Goal: Task Accomplishment & Management: Use online tool/utility

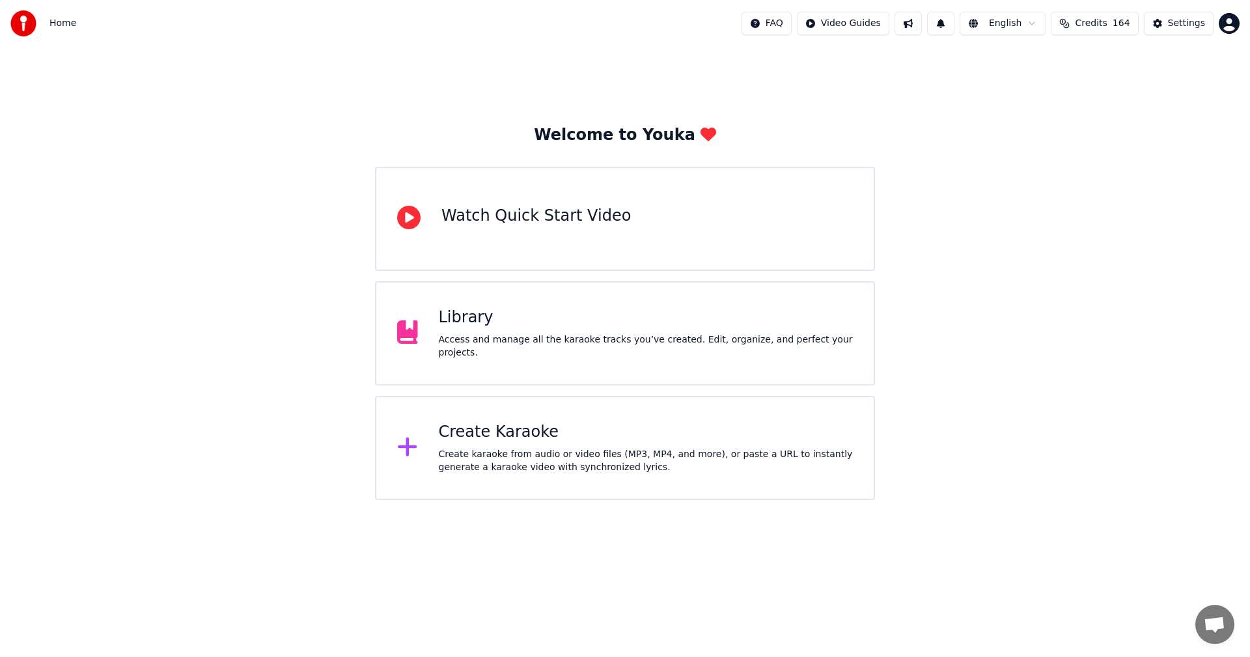
click at [468, 450] on div "Create karaoke from audio or video files (MP3, MP4, and more), or paste a URL t…" at bounding box center [646, 461] width 415 height 26
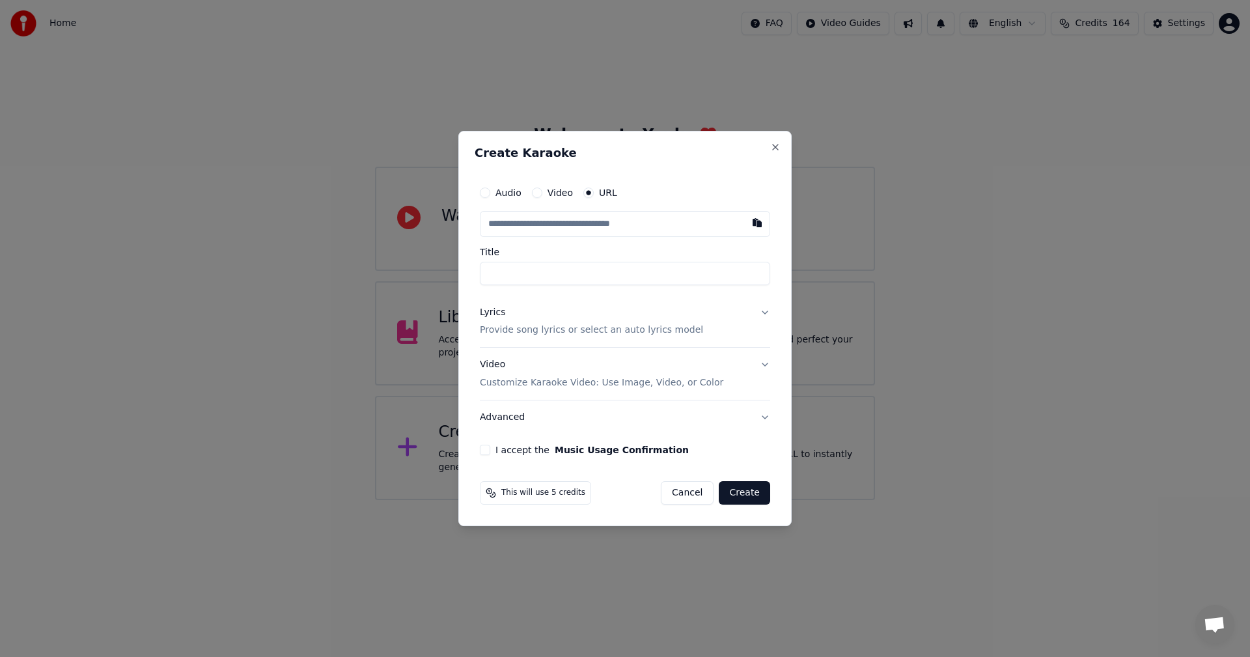
click at [485, 195] on button "Audio" at bounding box center [485, 192] width 10 height 10
click at [512, 226] on div "Choose File" at bounding box center [516, 223] width 73 height 23
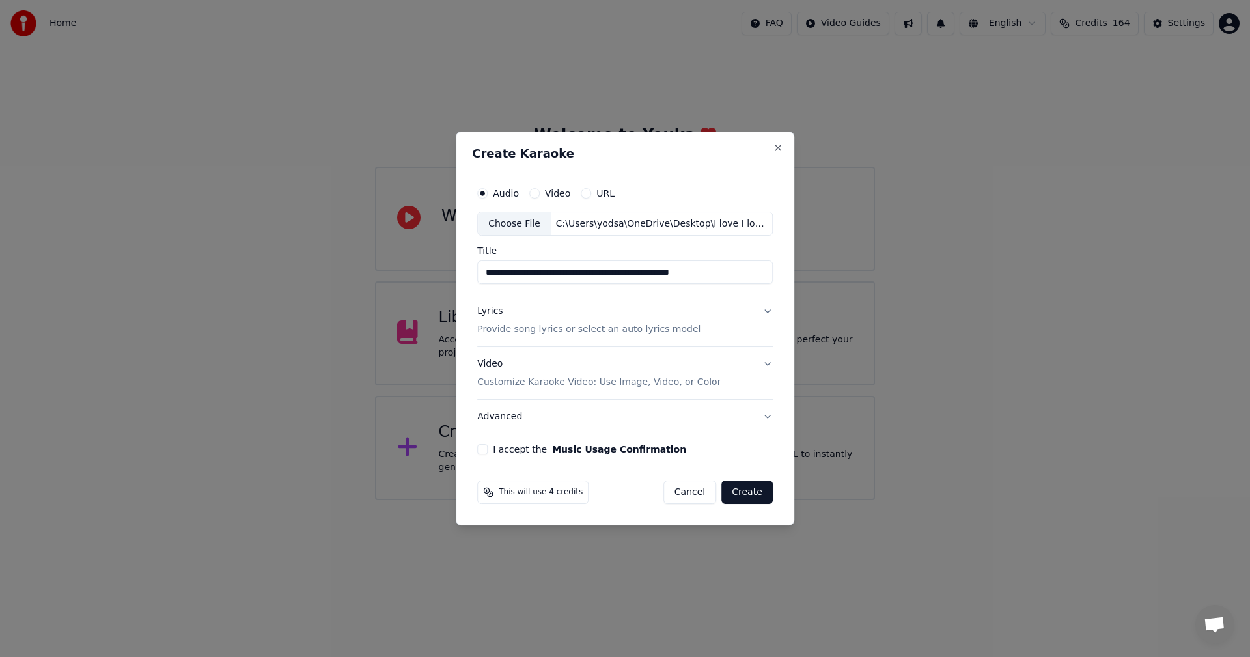
click at [704, 273] on input "**********" at bounding box center [624, 272] width 295 height 23
type input "**********"
click at [486, 310] on div "Lyrics" at bounding box center [489, 311] width 25 height 13
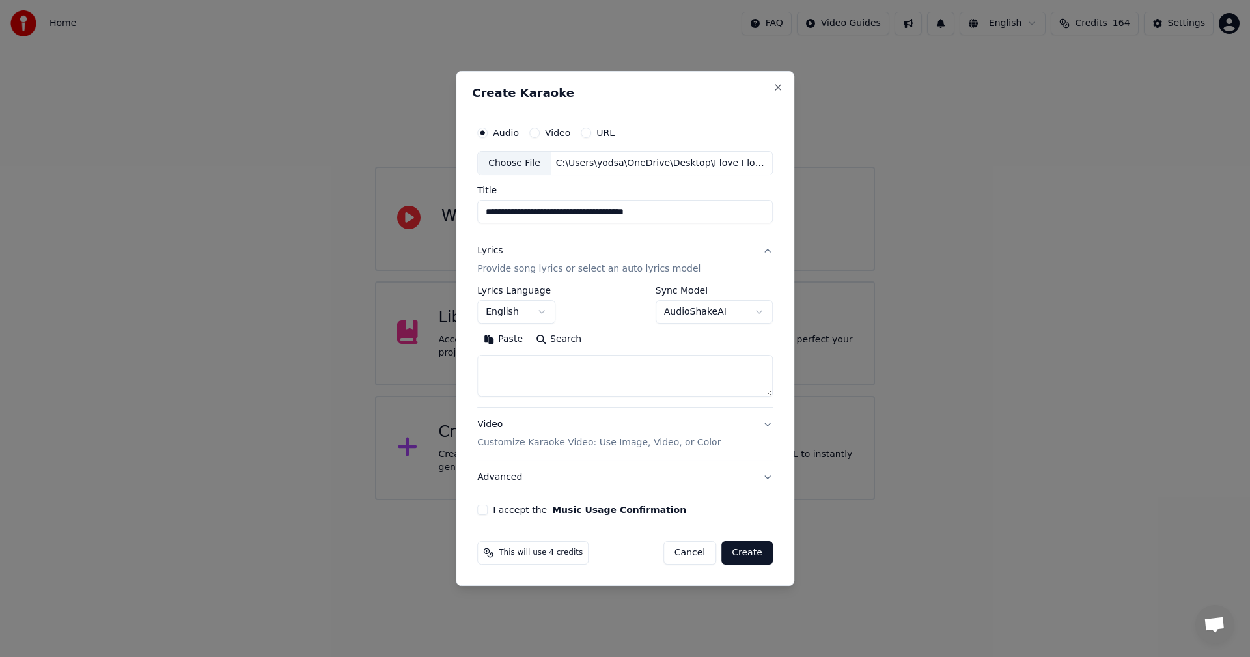
click at [516, 370] on textarea at bounding box center [624, 376] width 295 height 42
click at [664, 371] on textarea at bounding box center [624, 376] width 295 height 42
click at [503, 341] on button "Paste" at bounding box center [503, 339] width 52 height 21
click at [527, 367] on textarea "**********" at bounding box center [622, 376] width 290 height 42
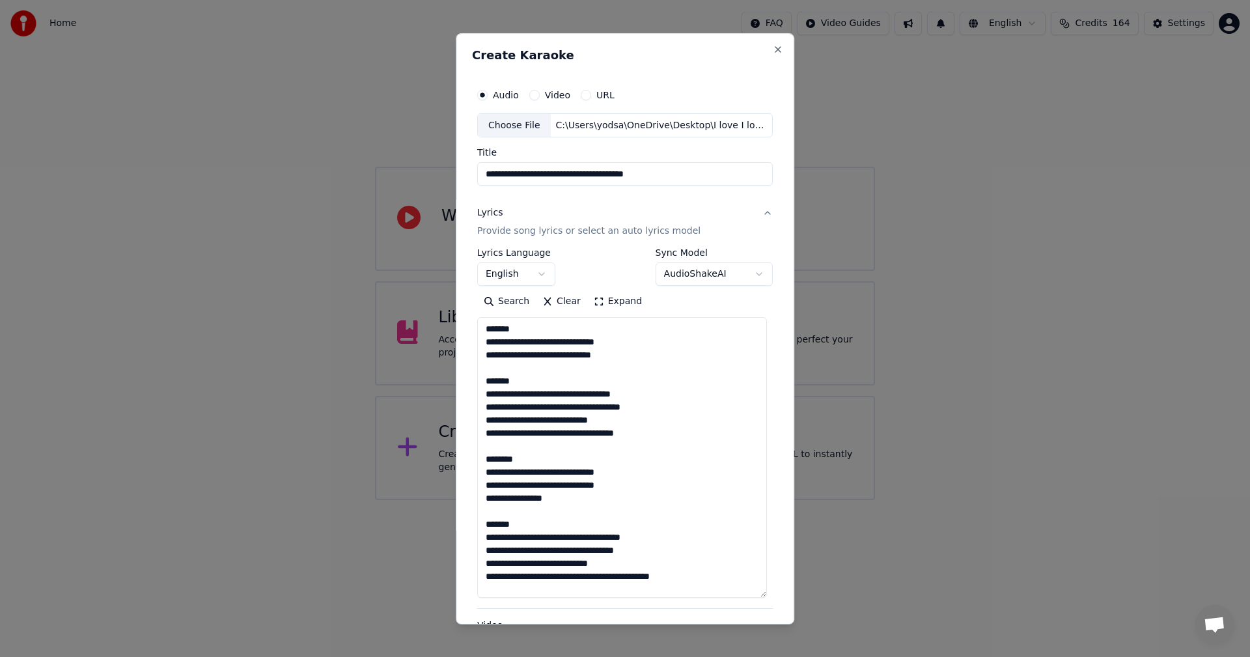
drag, startPoint x: 768, startPoint y: 392, endPoint x: 719, endPoint y: 513, distance: 130.5
click at [770, 594] on div "**********" at bounding box center [625, 328] width 338 height 591
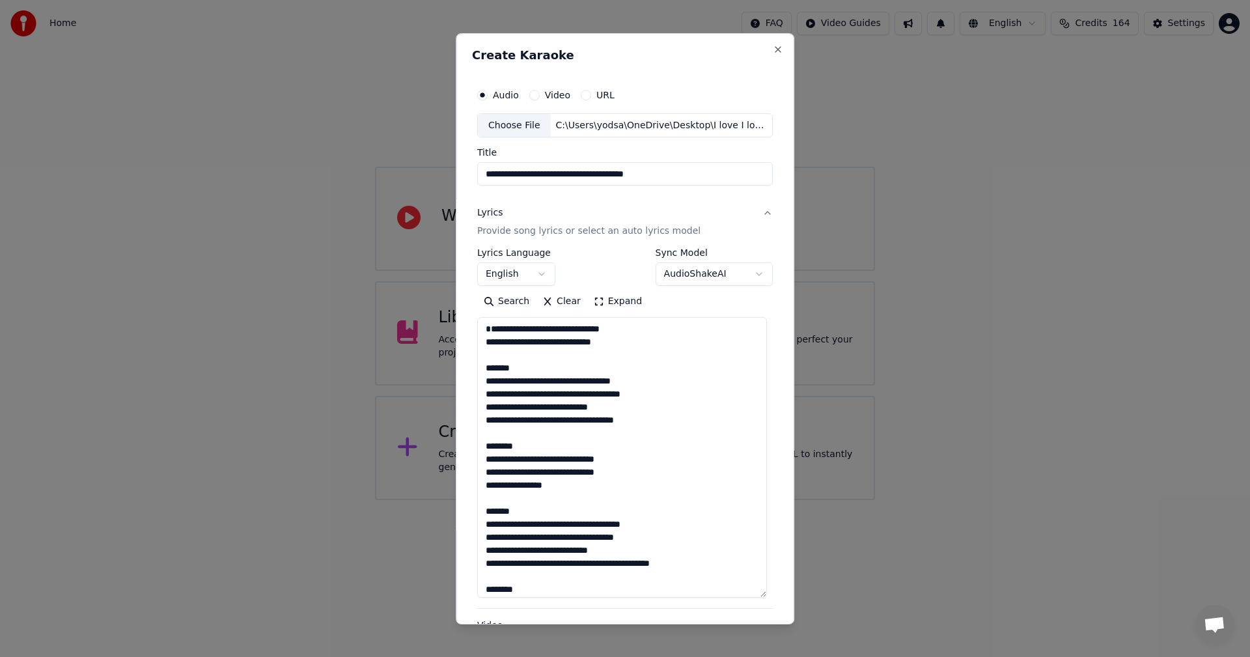
click at [528, 383] on textarea "**********" at bounding box center [622, 457] width 290 height 280
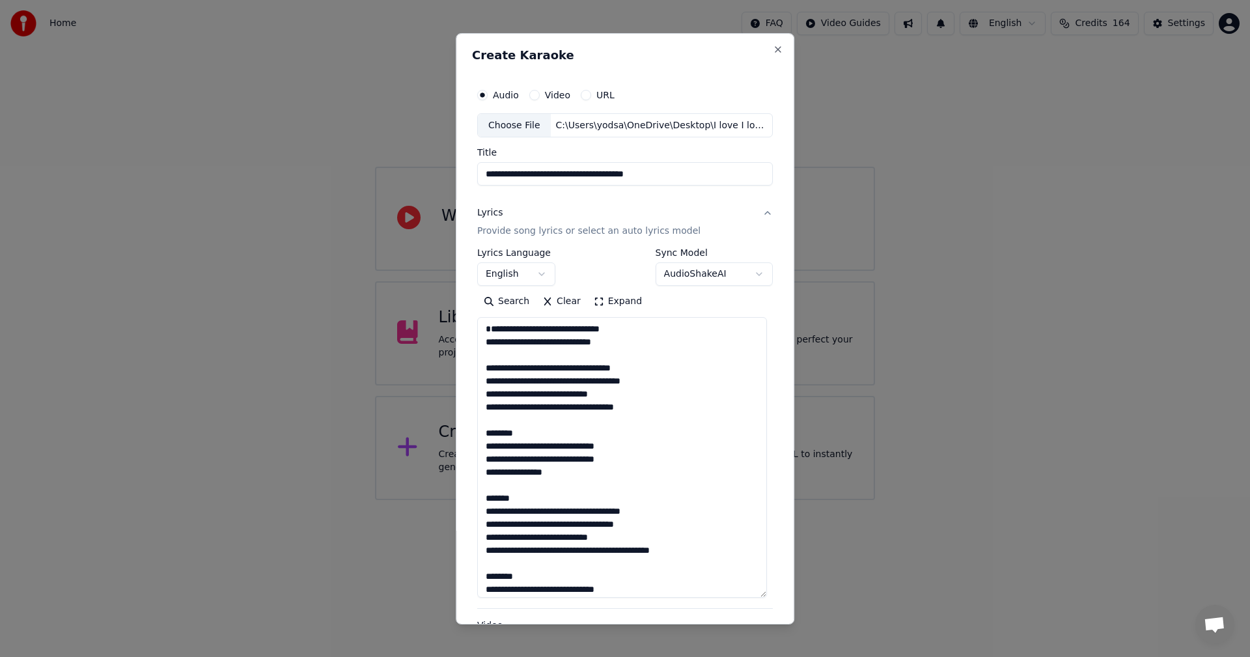
click at [528, 443] on textarea "**********" at bounding box center [622, 457] width 290 height 280
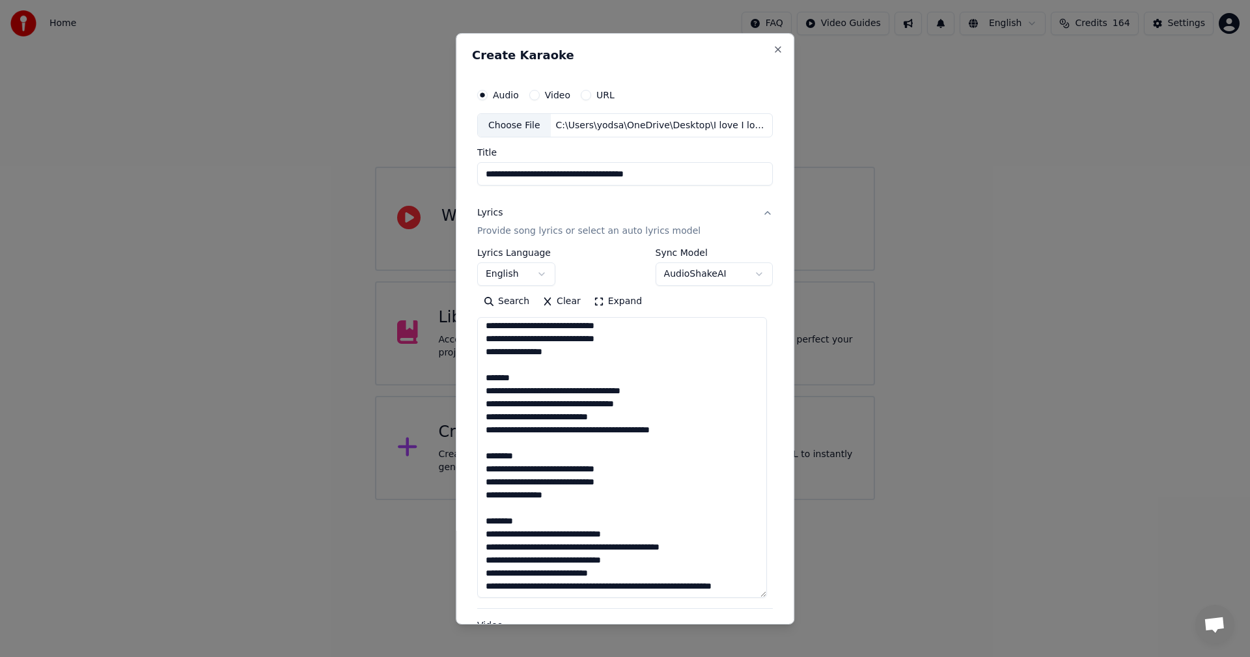
scroll to position [130, 0]
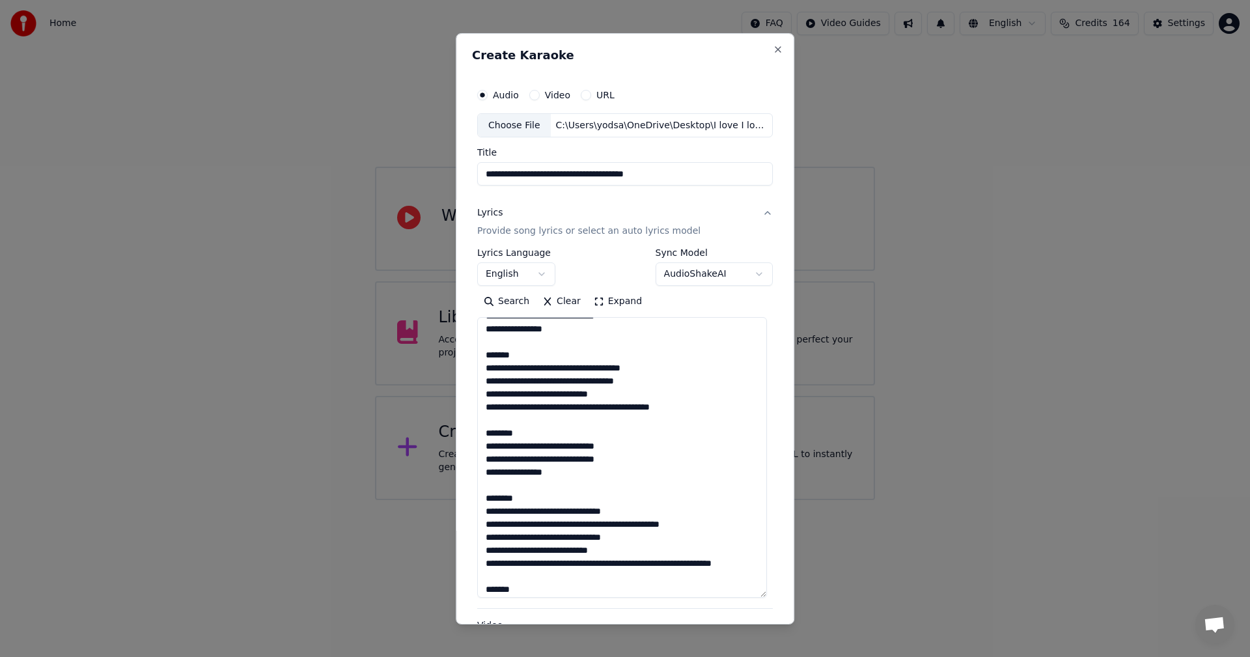
click at [529, 369] on textarea "**********" at bounding box center [622, 457] width 290 height 280
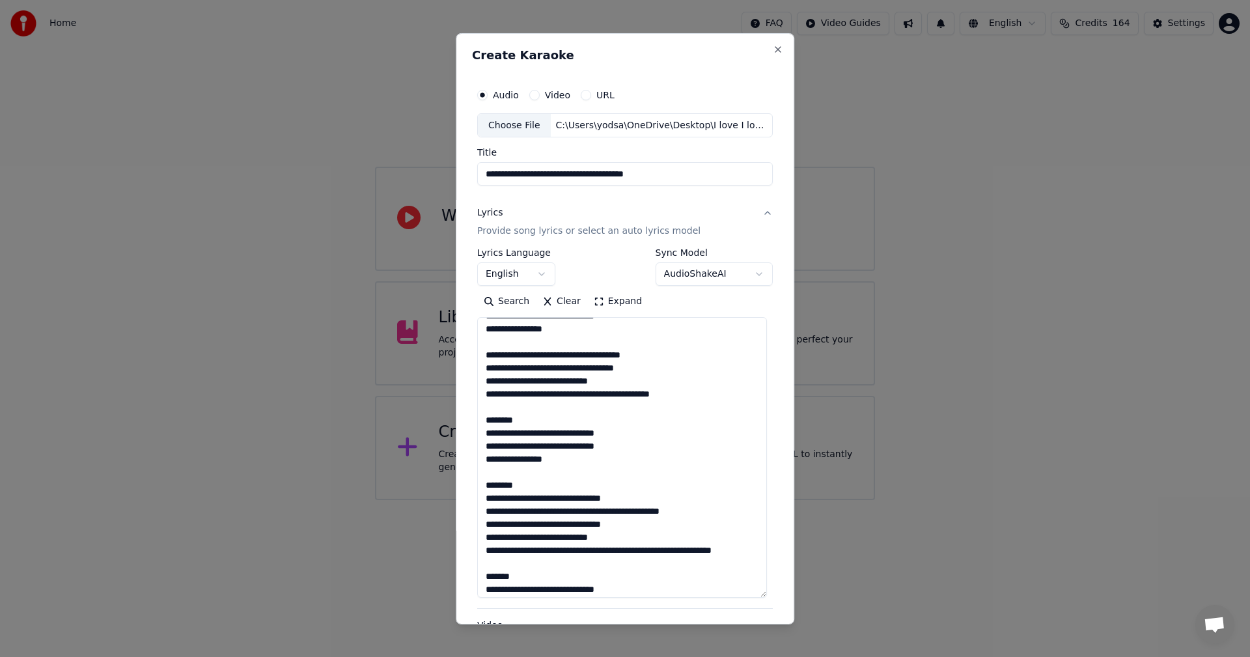
click at [529, 430] on textarea "**********" at bounding box center [622, 457] width 290 height 280
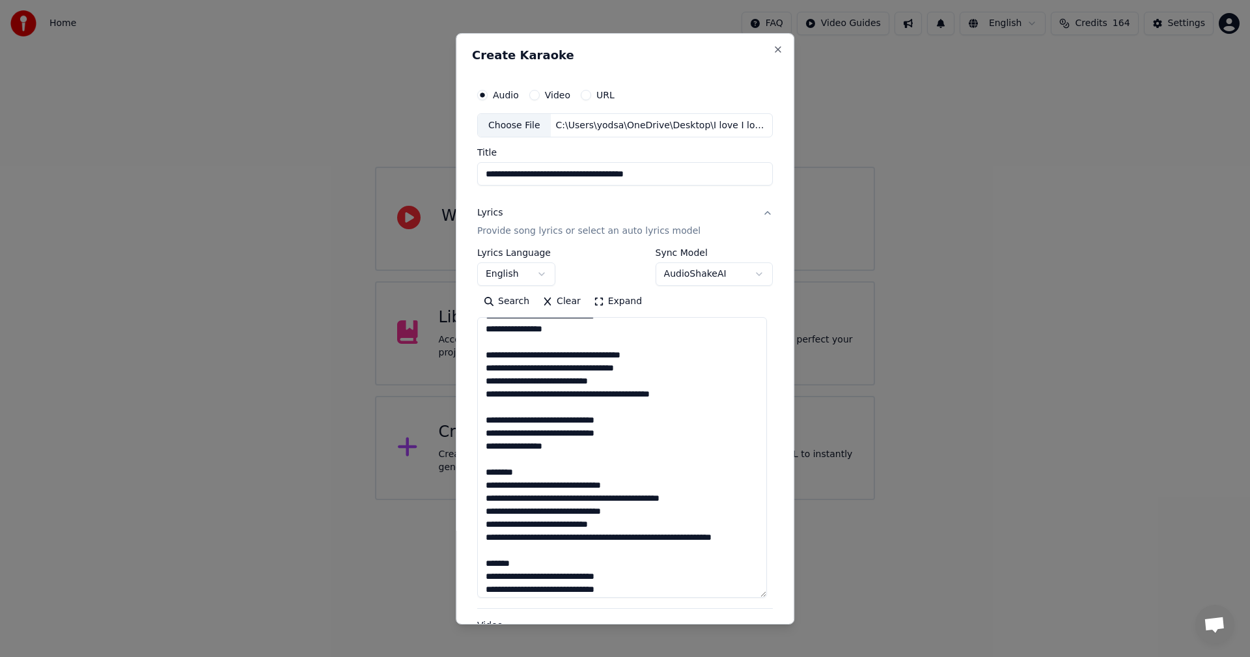
click at [521, 479] on textarea "**********" at bounding box center [622, 457] width 290 height 280
click at [524, 485] on textarea "**********" at bounding box center [622, 457] width 290 height 280
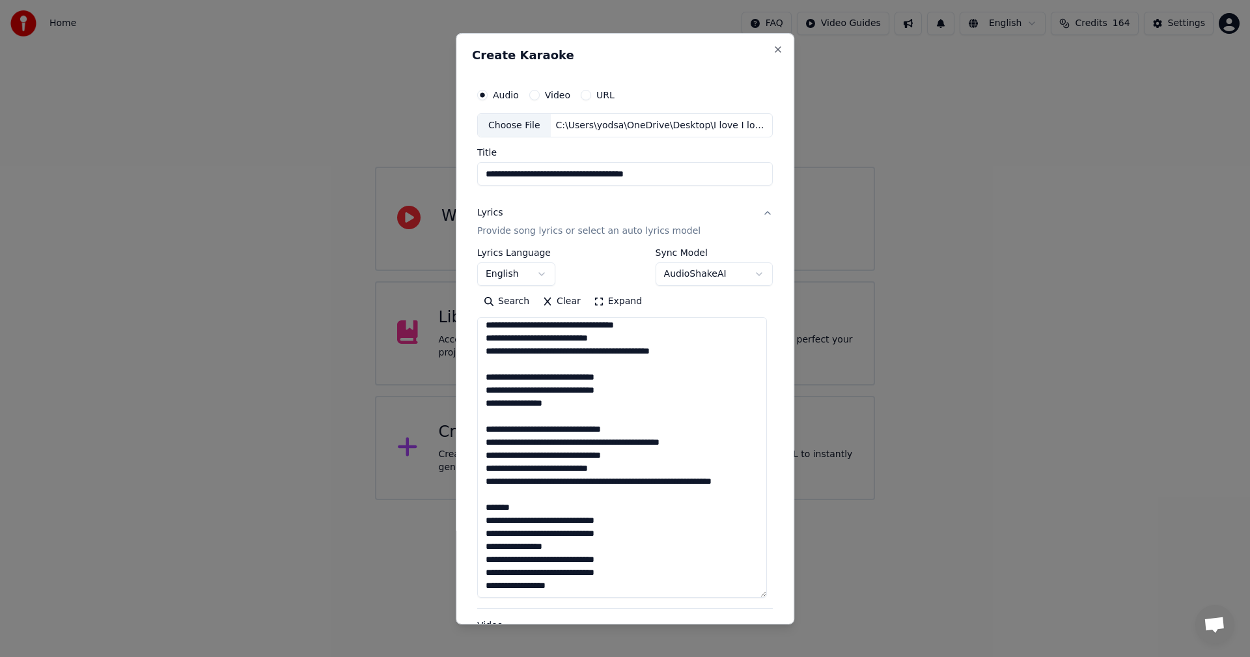
scroll to position [212, 0]
click at [532, 499] on textarea "**********" at bounding box center [622, 457] width 290 height 280
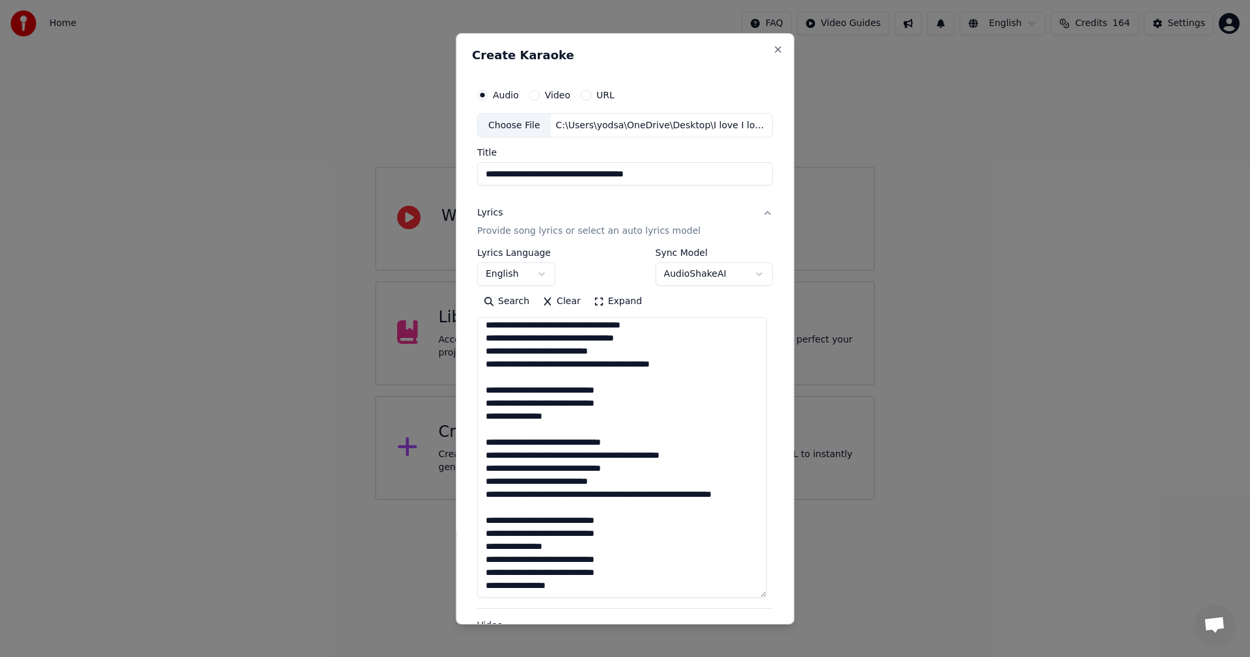
scroll to position [199, 0]
type textarea "**********"
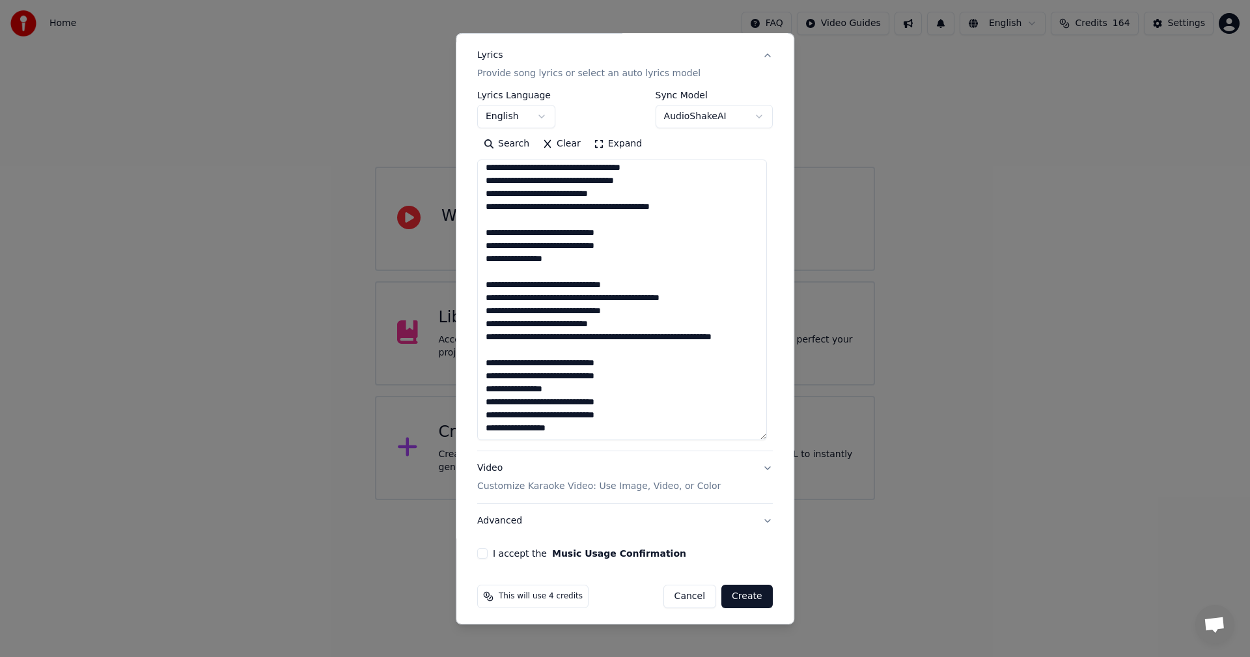
scroll to position [163, 0]
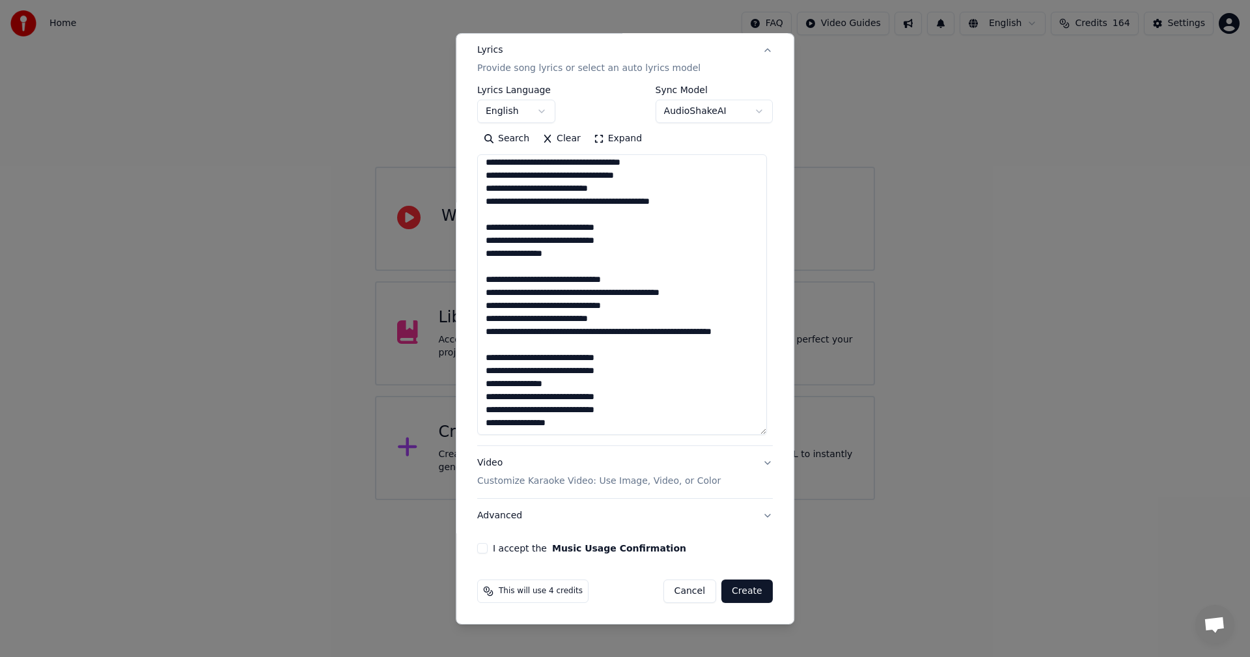
click at [758, 516] on button "Advanced" at bounding box center [624, 516] width 295 height 34
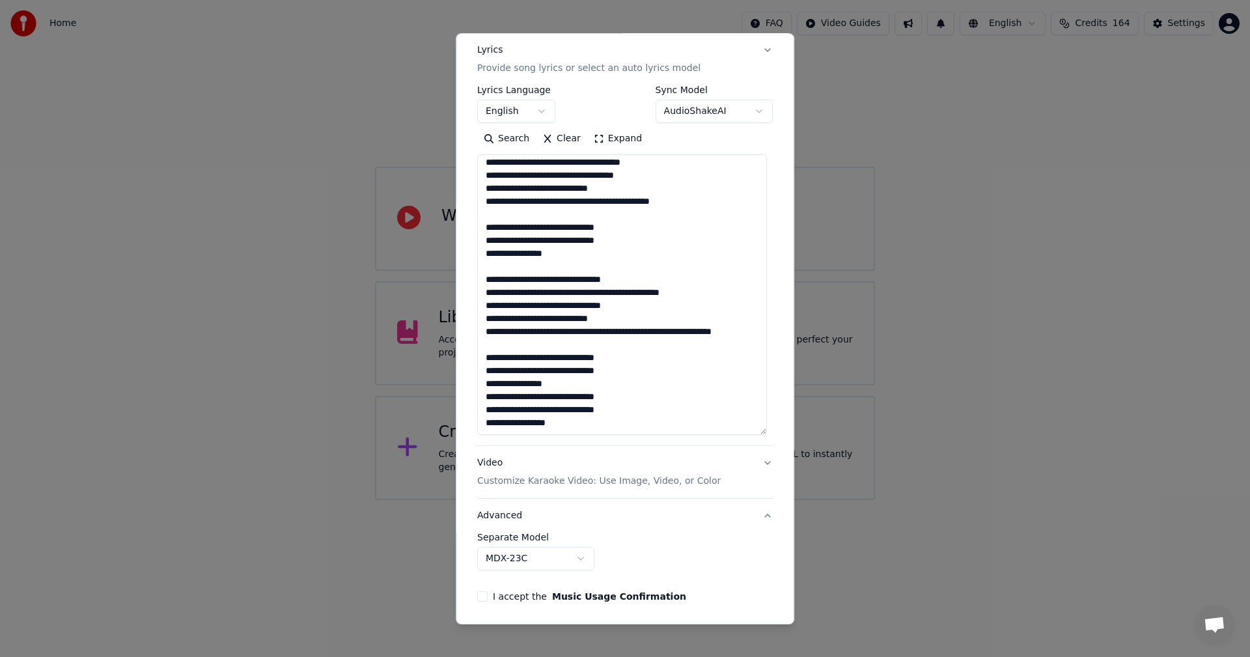
scroll to position [0, 0]
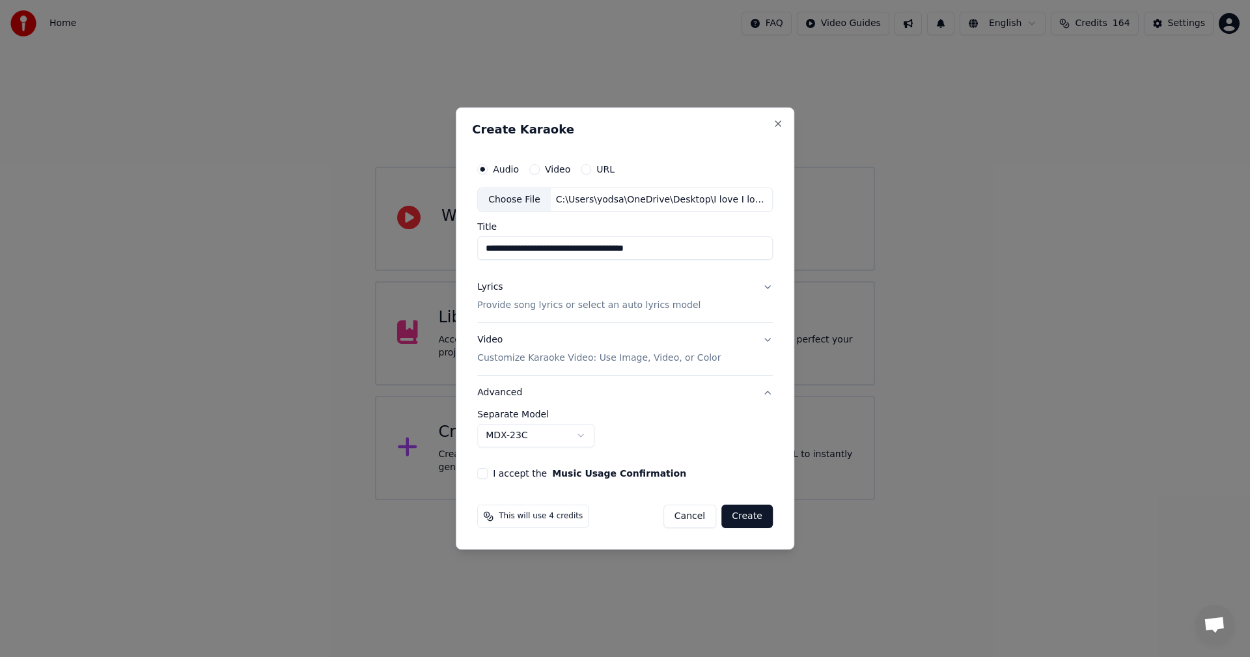
click at [485, 288] on div "Lyrics" at bounding box center [489, 287] width 25 height 13
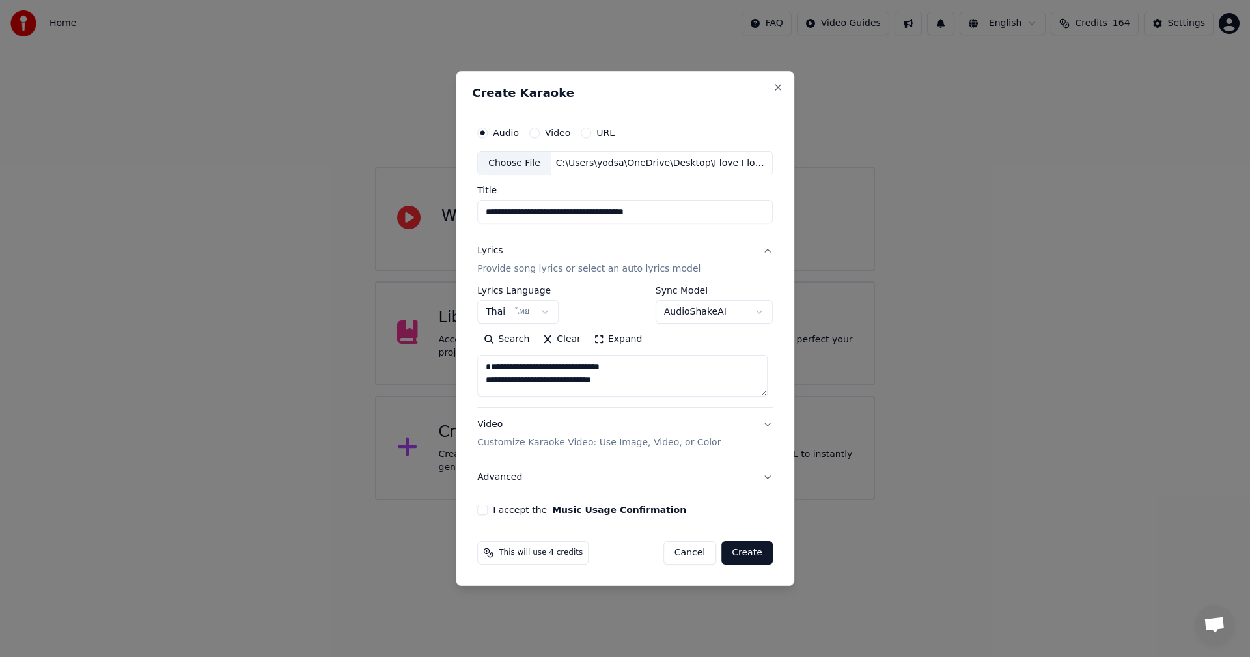
click at [484, 508] on button "I accept the Music Usage Confirmation" at bounding box center [482, 509] width 10 height 10
click at [745, 554] on button "Create" at bounding box center [746, 552] width 51 height 23
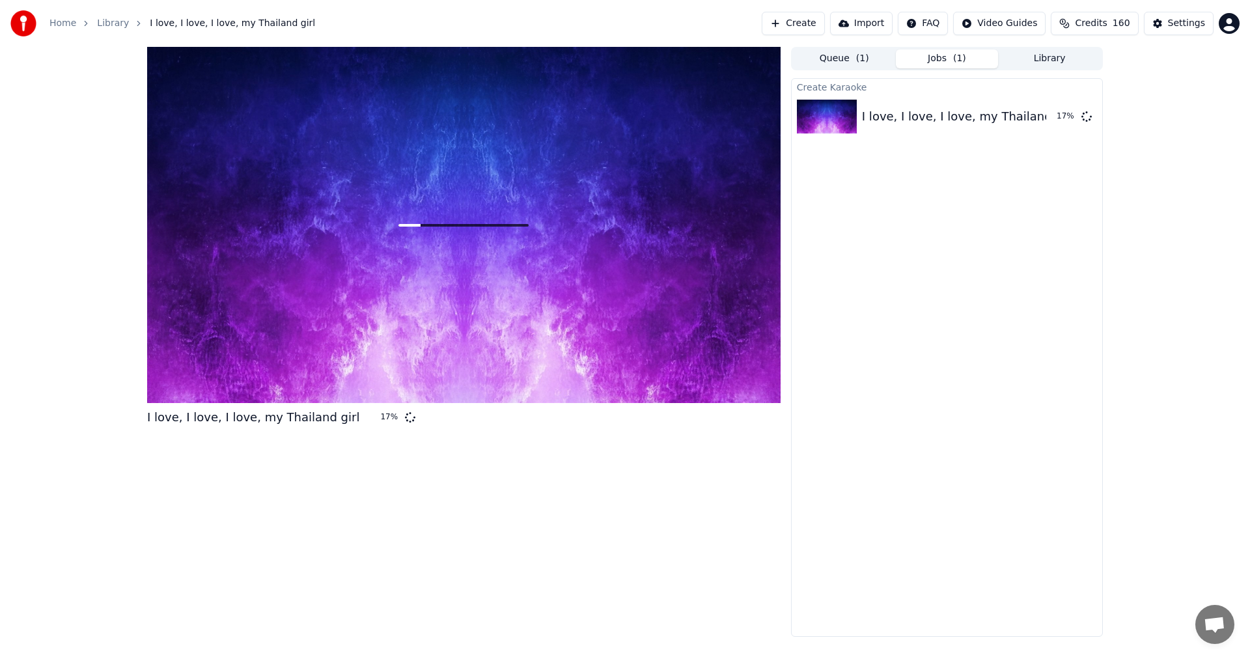
click at [1044, 61] on button "Library" at bounding box center [1049, 58] width 103 height 19
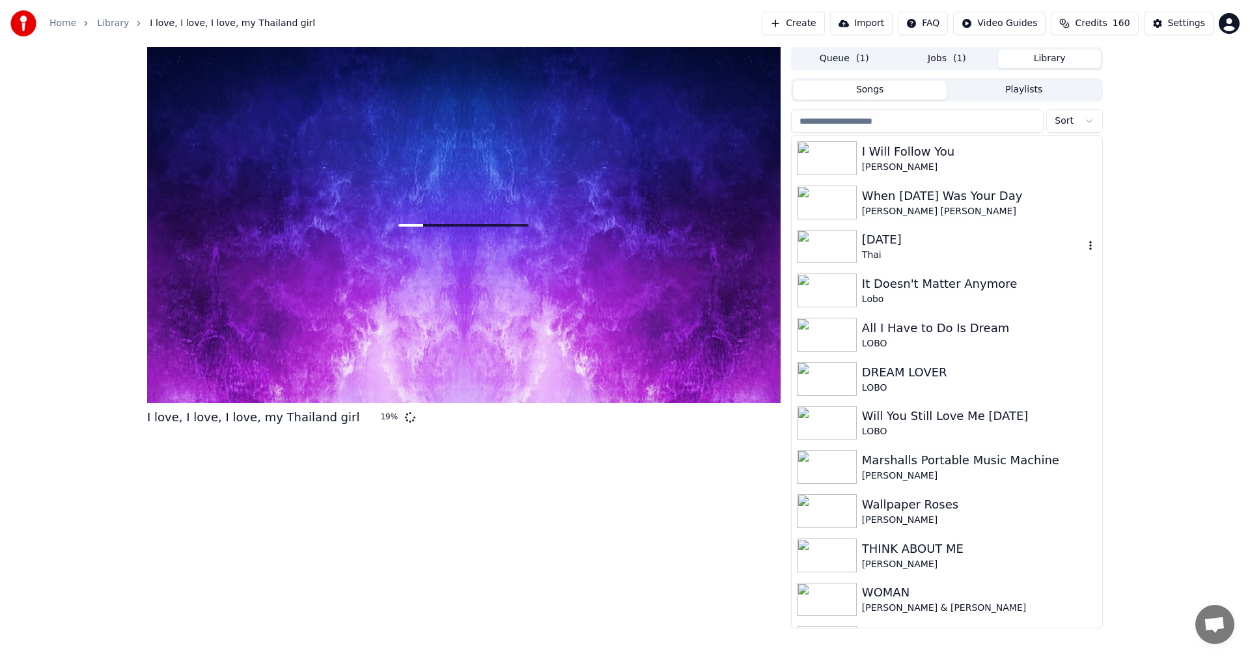
click at [891, 246] on div "[DATE]" at bounding box center [973, 239] width 222 height 18
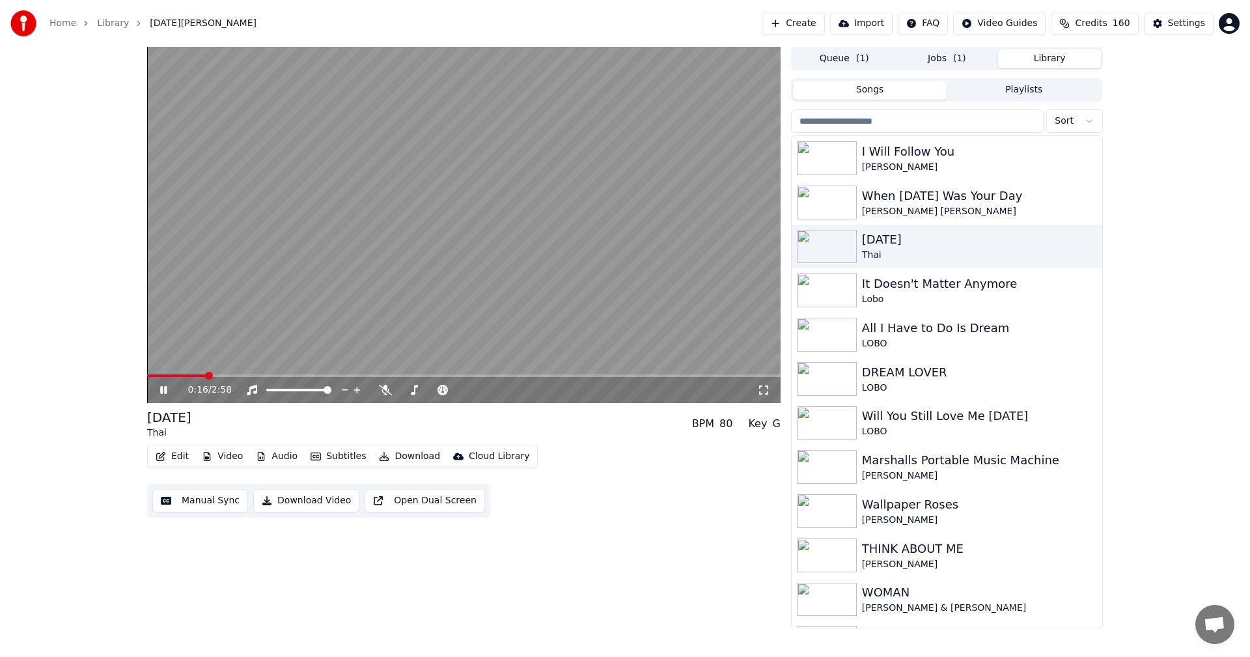
click at [163, 390] on icon at bounding box center [172, 390] width 31 height 10
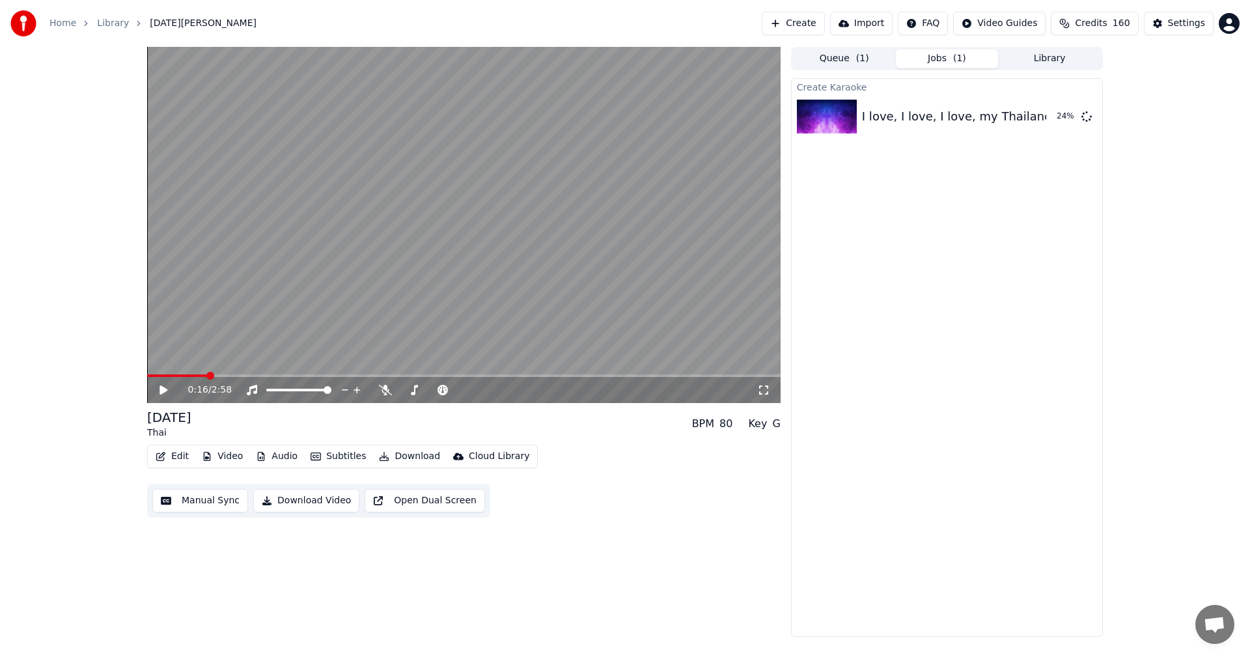
click at [951, 57] on button "Jobs ( 1 )" at bounding box center [946, 58] width 103 height 19
click at [898, 126] on div "I love, I love, I love, my Thailand girl [DEMOGRAPHIC_DATA] %" at bounding box center [946, 116] width 310 height 44
click at [889, 113] on div "I love, I love, I love, my Thailand girl" at bounding box center [968, 116] width 212 height 18
click at [944, 57] on button "Jobs ( 1 )" at bounding box center [946, 58] width 103 height 19
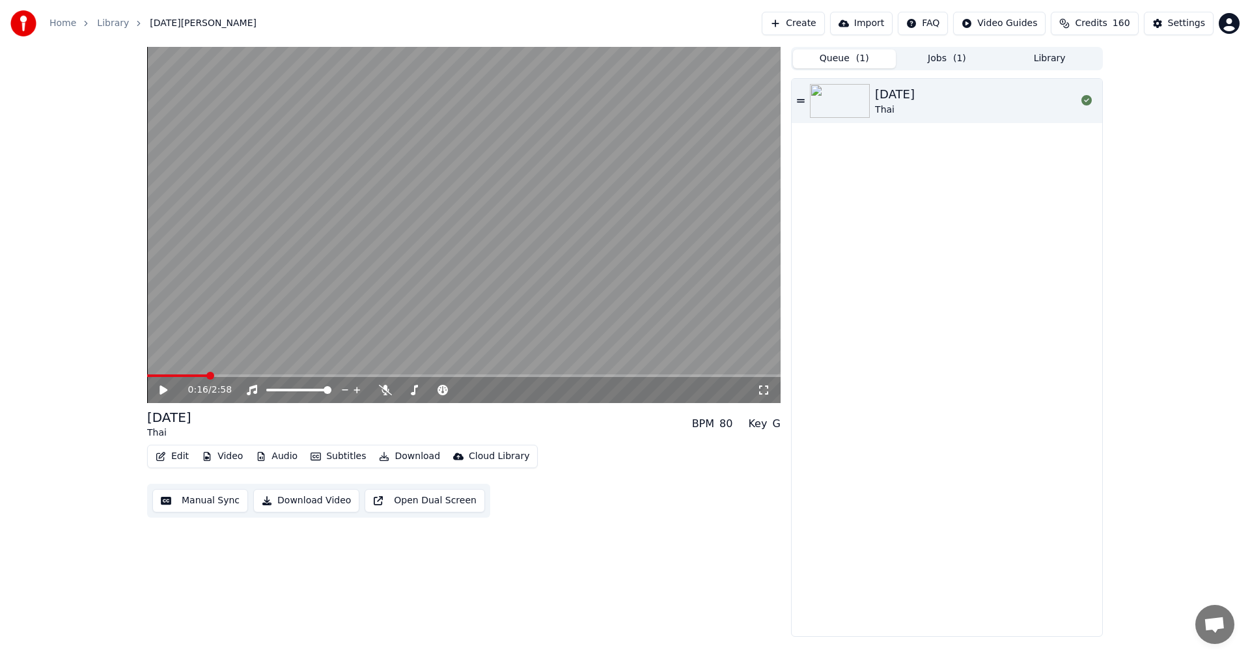
click at [836, 56] on button "Queue ( 1 )" at bounding box center [844, 58] width 103 height 19
click at [906, 96] on div "[DATE]" at bounding box center [895, 94] width 40 height 18
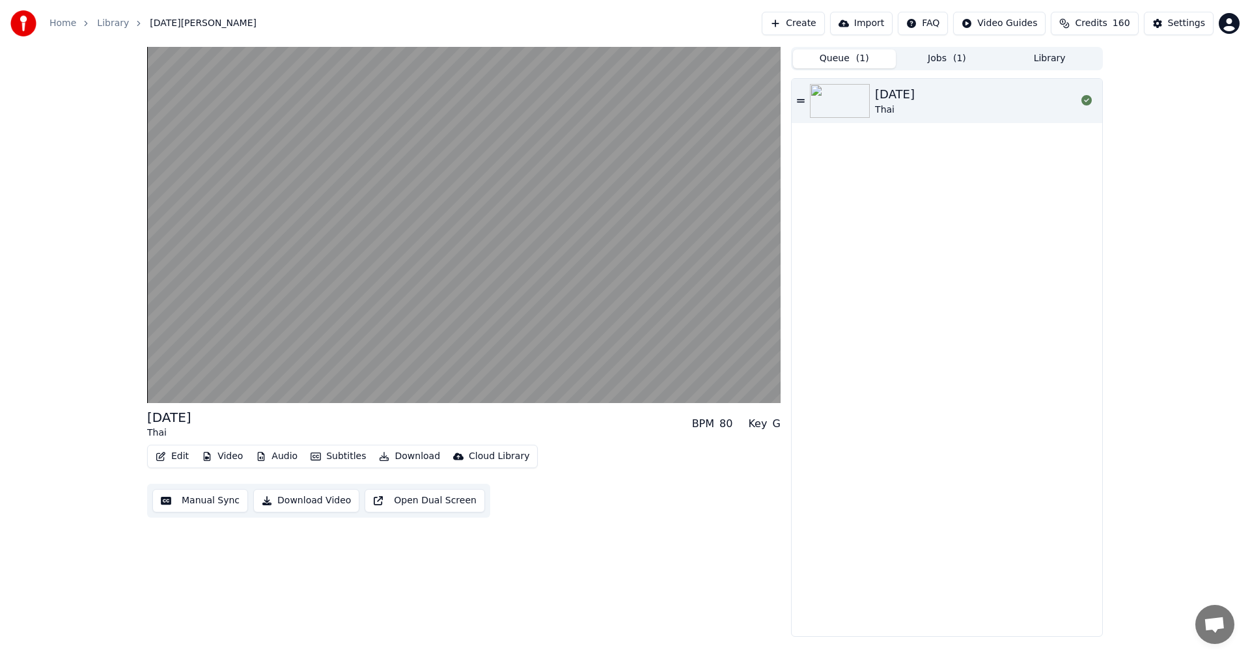
click at [939, 55] on button "Jobs ( 1 )" at bounding box center [946, 58] width 103 height 19
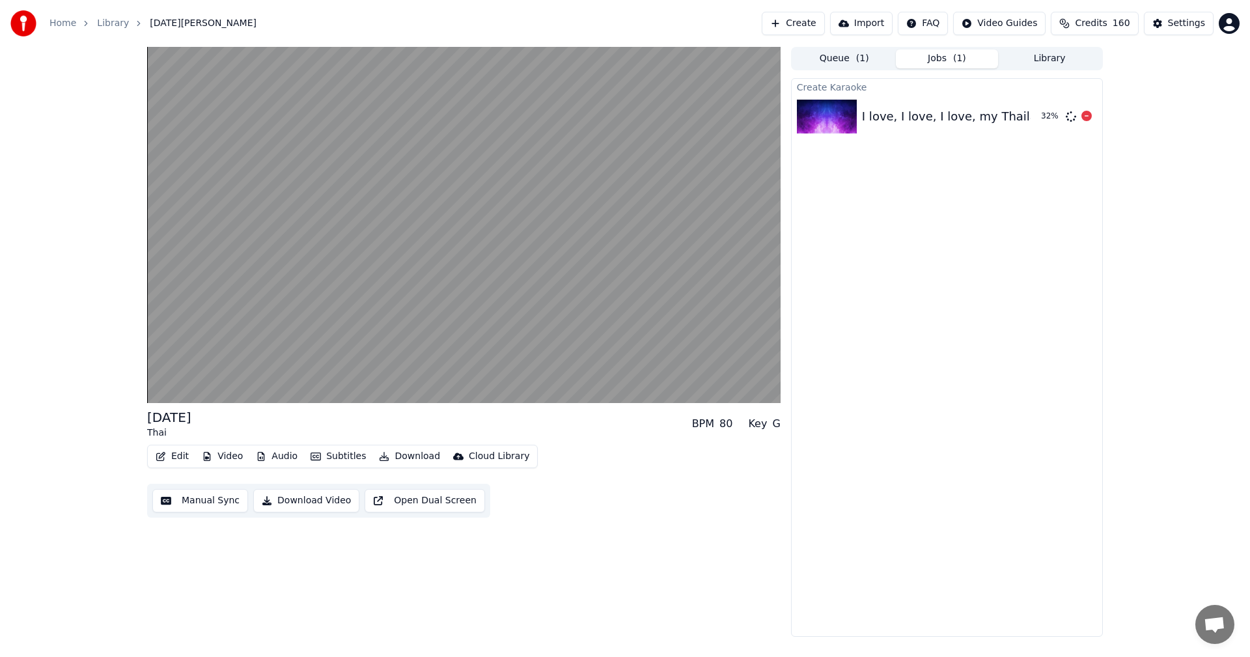
click at [896, 117] on div "I love, I love, I love, my Thailand girl" at bounding box center [968, 116] width 212 height 18
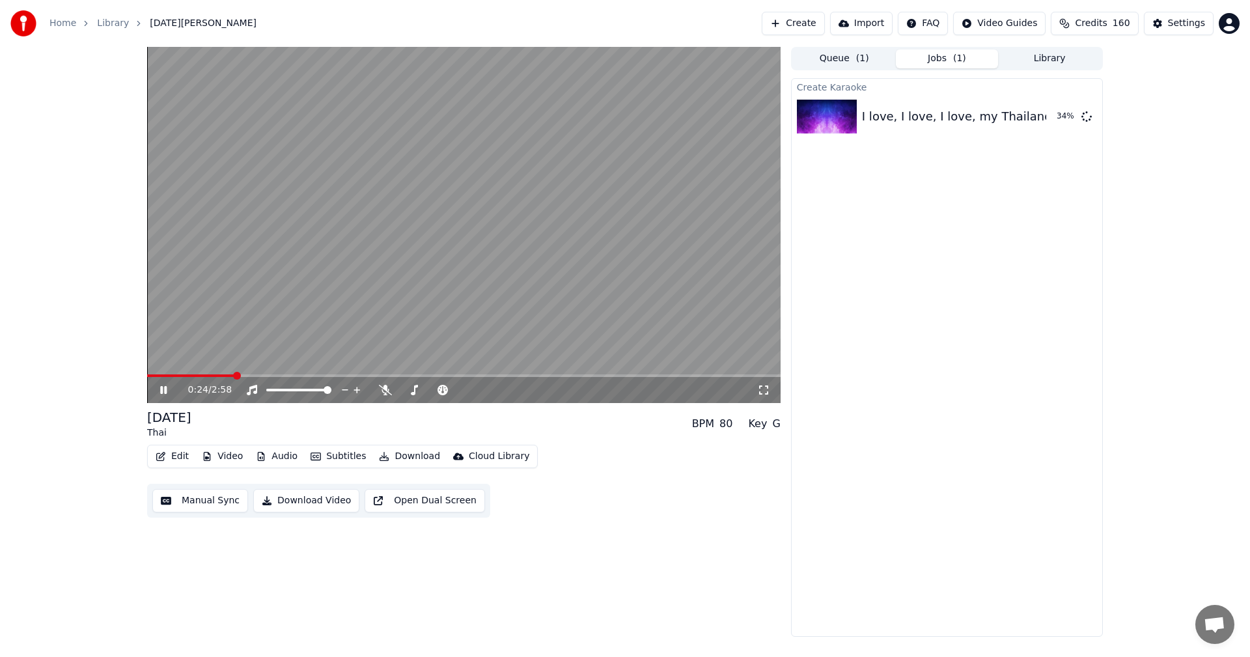
click at [157, 390] on icon at bounding box center [172, 390] width 31 height 10
click at [1054, 113] on button "Play" at bounding box center [1055, 116] width 41 height 23
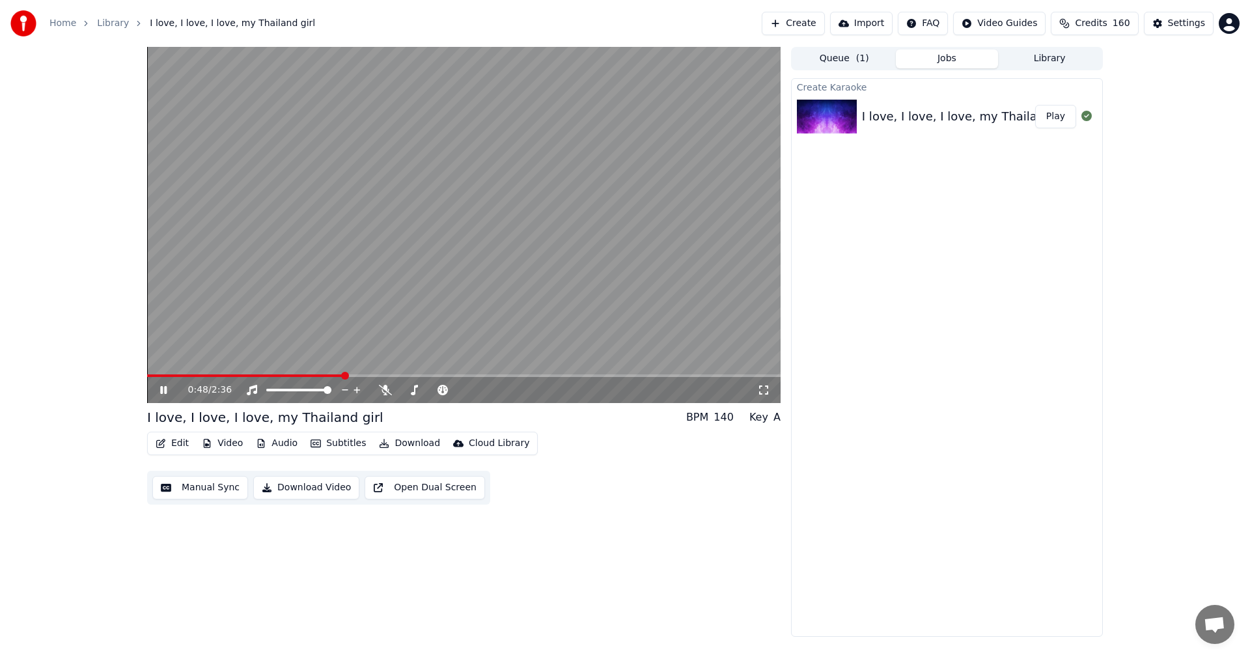
click at [162, 387] on icon at bounding box center [163, 390] width 7 height 8
click at [817, 21] on button "Create" at bounding box center [792, 23] width 63 height 23
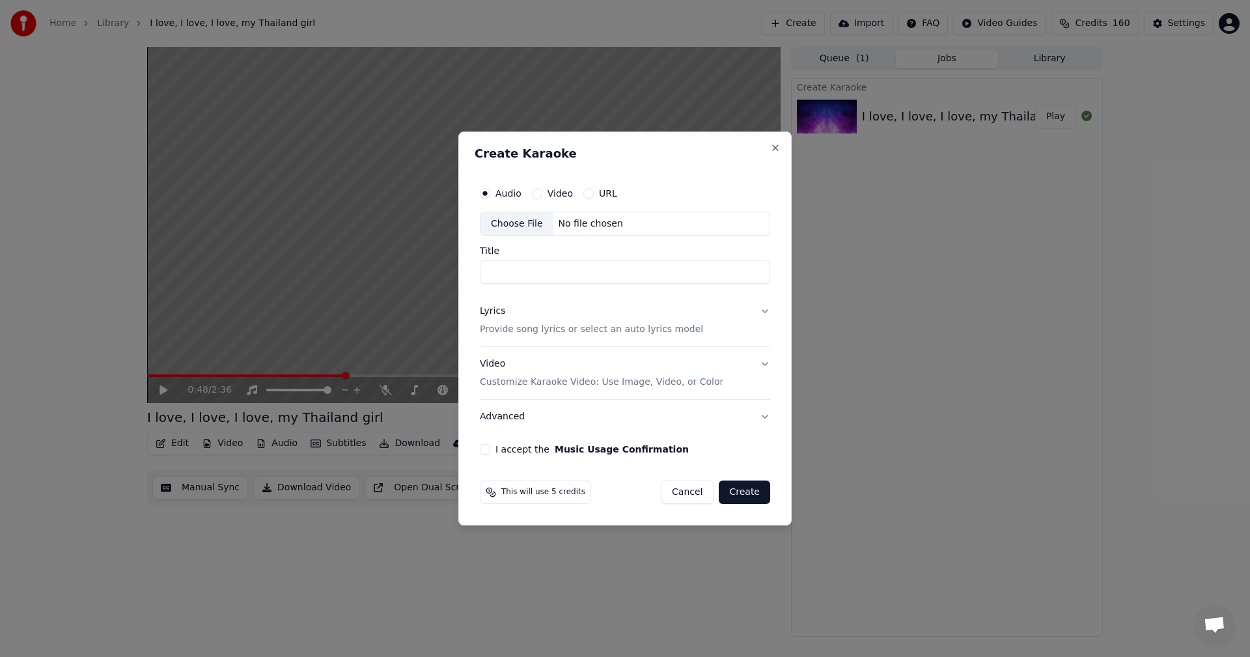
click at [504, 222] on div "Choose File" at bounding box center [516, 223] width 73 height 23
type input "**********"
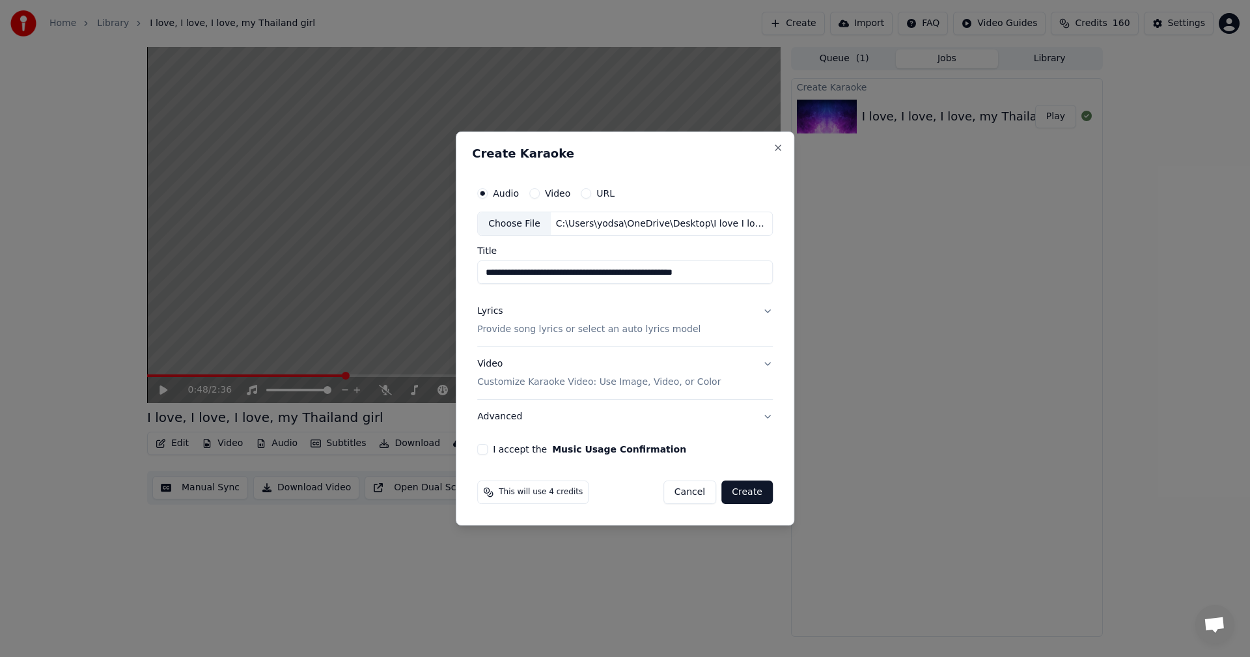
click at [483, 312] on div "Lyrics" at bounding box center [489, 311] width 25 height 13
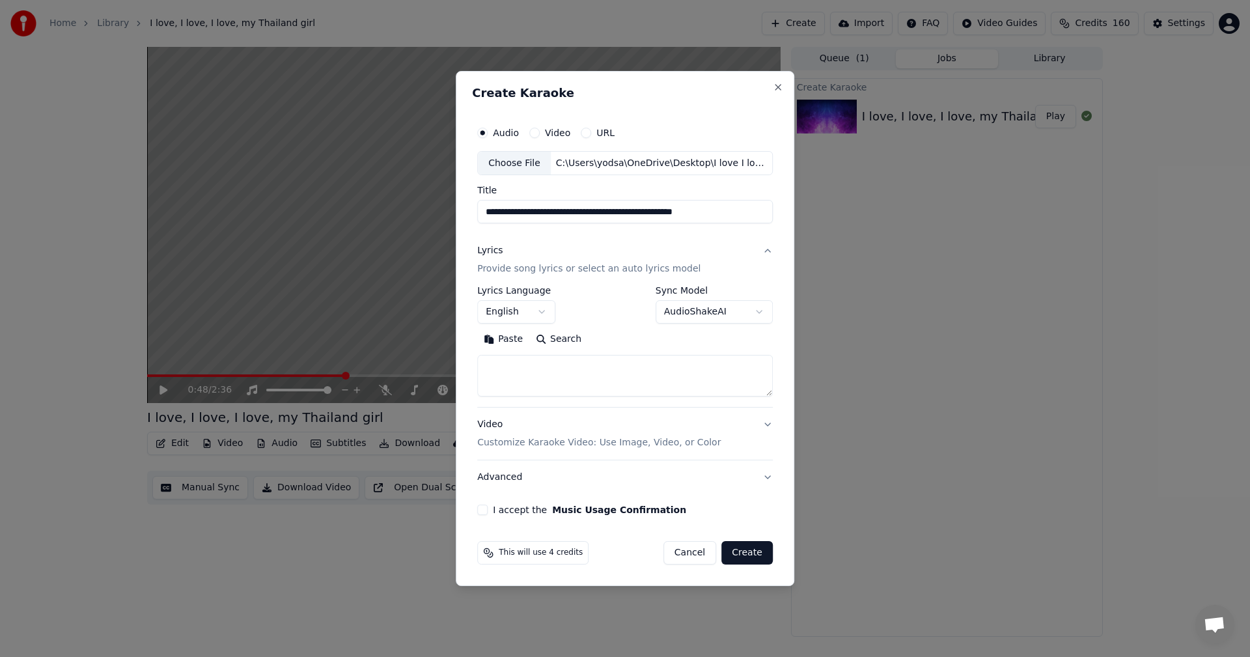
click at [713, 369] on textarea at bounding box center [624, 376] width 295 height 42
click at [510, 340] on button "Paste" at bounding box center [503, 339] width 52 height 21
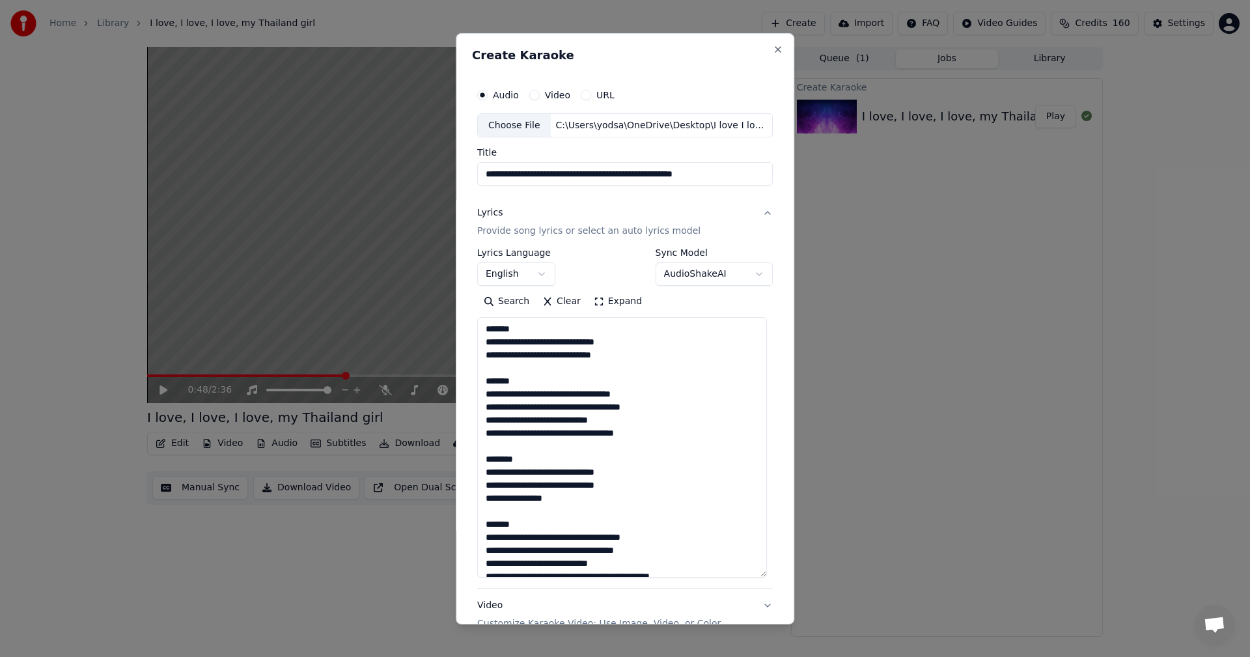
drag, startPoint x: 767, startPoint y: 394, endPoint x: 757, endPoint y: 553, distance: 158.5
click at [763, 575] on textarea "**********" at bounding box center [622, 447] width 290 height 260
click at [523, 334] on textarea "**********" at bounding box center [622, 447] width 290 height 260
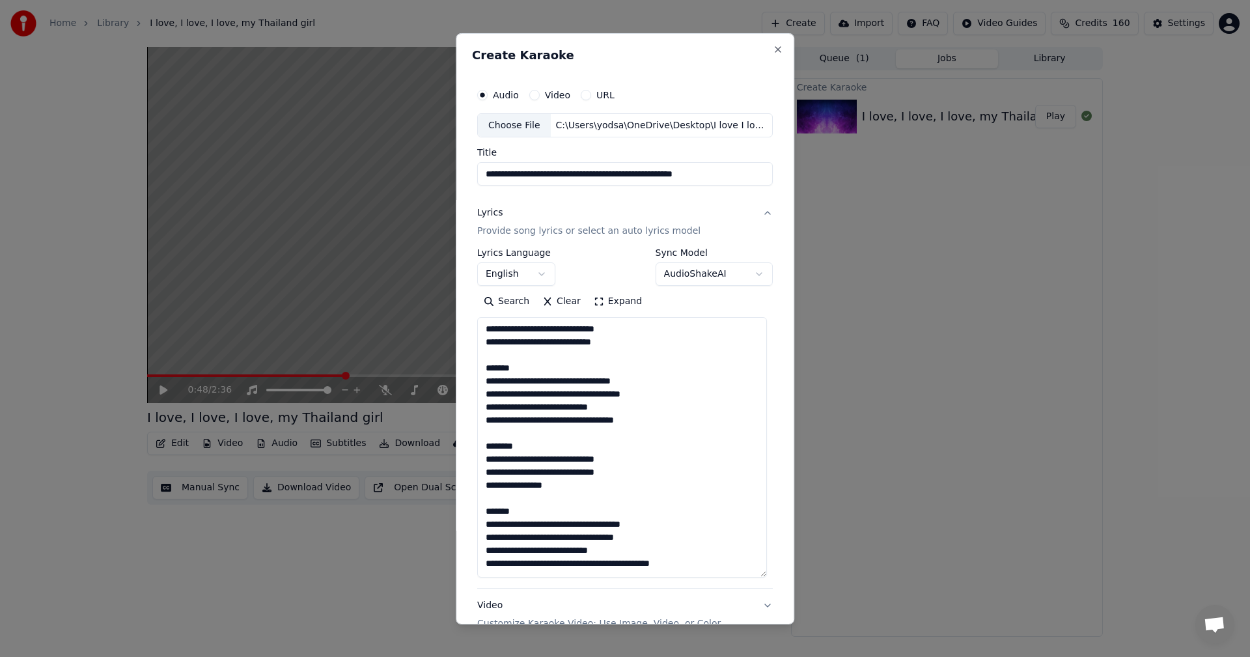
click at [521, 368] on textarea "**********" at bounding box center [622, 447] width 290 height 260
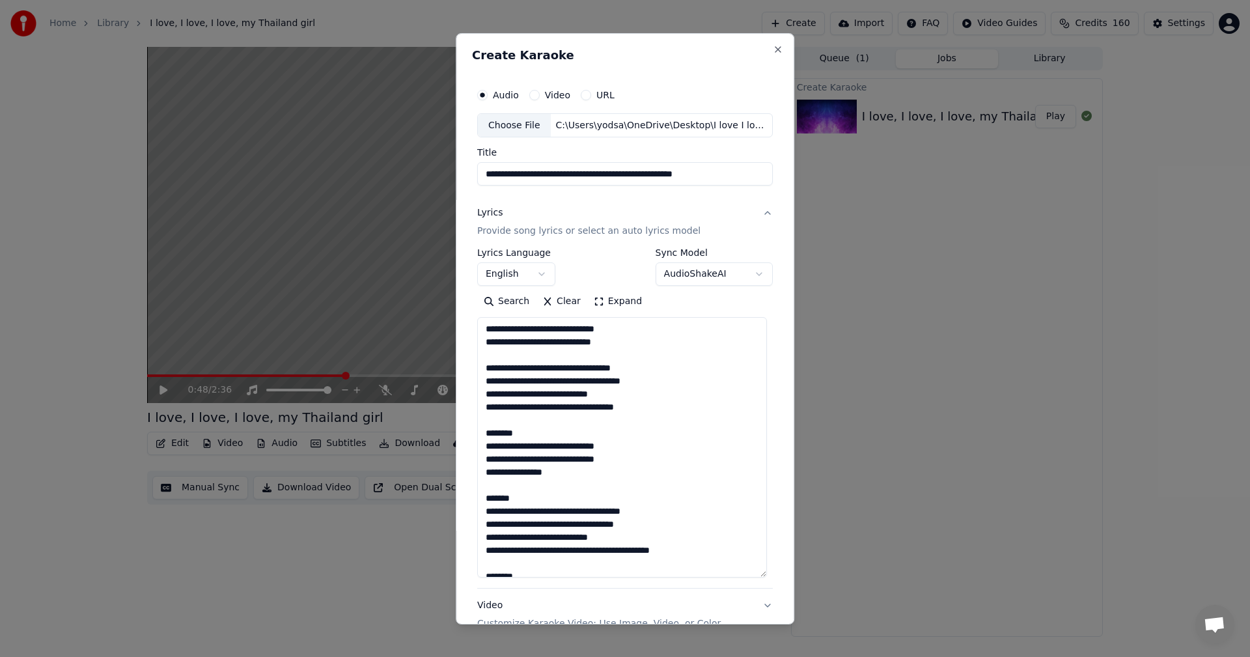
click at [528, 431] on textarea "**********" at bounding box center [622, 447] width 290 height 260
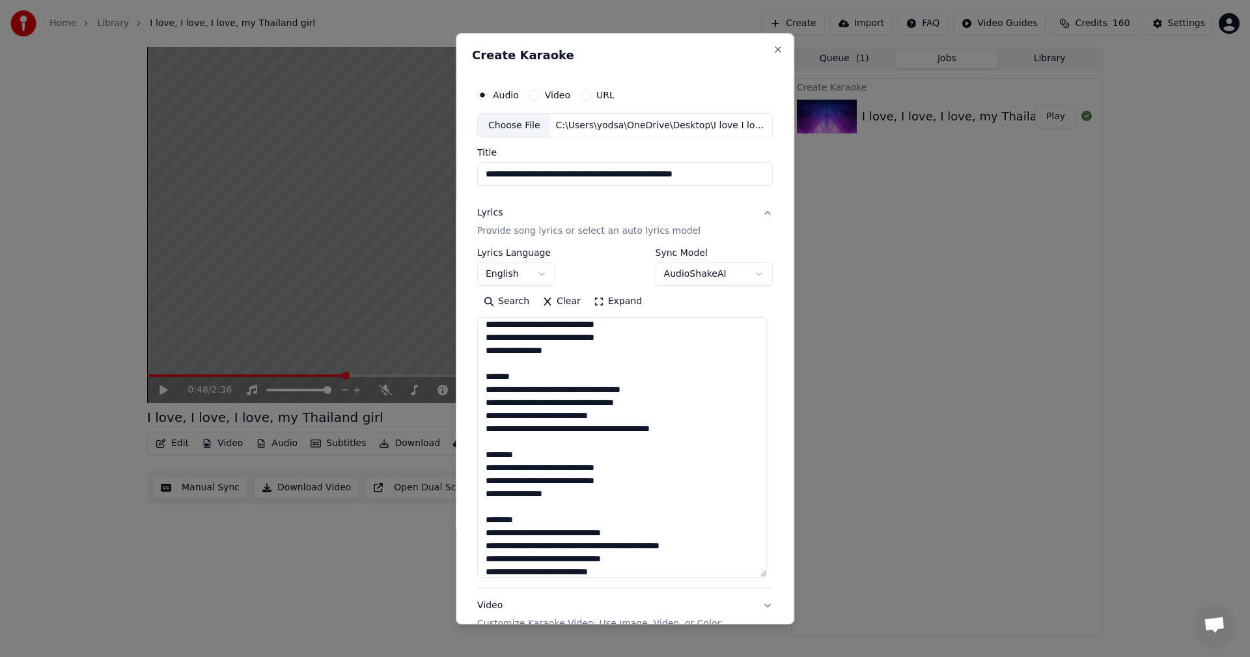
scroll to position [130, 0]
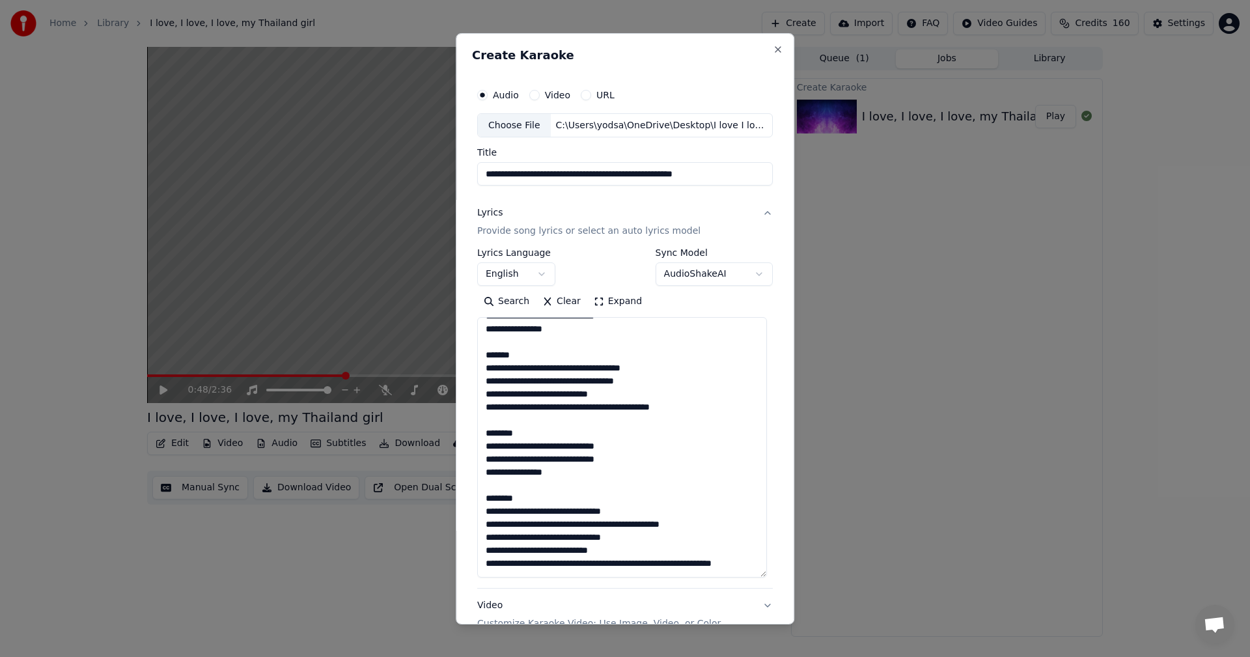
click at [530, 355] on textarea "**********" at bounding box center [622, 447] width 290 height 260
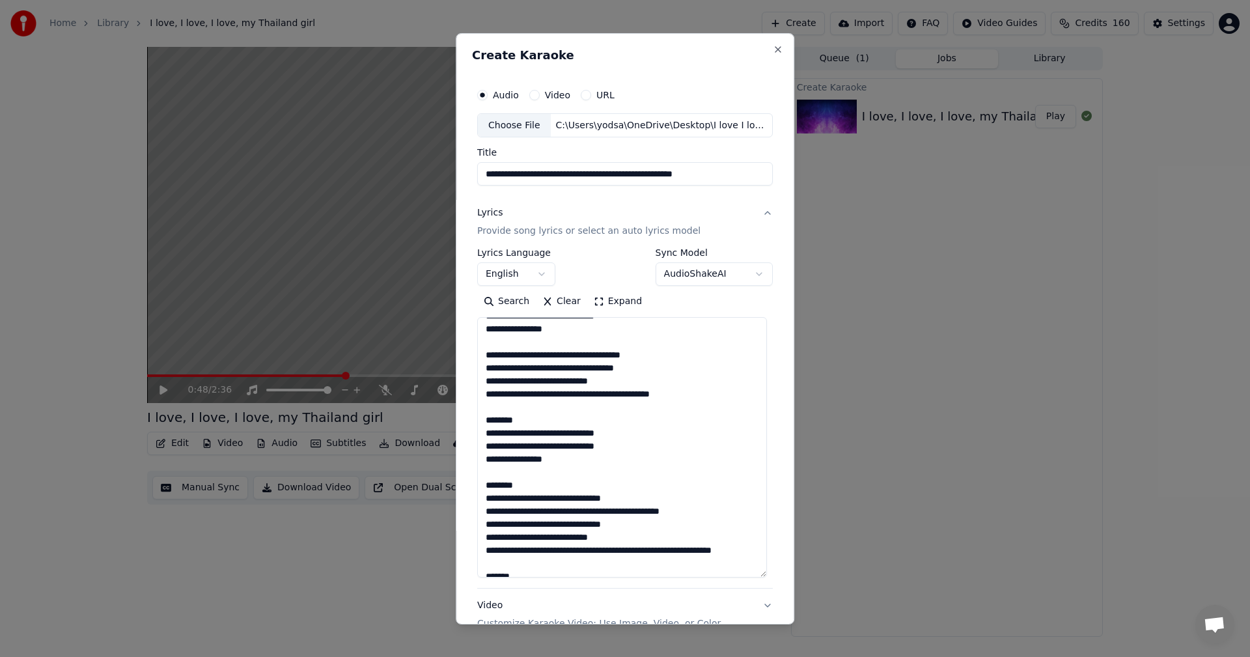
click at [532, 414] on textarea "**********" at bounding box center [622, 447] width 290 height 260
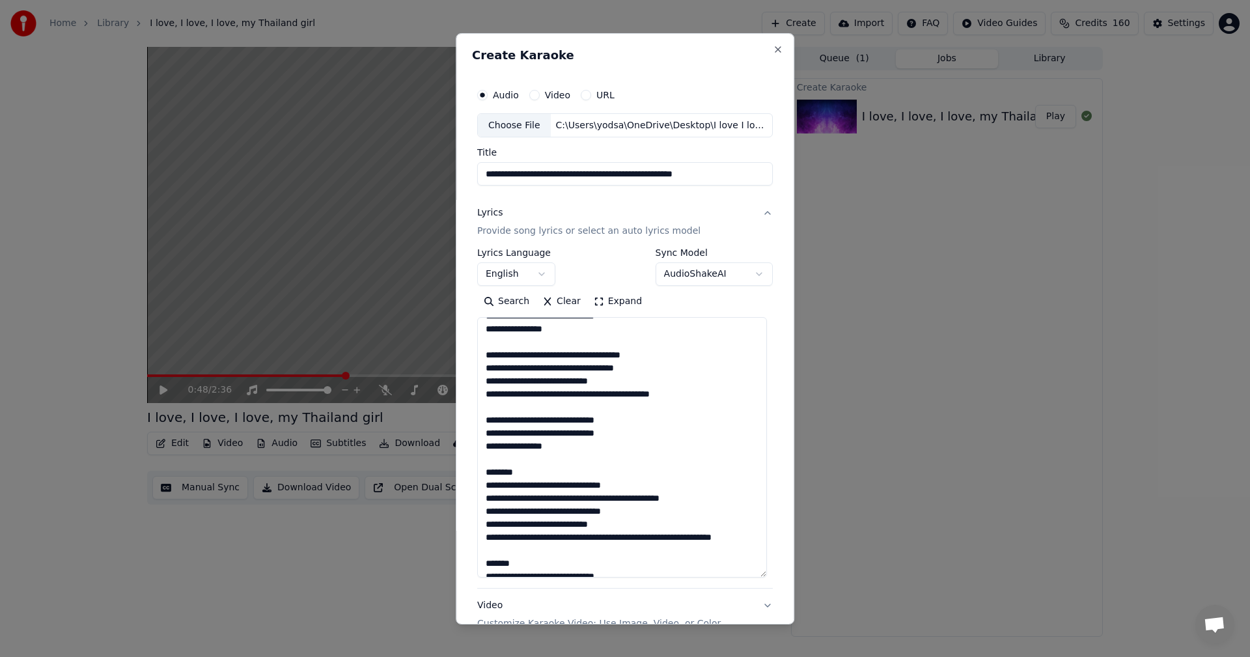
click at [528, 472] on textarea "**********" at bounding box center [622, 447] width 290 height 260
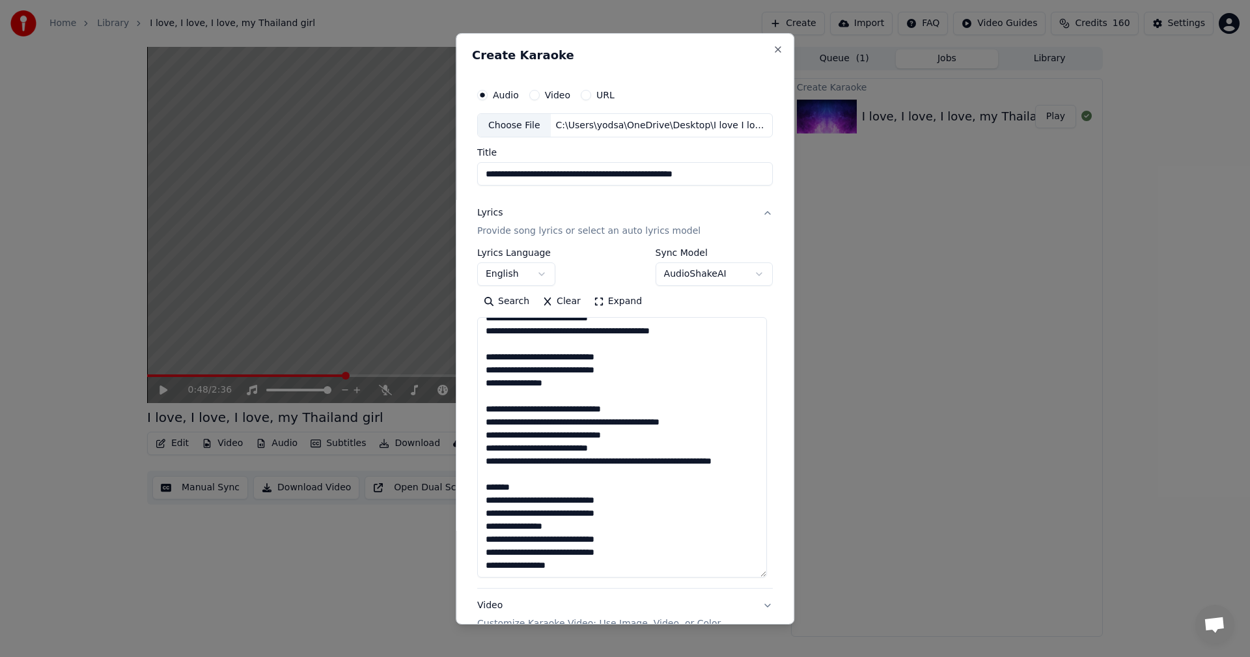
scroll to position [219, 0]
click at [526, 474] on textarea "**********" at bounding box center [622, 447] width 290 height 260
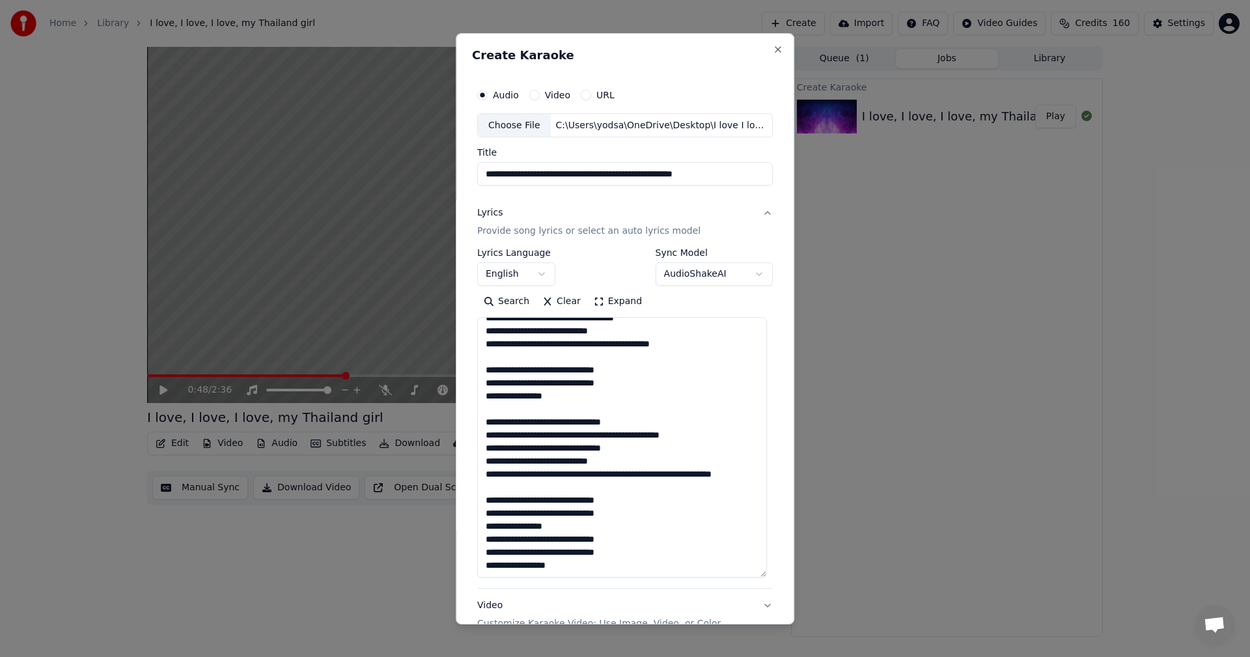
scroll to position [206, 0]
type textarea "**********"
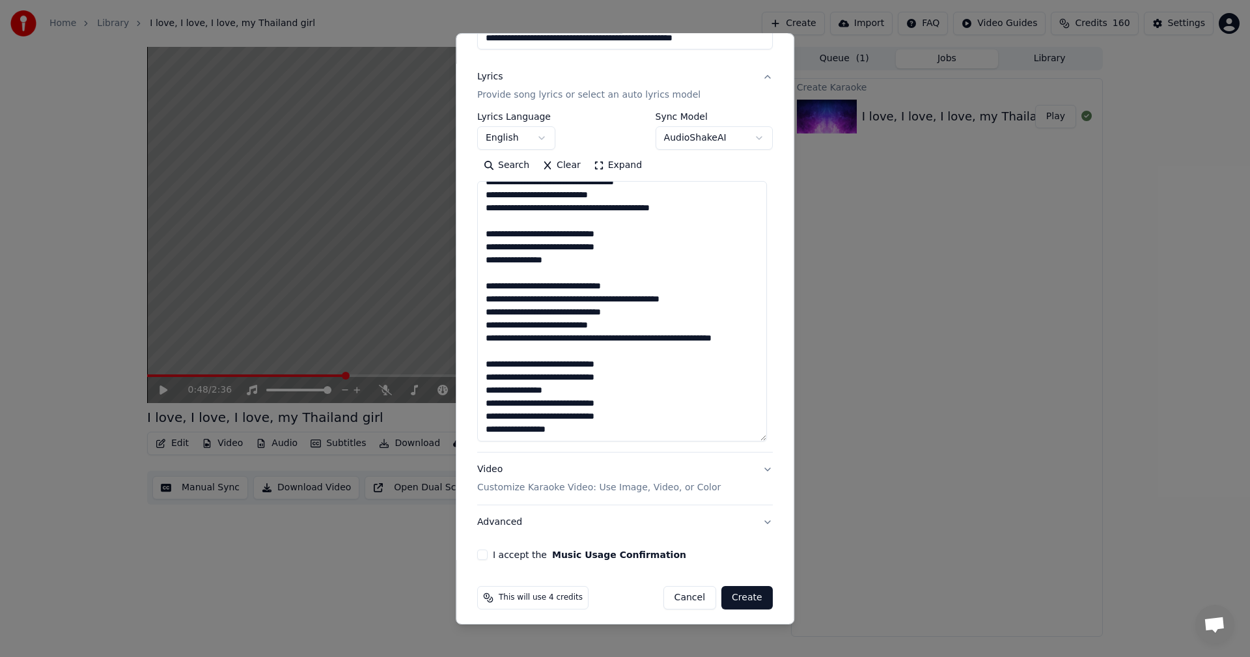
scroll to position [143, 0]
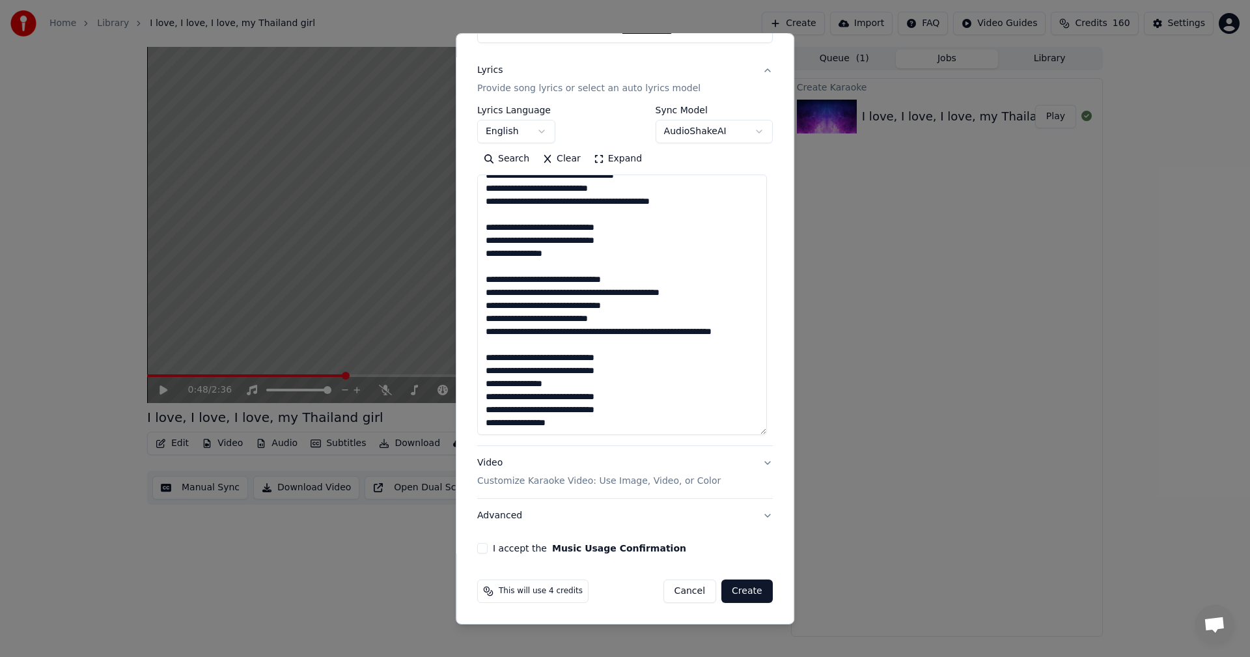
click at [482, 542] on div "**********" at bounding box center [625, 246] width 306 height 625
click at [481, 550] on button "I accept the Music Usage Confirmation" at bounding box center [482, 548] width 10 height 10
click at [746, 593] on button "Create" at bounding box center [746, 590] width 51 height 23
select select "**"
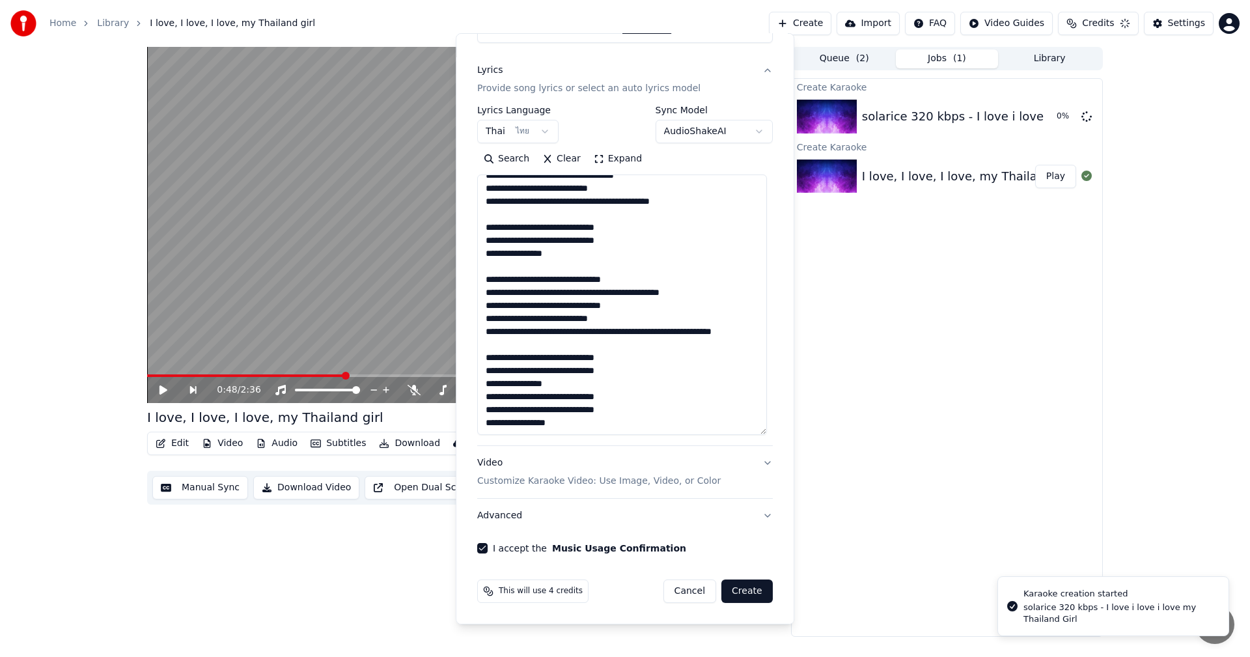
select select
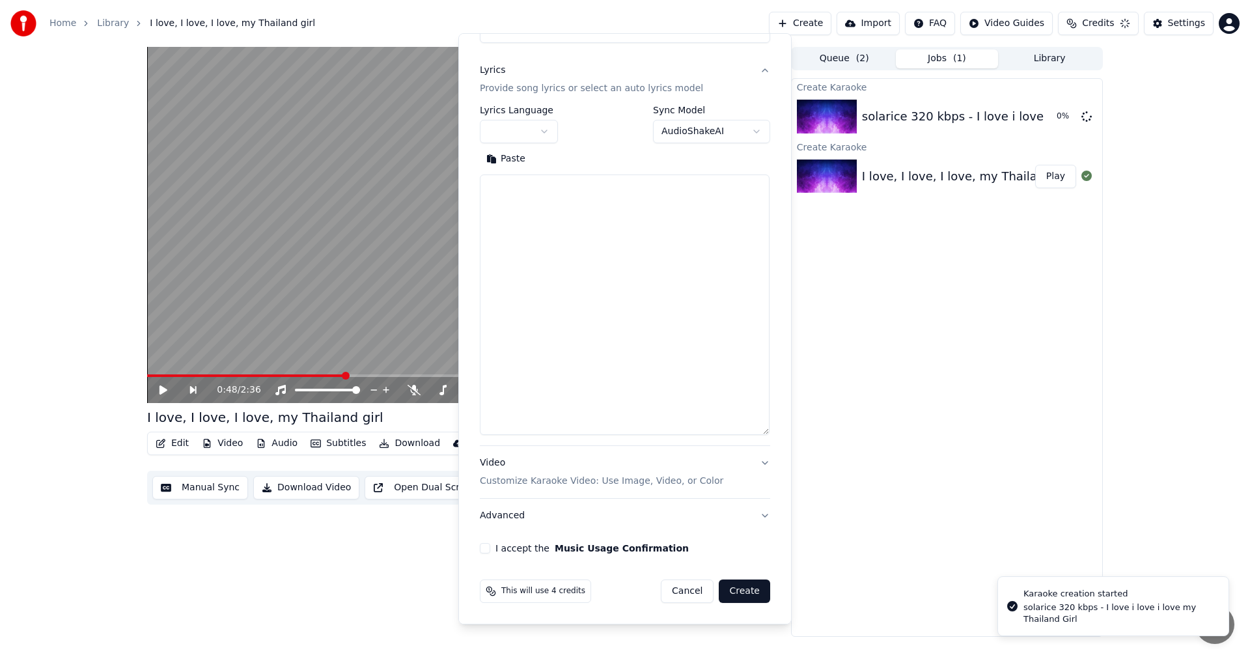
scroll to position [0, 0]
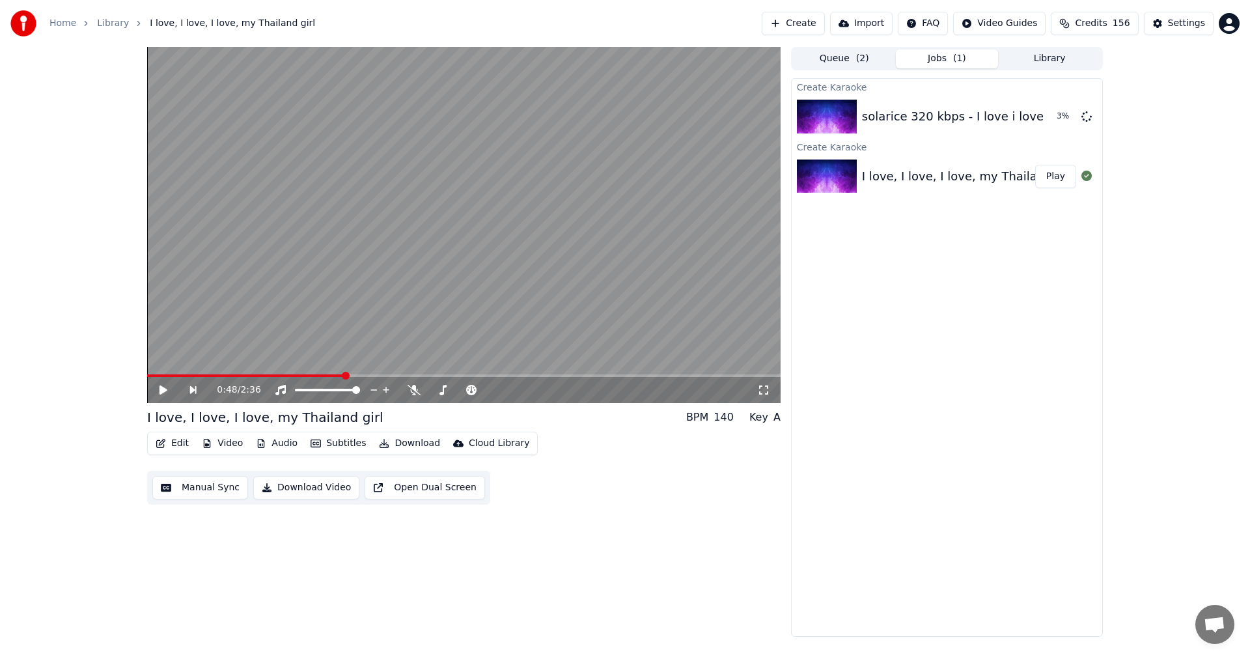
click at [887, 178] on div "I love, I love, I love, my Thailand girl" at bounding box center [968, 176] width 212 height 18
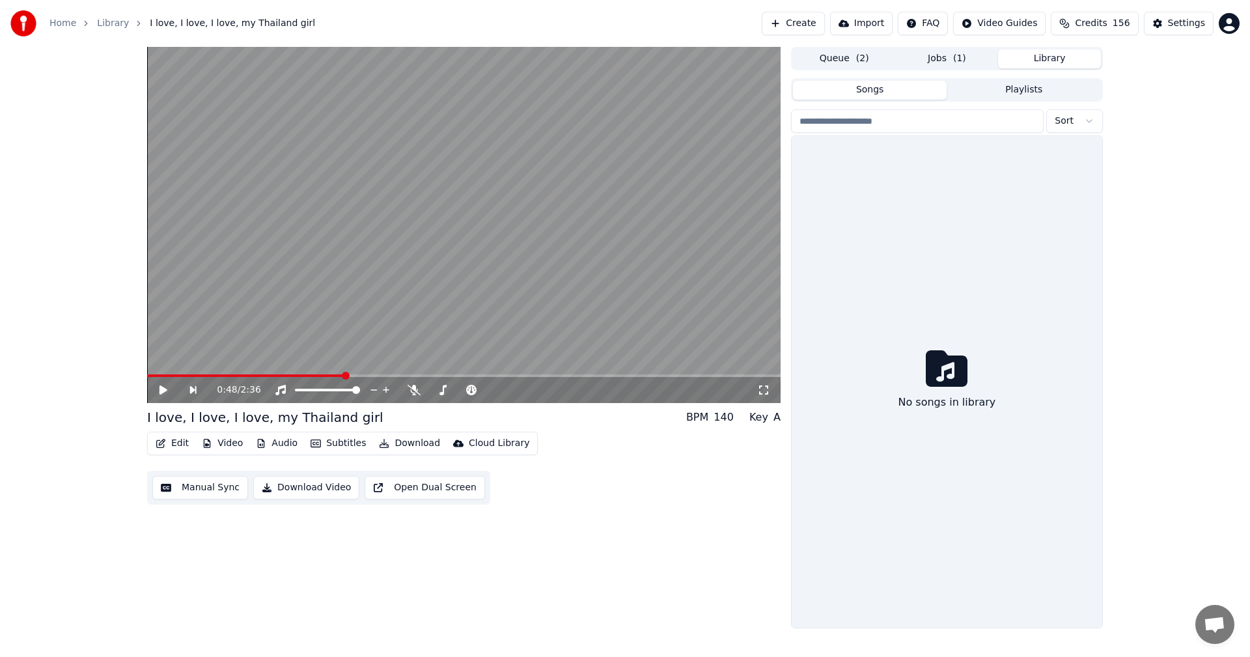
click at [1049, 59] on button "Library" at bounding box center [1049, 58] width 103 height 19
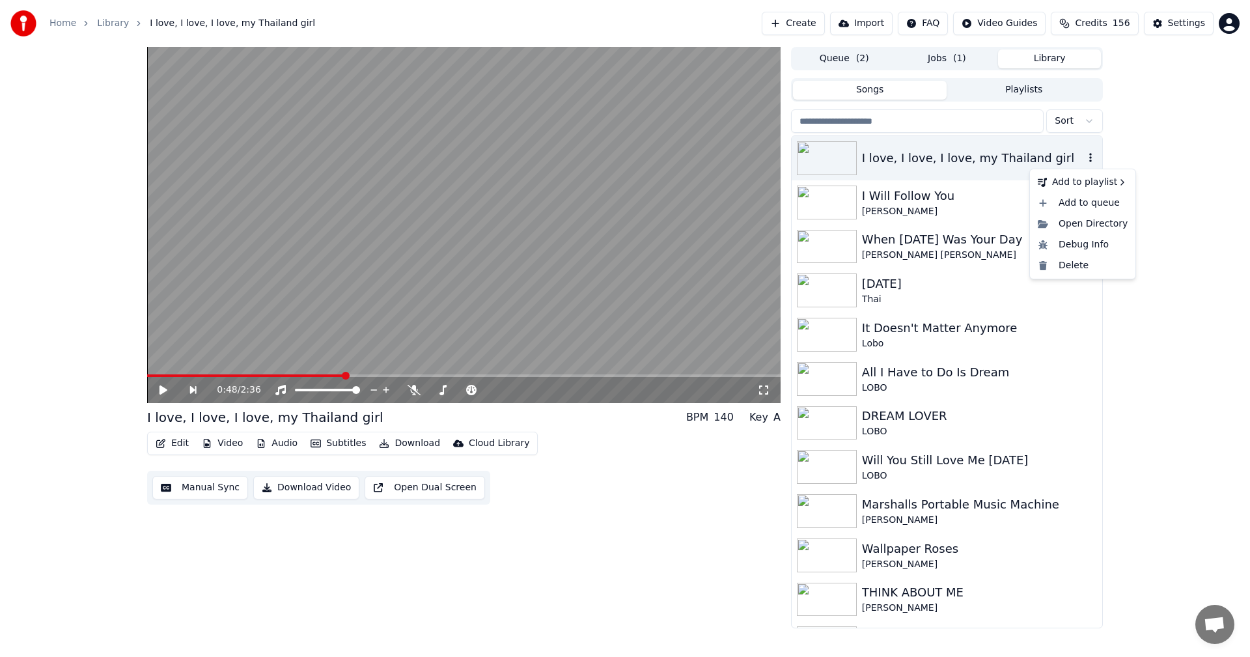
click at [1084, 157] on icon "button" at bounding box center [1090, 157] width 13 height 10
click at [1063, 269] on div "Delete" at bounding box center [1082, 265] width 100 height 21
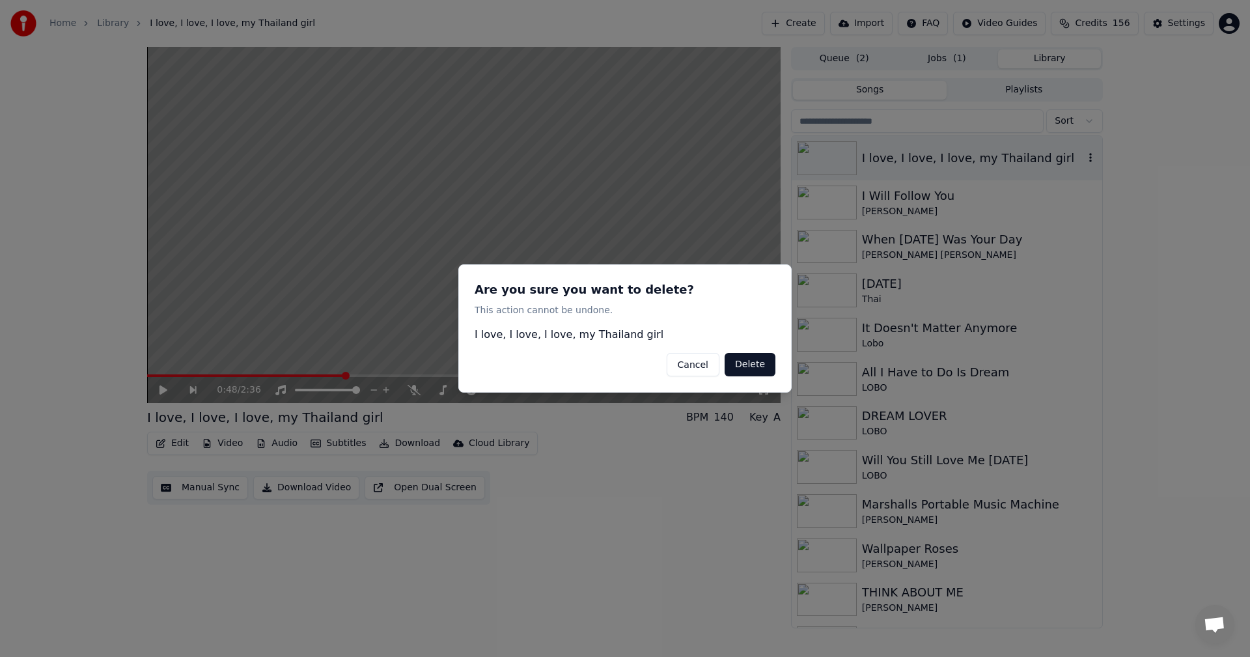
click at [748, 360] on button "Delete" at bounding box center [749, 364] width 51 height 23
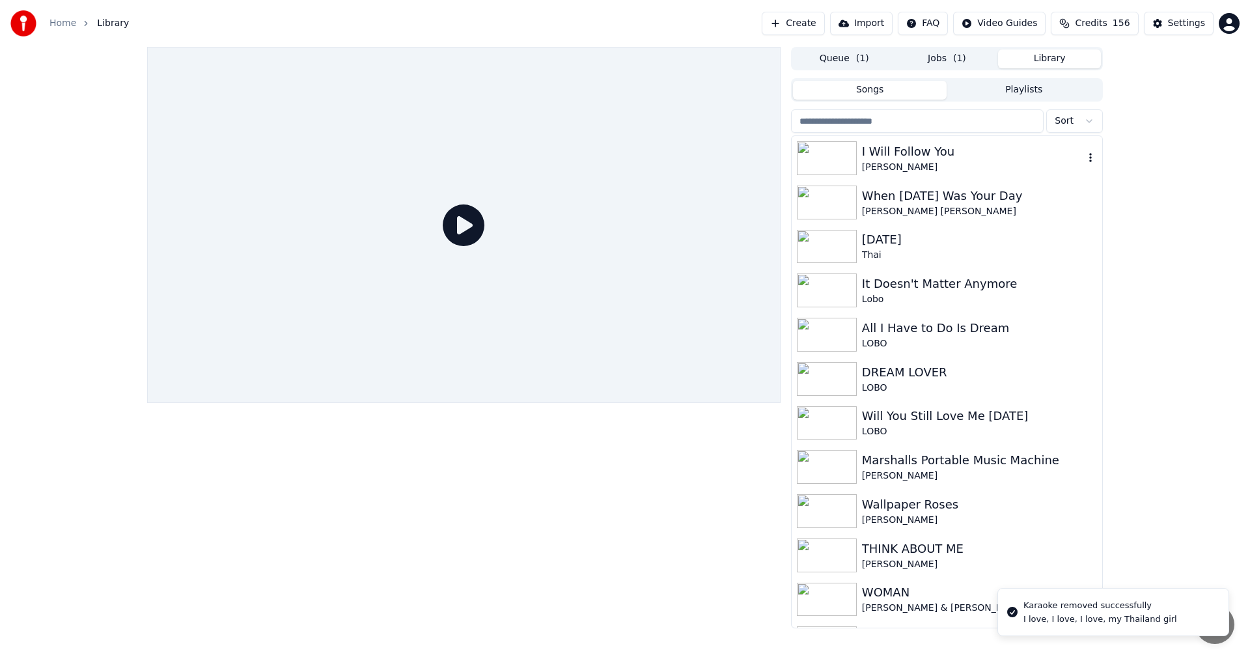
click at [883, 154] on div "I Will Follow You" at bounding box center [973, 152] width 222 height 18
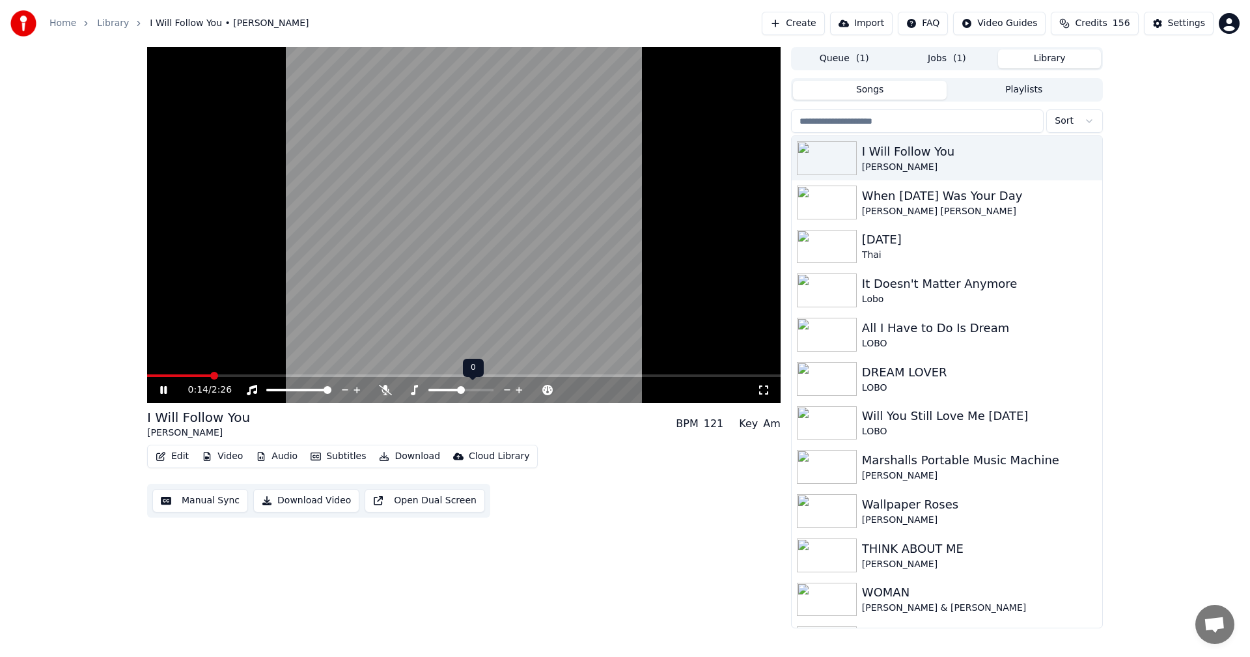
click at [509, 391] on icon at bounding box center [507, 389] width 12 height 13
click at [821, 292] on img at bounding box center [827, 290] width 60 height 34
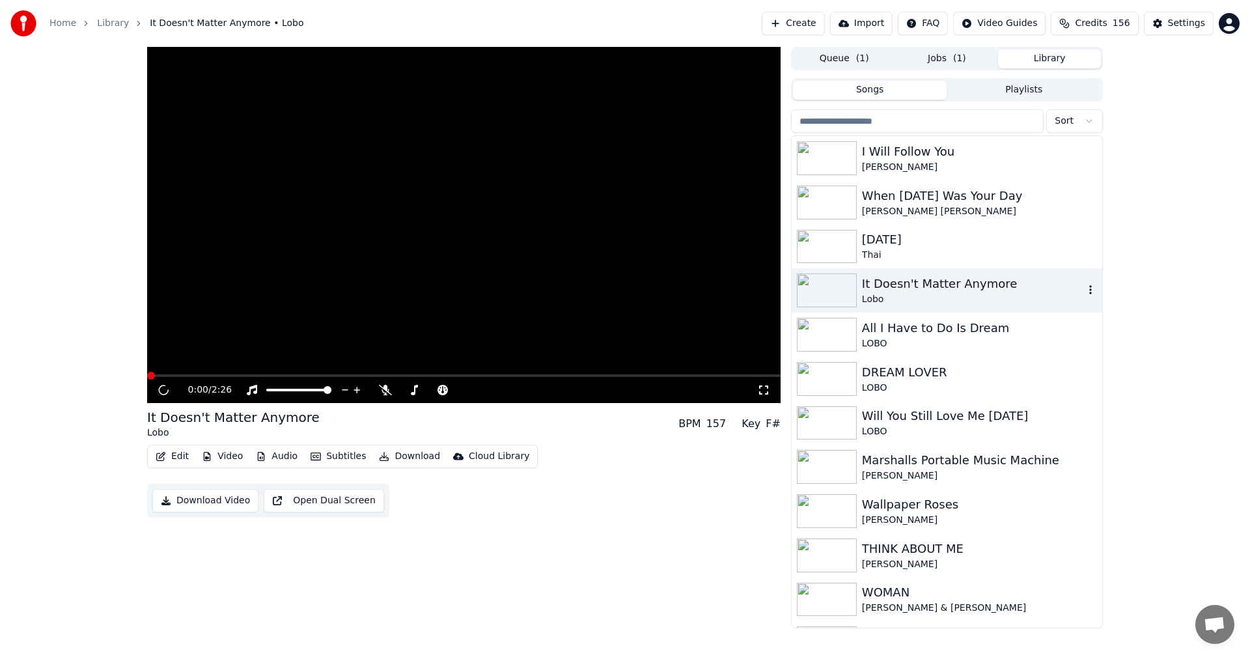
click at [821, 292] on img at bounding box center [827, 290] width 60 height 34
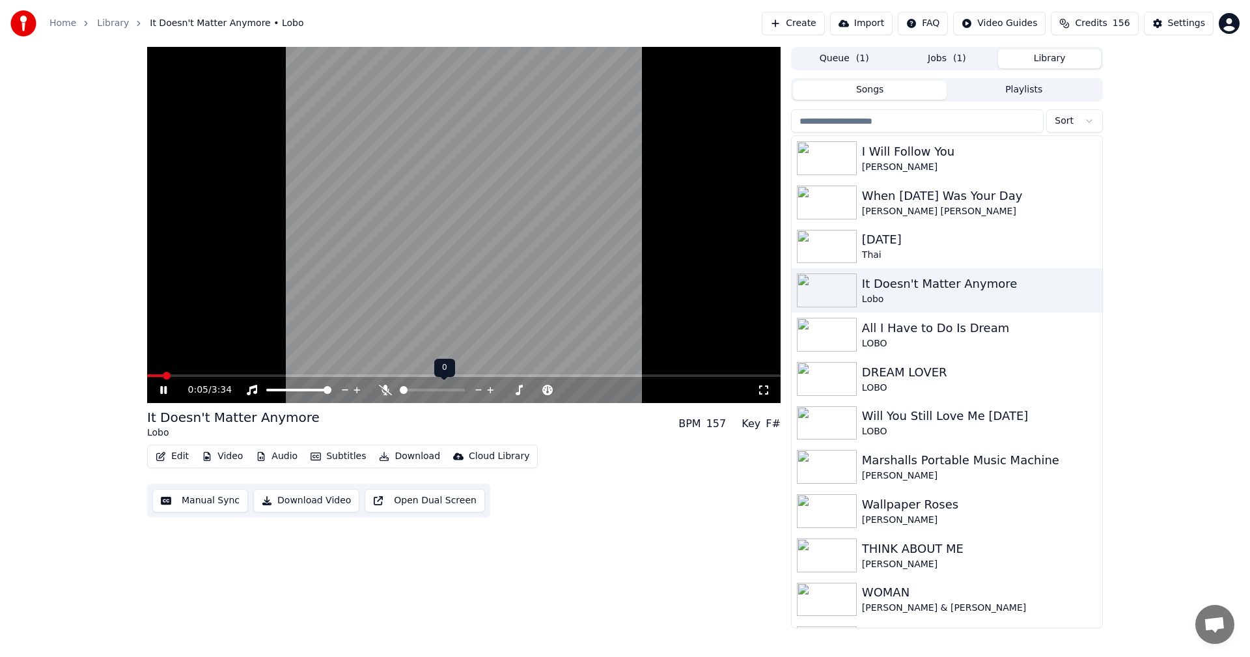
click at [489, 390] on icon at bounding box center [490, 390] width 7 height 7
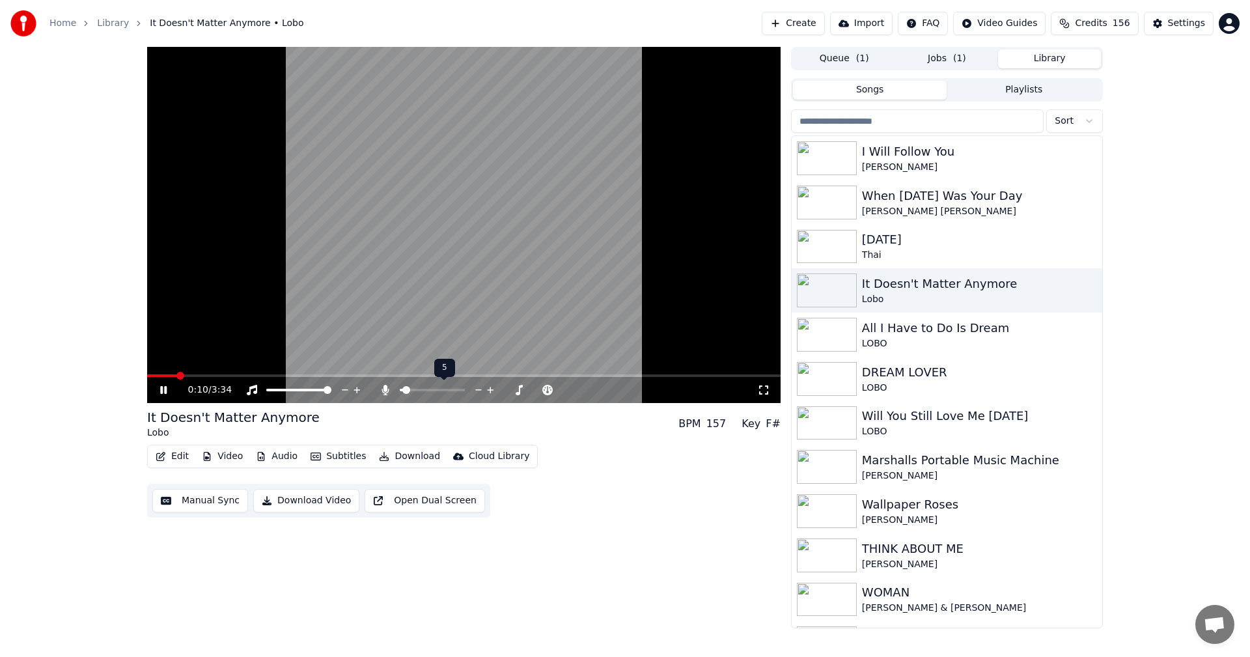
click at [489, 390] on icon at bounding box center [490, 390] width 7 height 7
click at [455, 387] on span at bounding box center [456, 390] width 8 height 8
click at [454, 390] on span at bounding box center [456, 390] width 8 height 8
click at [506, 389] on icon at bounding box center [507, 389] width 12 height 13
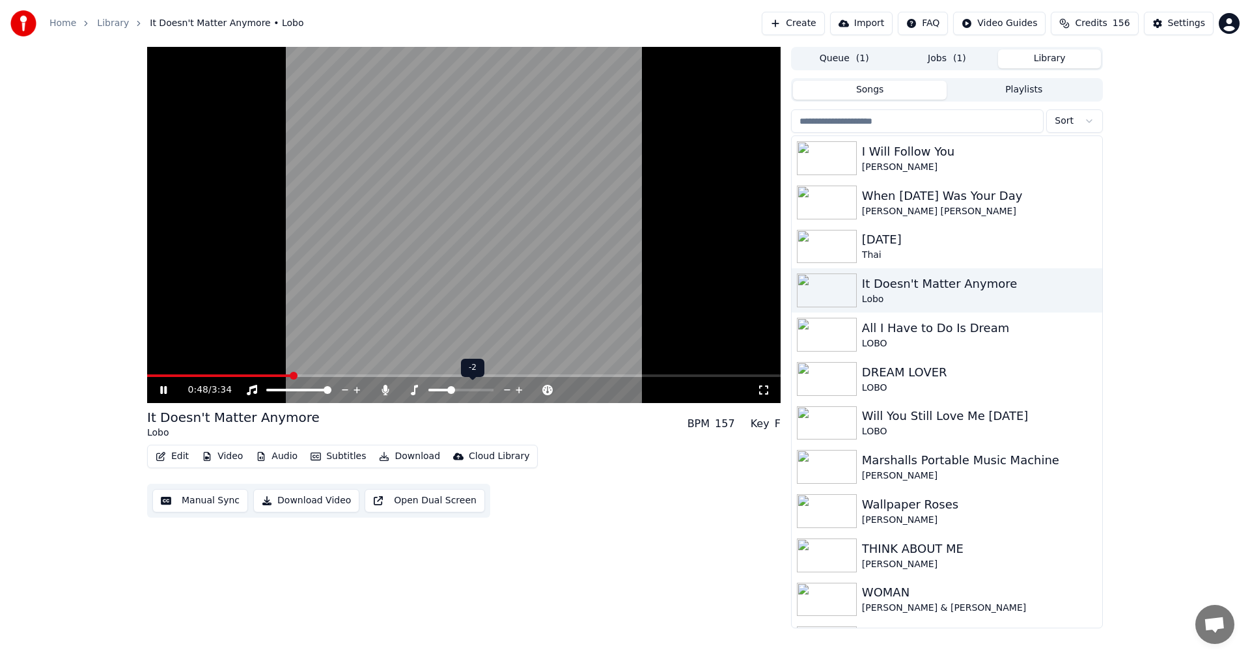
click at [518, 390] on icon at bounding box center [519, 389] width 12 height 13
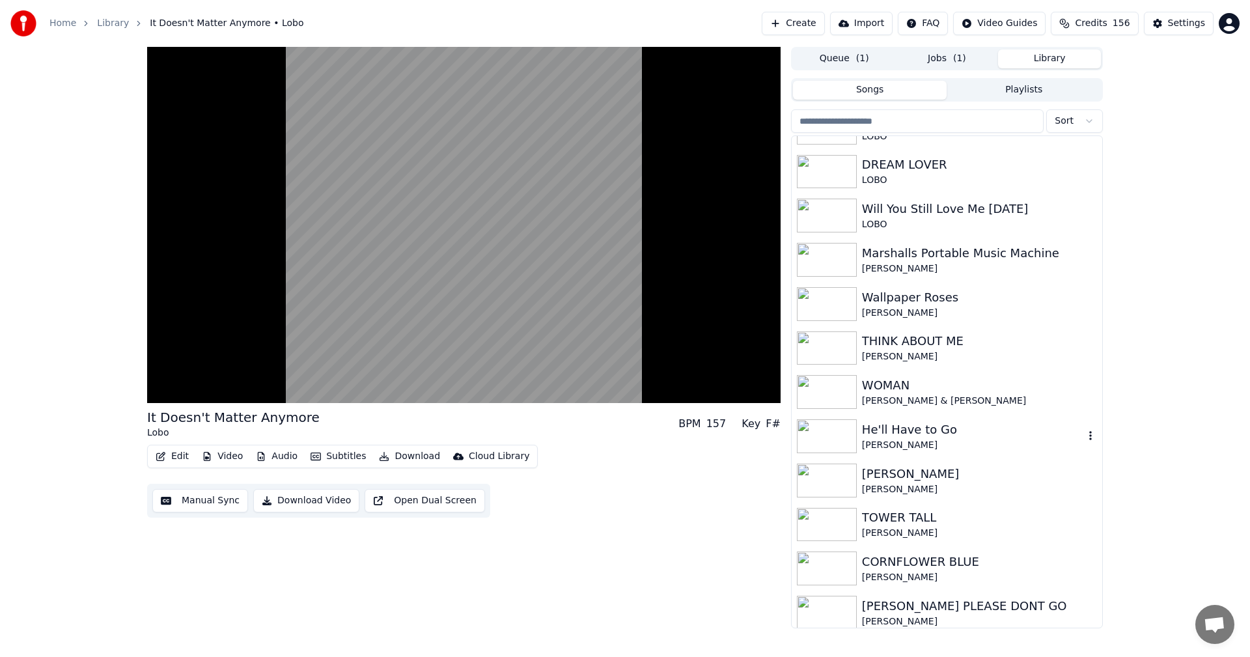
scroll to position [215, 0]
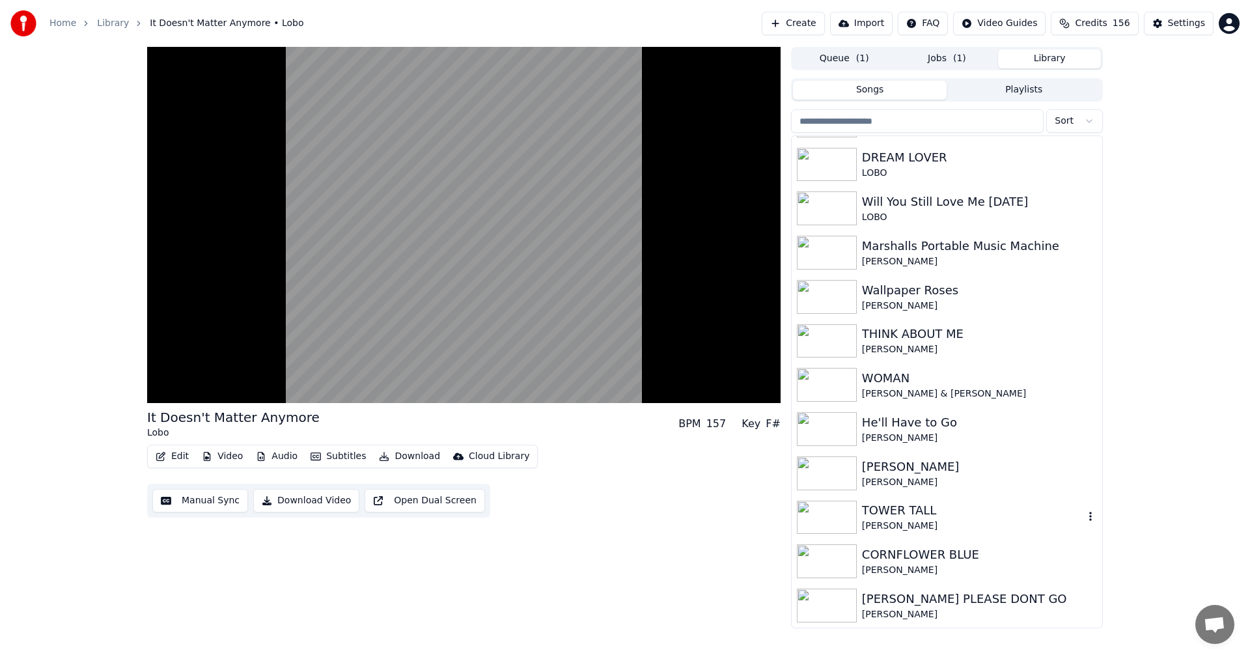
click at [839, 510] on img at bounding box center [827, 517] width 60 height 34
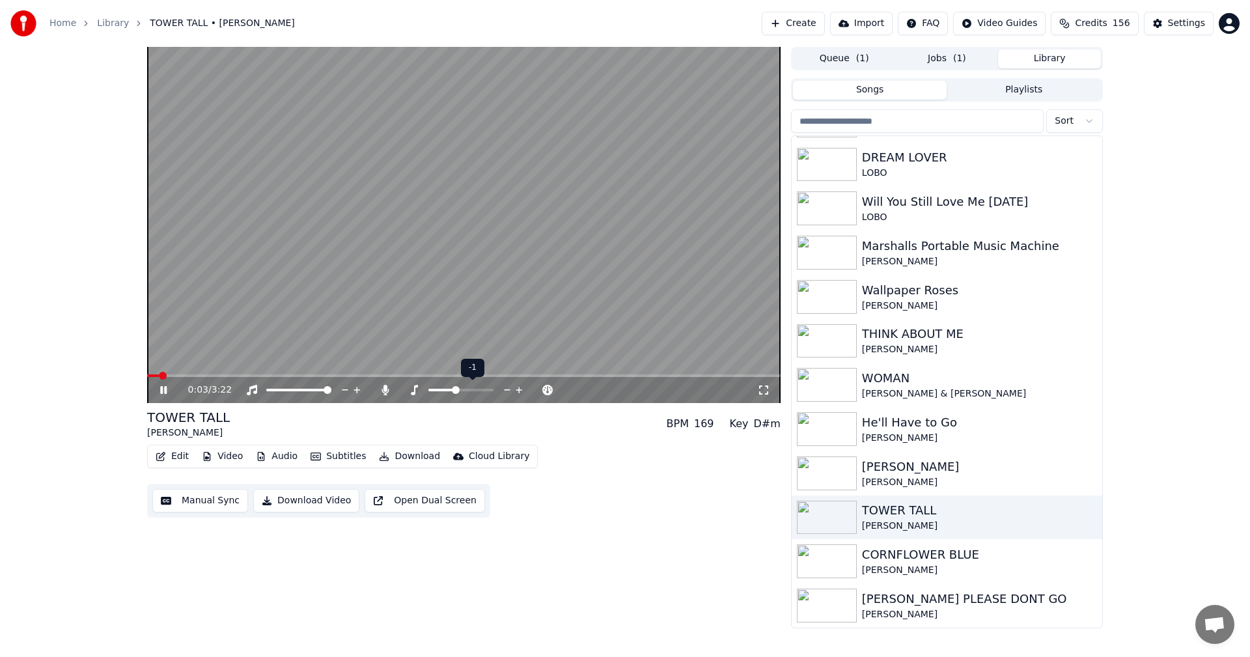
click at [505, 387] on icon at bounding box center [507, 389] width 12 height 13
click at [507, 391] on icon at bounding box center [507, 389] width 12 height 13
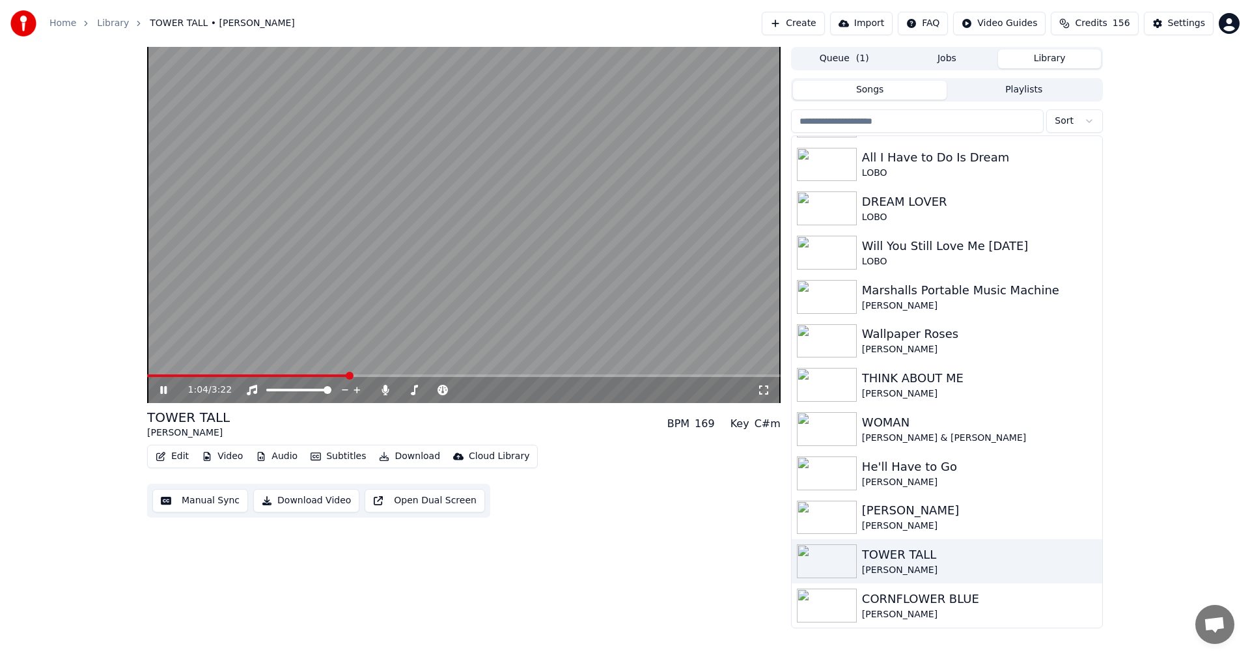
click at [951, 59] on button "Jobs" at bounding box center [946, 58] width 103 height 19
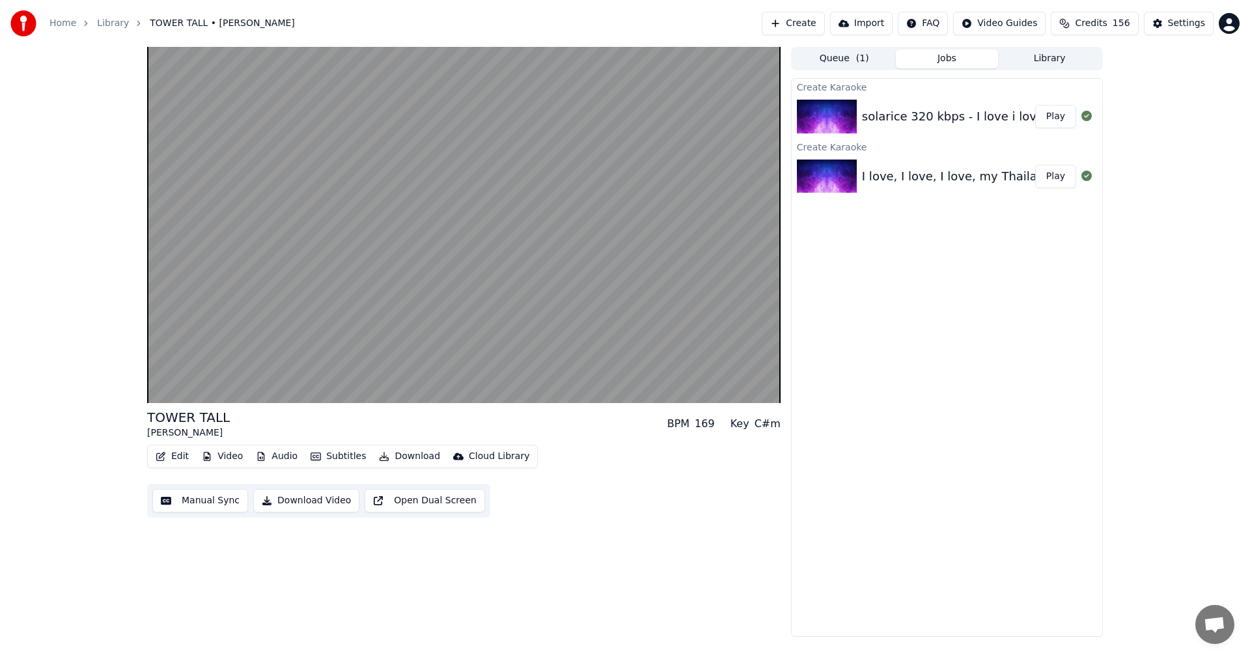
click at [1064, 120] on button "Play" at bounding box center [1055, 116] width 41 height 23
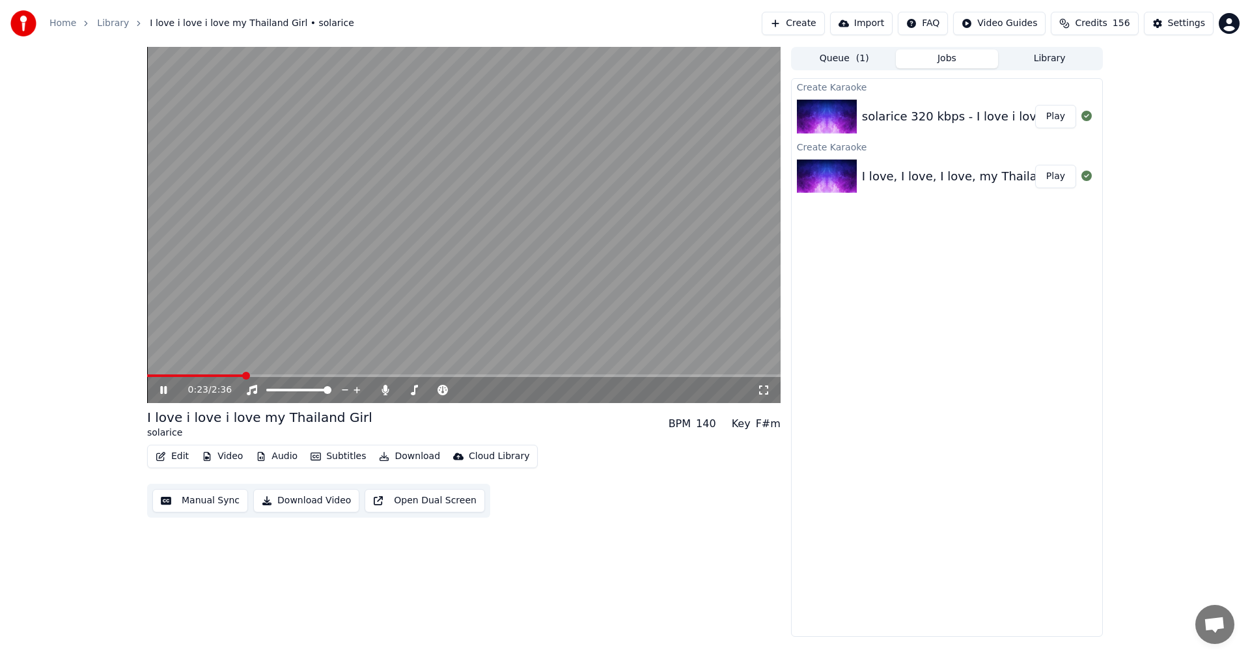
click at [162, 386] on icon at bounding box center [172, 390] width 31 height 10
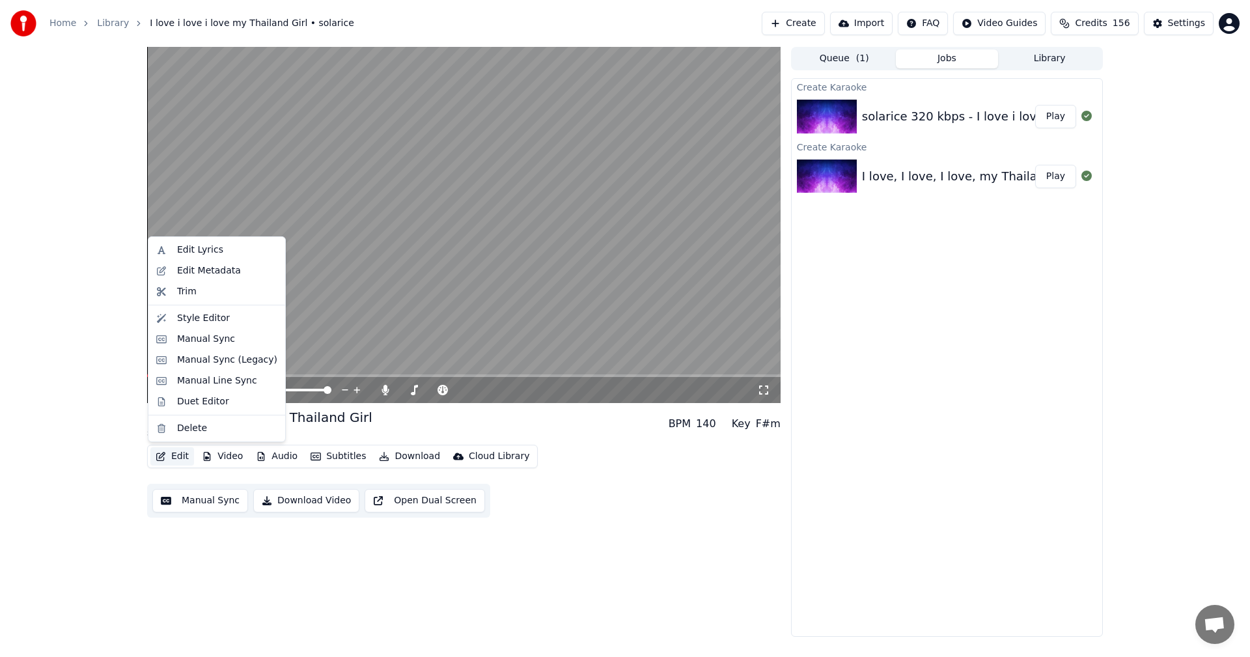
click at [171, 457] on button "Edit" at bounding box center [172, 456] width 44 height 18
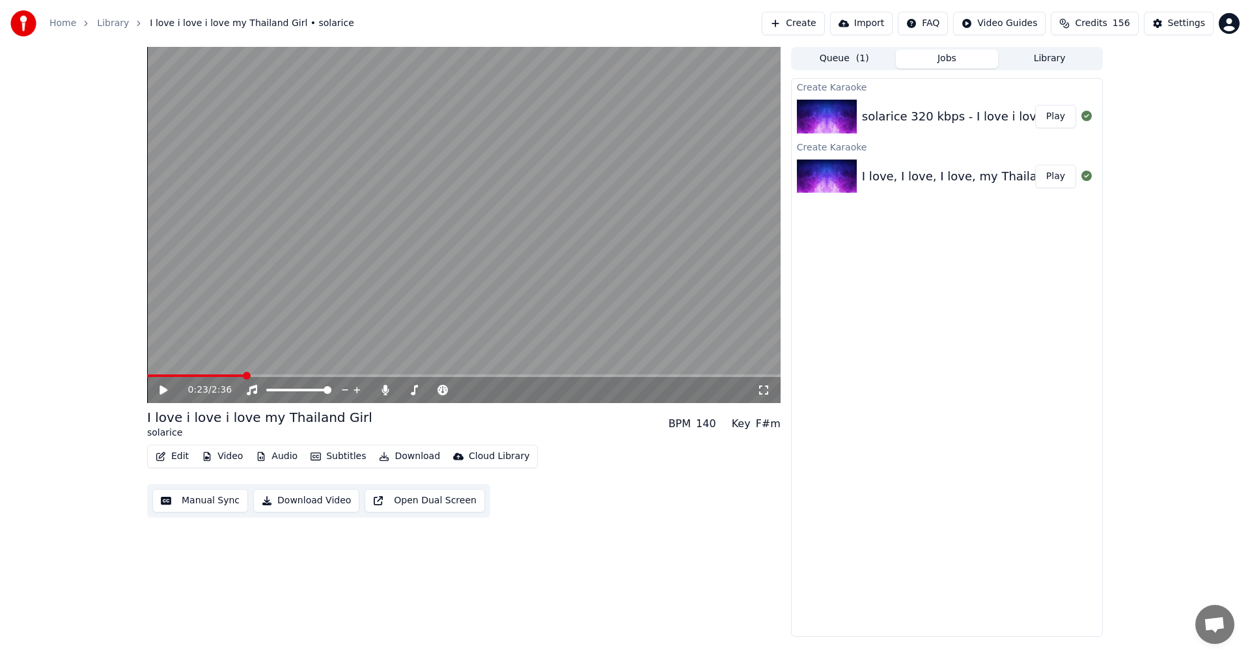
click at [38, 328] on div "0:23 / 2:36 I love i love i love my Thailand Girl solarice BPM 140 Key F#m Edit…" at bounding box center [625, 342] width 1250 height 590
click at [151, 374] on span at bounding box center [195, 375] width 97 height 3
click at [147, 372] on span at bounding box center [151, 376] width 8 height 8
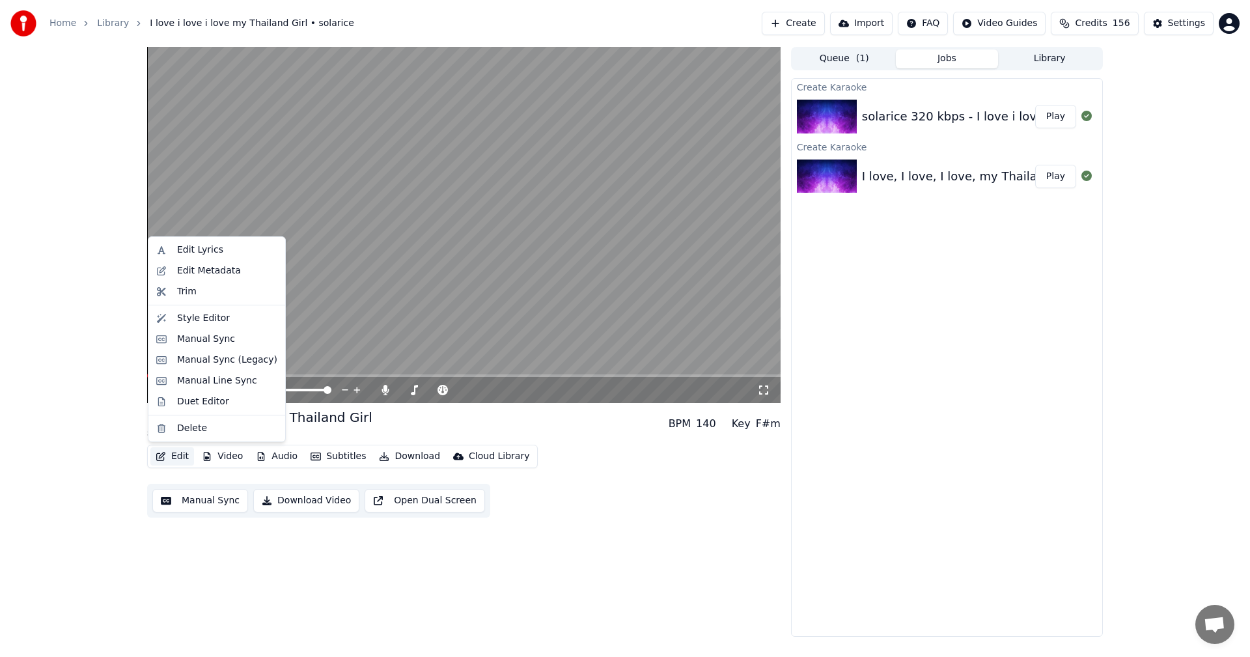
click at [167, 454] on button "Edit" at bounding box center [172, 456] width 44 height 18
click at [182, 251] on div "Edit Lyrics" at bounding box center [200, 249] width 46 height 13
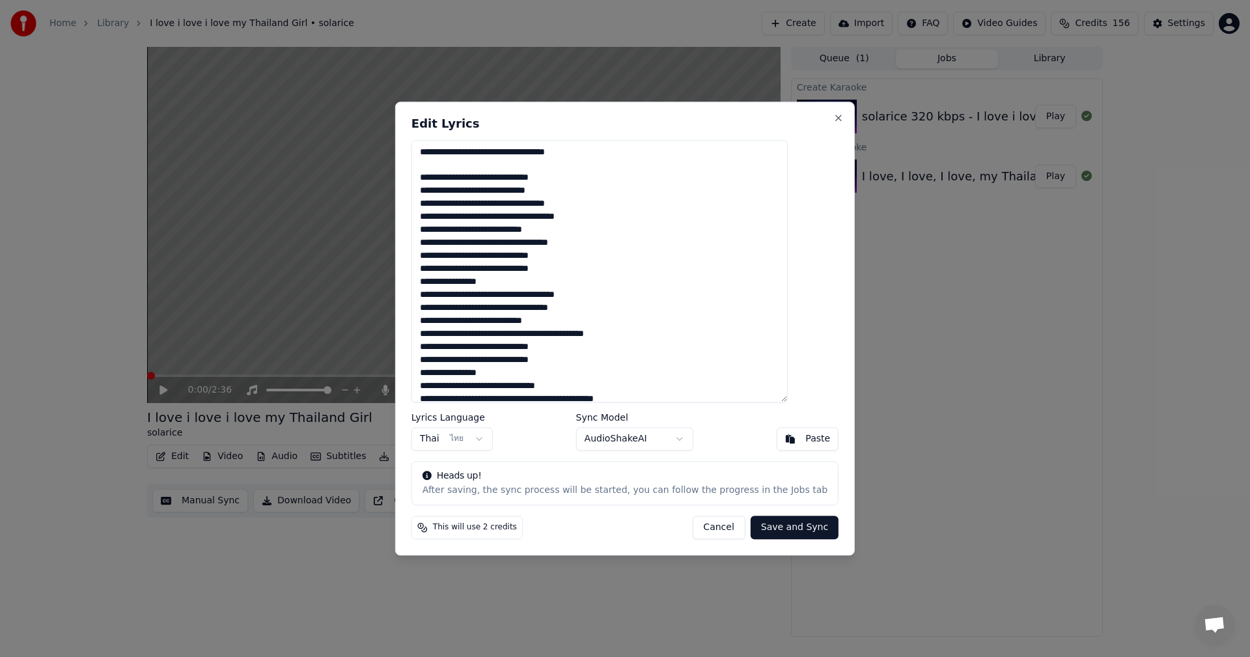
type textarea "**********"
click at [766, 527] on button "Save and Sync" at bounding box center [794, 526] width 88 height 23
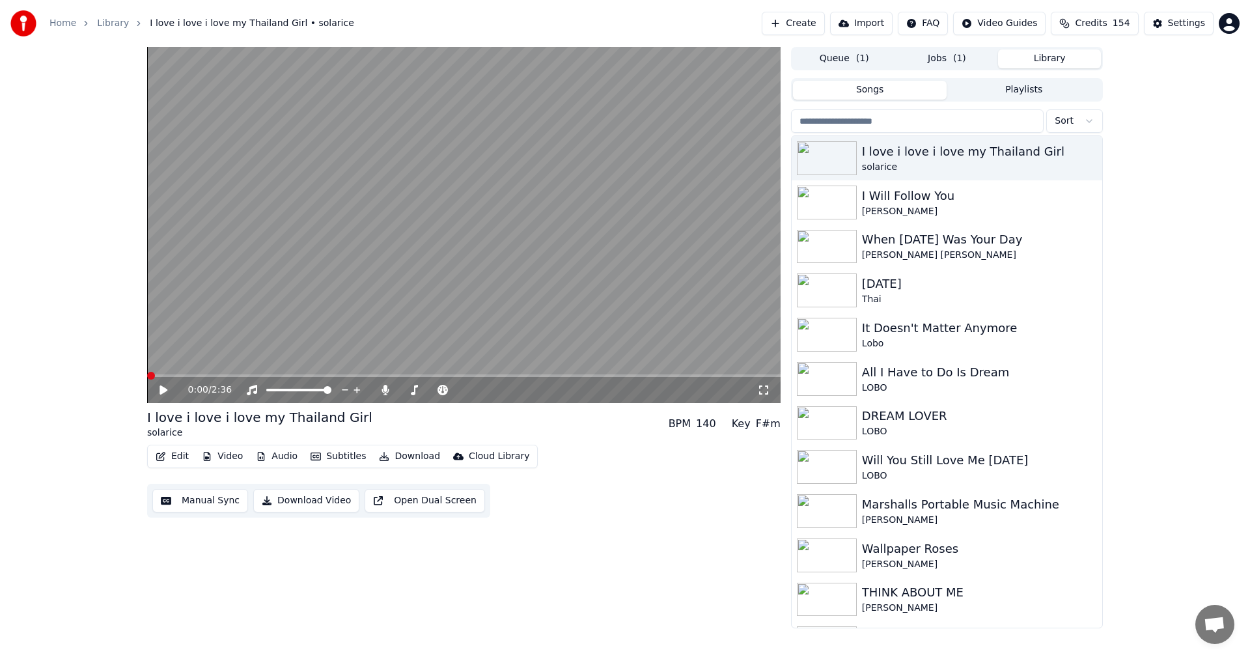
click at [1046, 59] on button "Library" at bounding box center [1049, 58] width 103 height 19
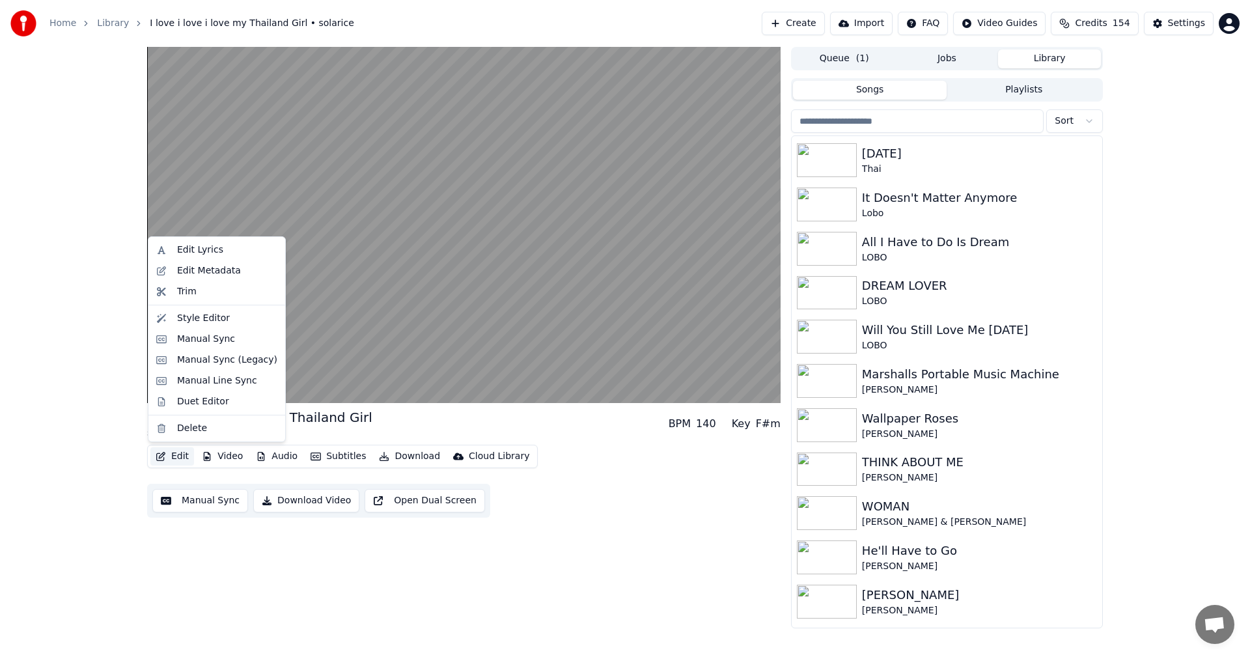
click at [172, 457] on button "Edit" at bounding box center [172, 456] width 44 height 18
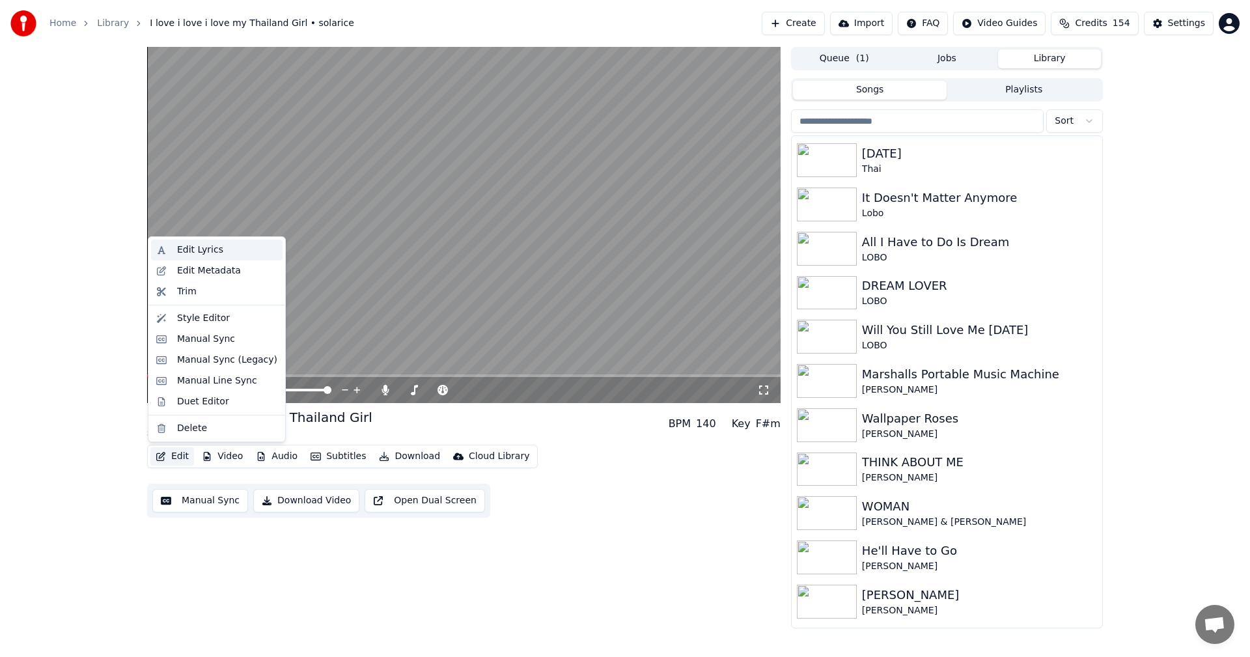
click at [187, 249] on div "Edit Lyrics" at bounding box center [200, 249] width 46 height 13
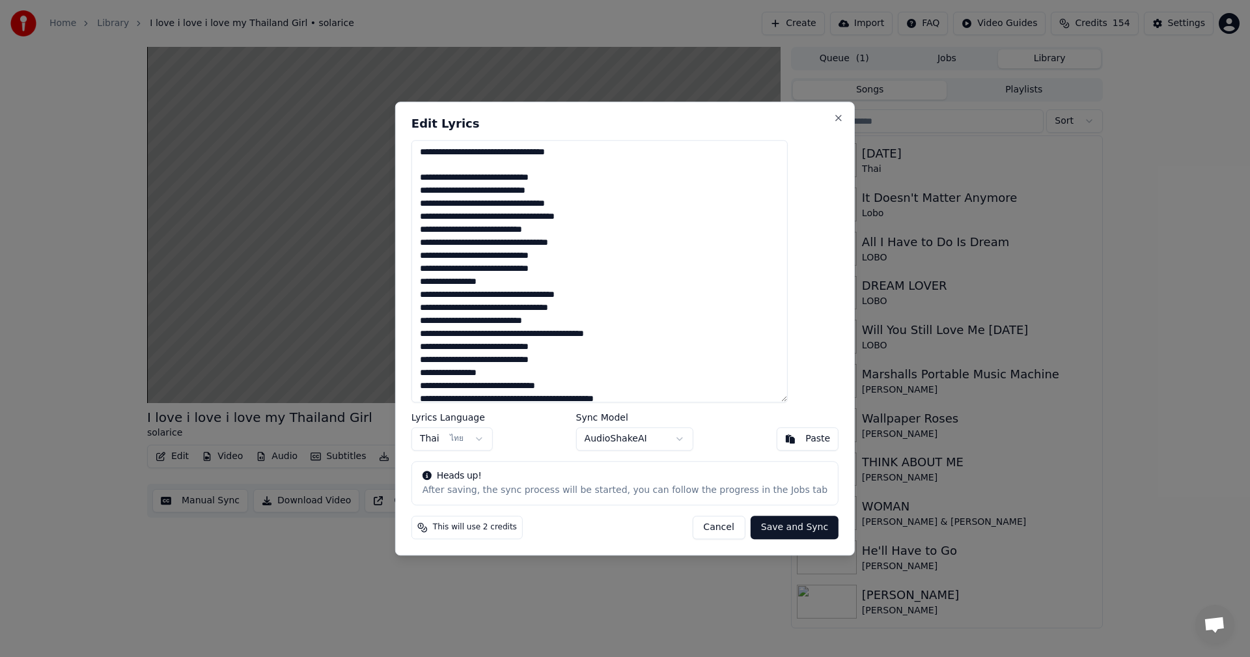
drag, startPoint x: 631, startPoint y: 147, endPoint x: 408, endPoint y: 150, distance: 222.6
click at [408, 150] on body "Home Library I love i love i love my Thailand Girl • solarice Create Import FAQ…" at bounding box center [625, 328] width 1250 height 657
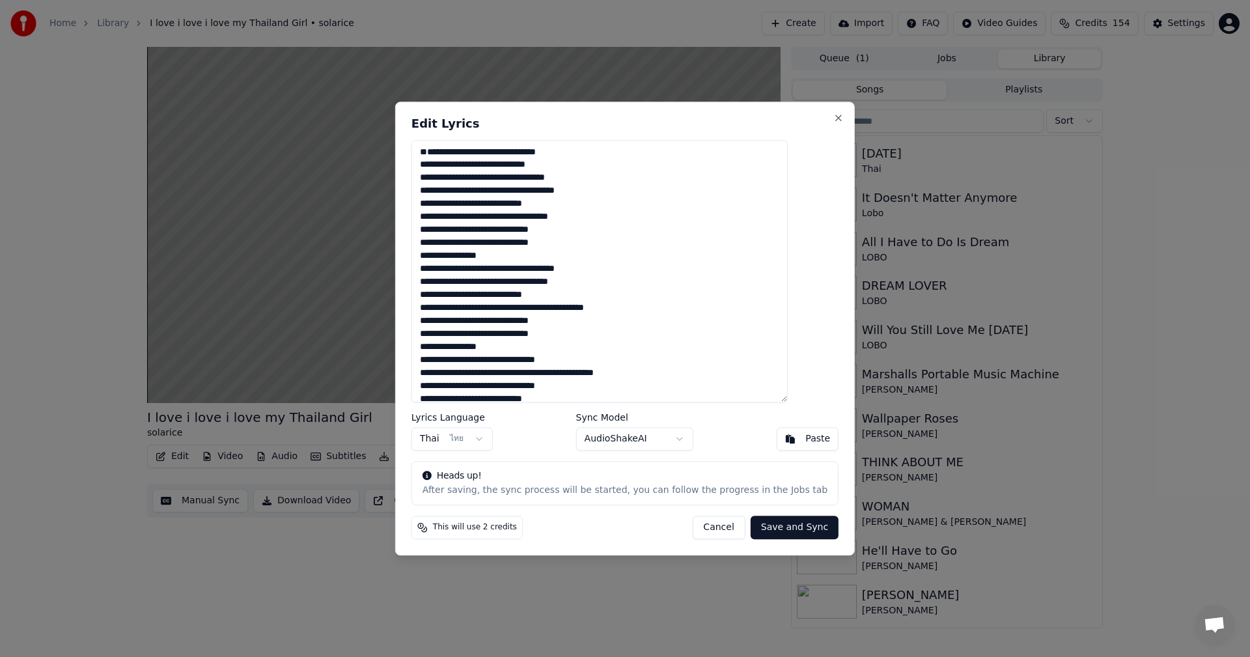
click at [441, 174] on textarea "**********" at bounding box center [599, 271] width 376 height 263
type textarea "**********"
click at [772, 528] on button "Save and Sync" at bounding box center [794, 526] width 88 height 23
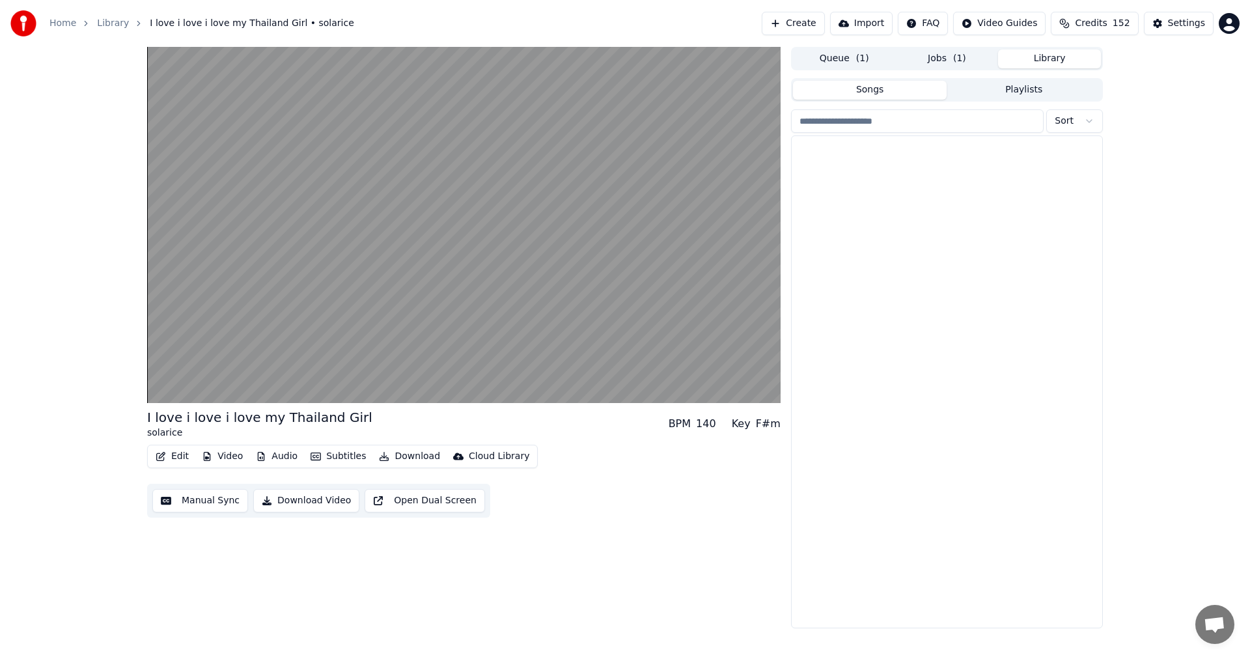
click at [1049, 59] on button "Library" at bounding box center [1049, 58] width 103 height 19
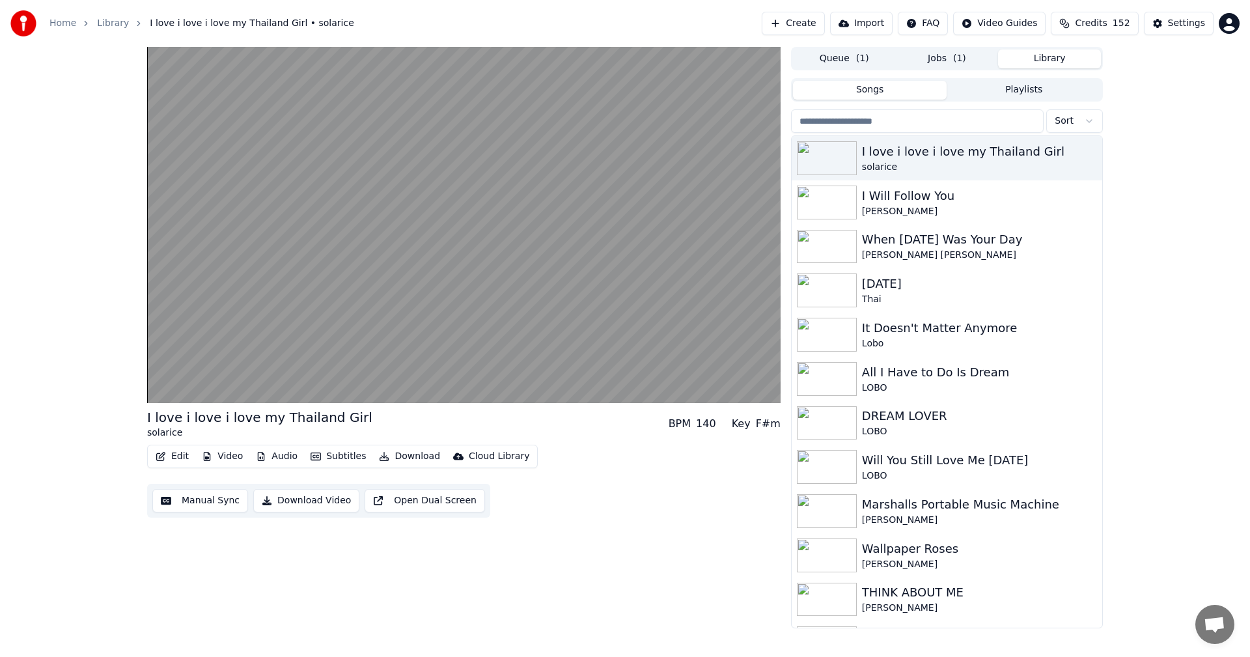
click at [951, 59] on button "Jobs ( 1 )" at bounding box center [946, 58] width 103 height 19
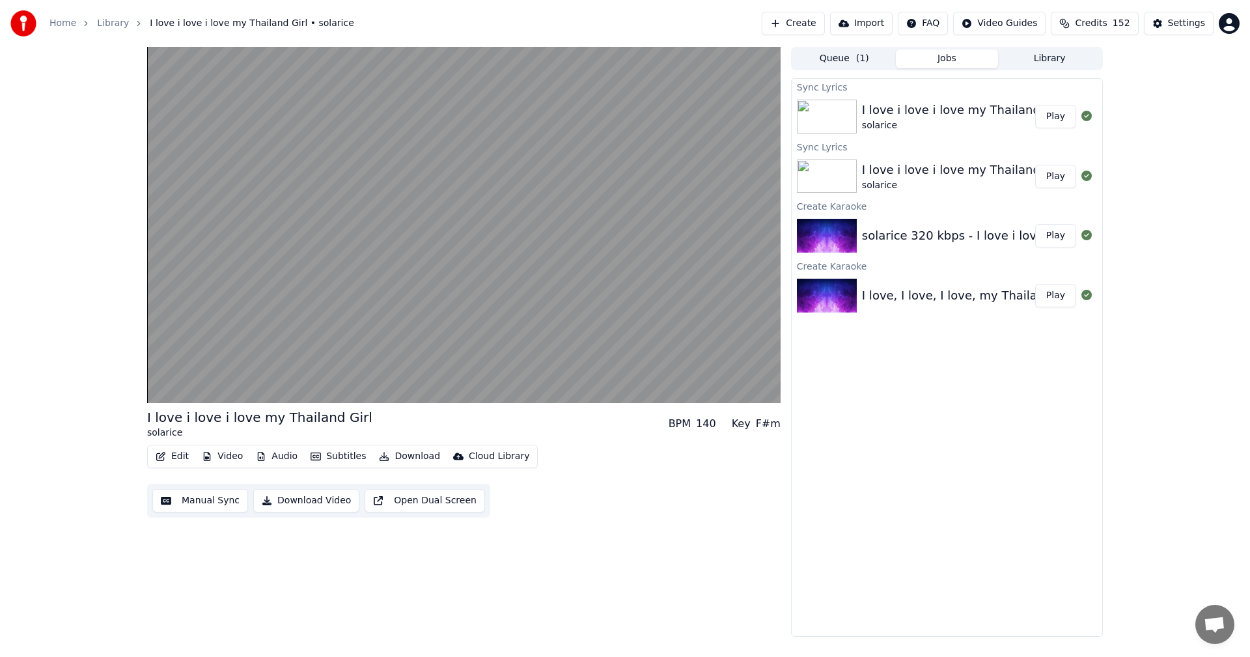
click at [1057, 115] on button "Play" at bounding box center [1055, 116] width 41 height 23
click at [333, 459] on button "Subtitles" at bounding box center [338, 456] width 66 height 18
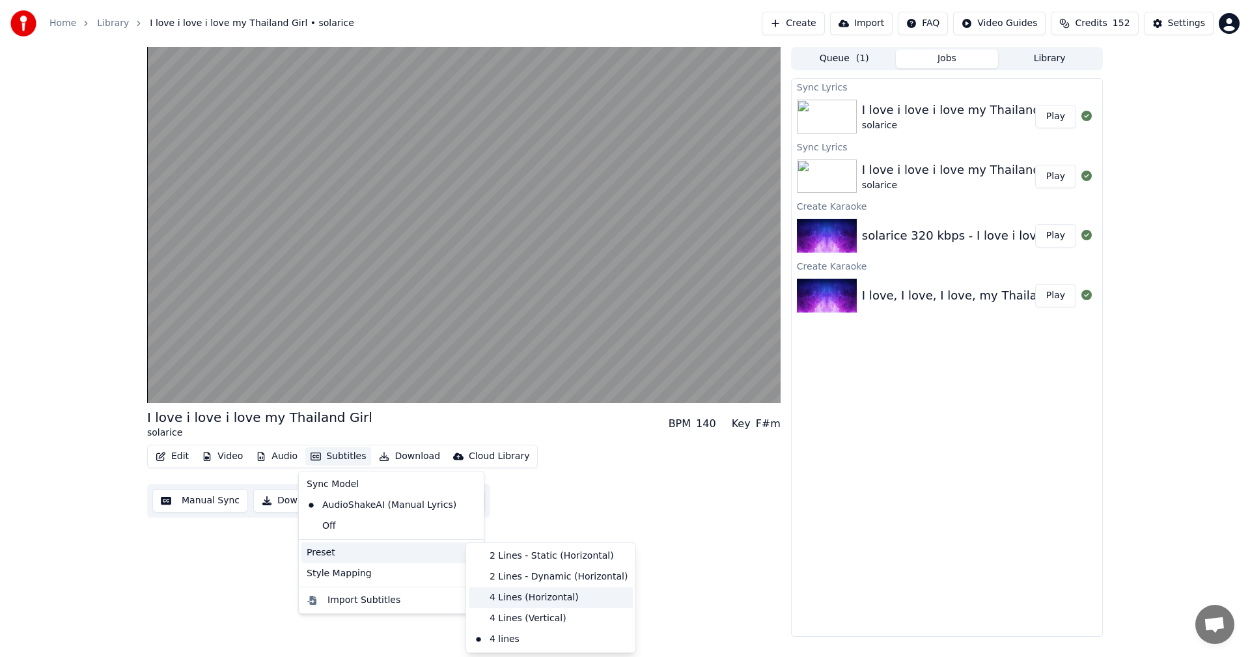
click at [508, 599] on div "4 Lines (Horizontal)" at bounding box center [551, 597] width 164 height 21
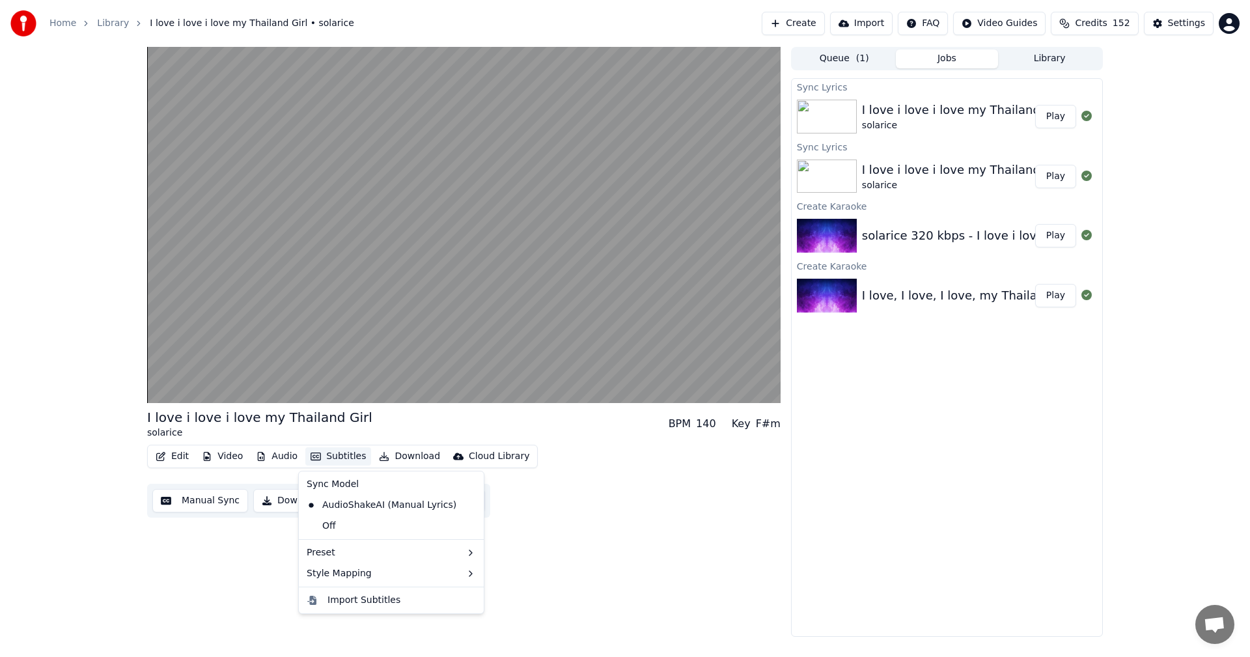
click at [341, 458] on button "Subtitles" at bounding box center [338, 456] width 66 height 18
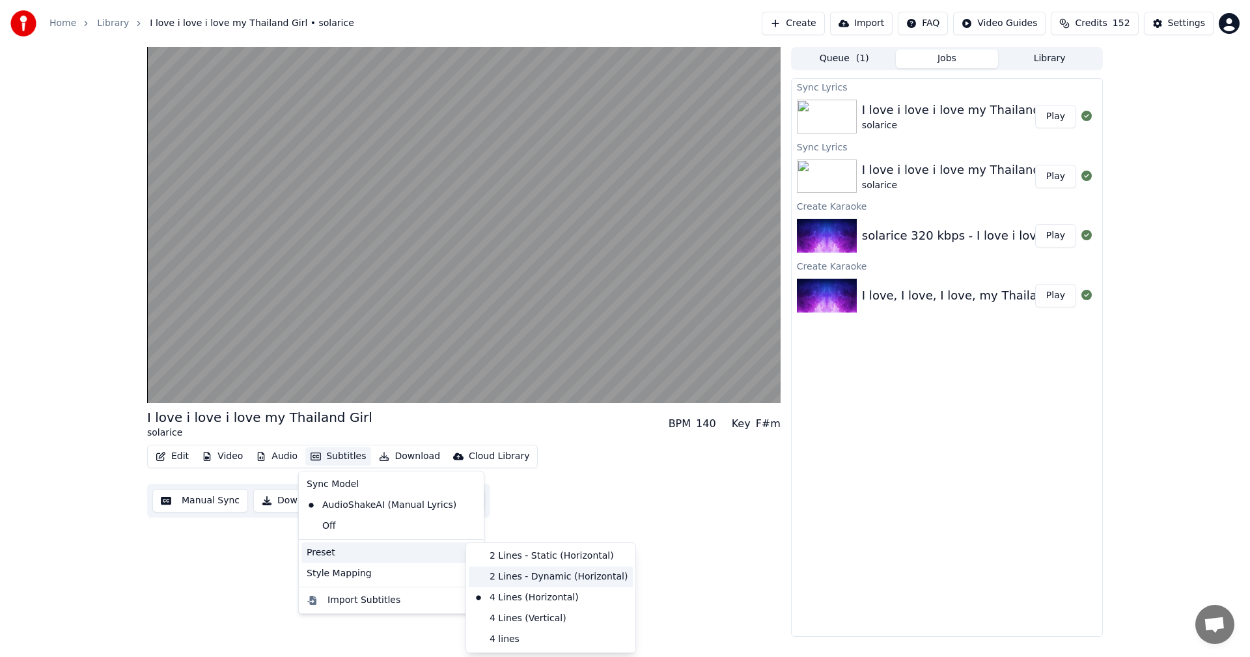
click at [515, 575] on div "2 Lines - Dynamic (Horizontal)" at bounding box center [551, 576] width 164 height 21
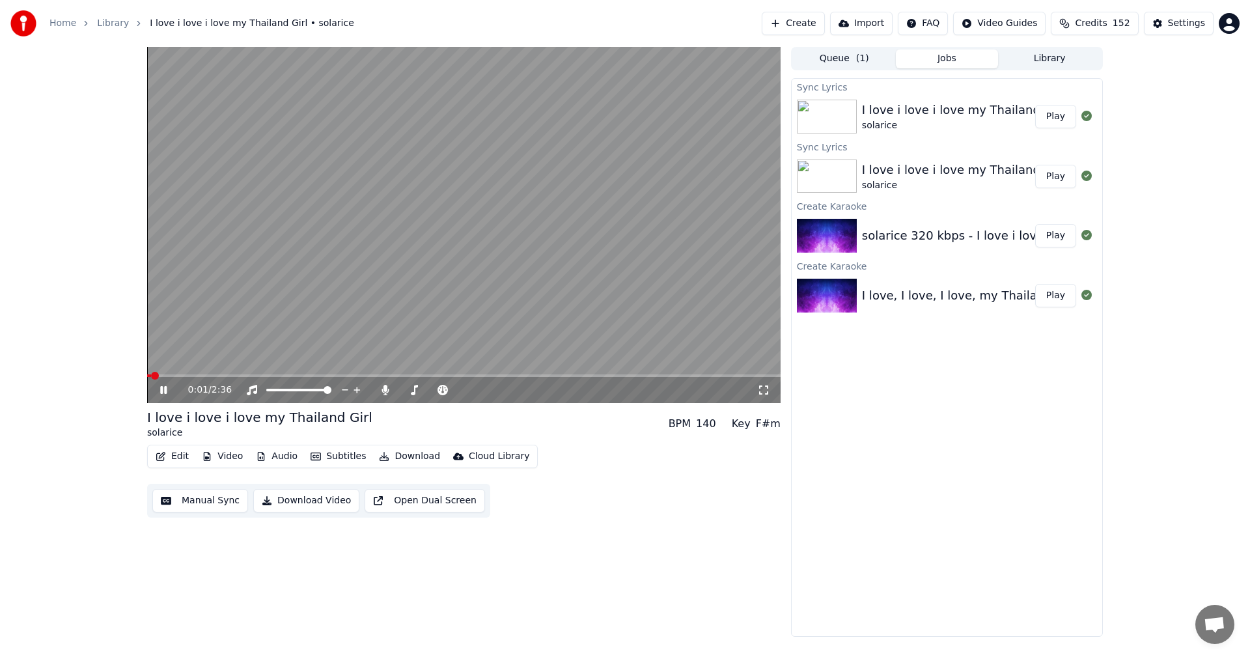
click at [151, 374] on span at bounding box center [149, 375] width 4 height 3
click at [161, 389] on icon at bounding box center [163, 390] width 7 height 8
click at [297, 497] on button "Download Video" at bounding box center [306, 500] width 106 height 23
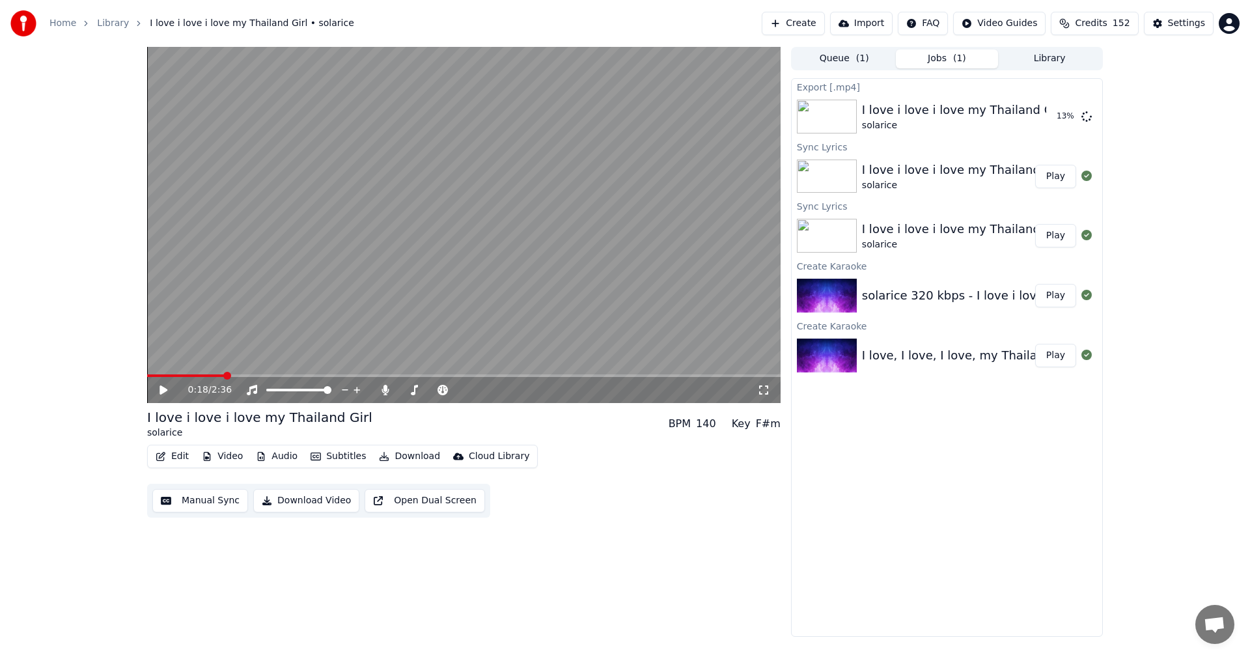
click at [172, 434] on div "solarice" at bounding box center [259, 432] width 225 height 13
click at [1044, 59] on button "Library" at bounding box center [1049, 58] width 103 height 19
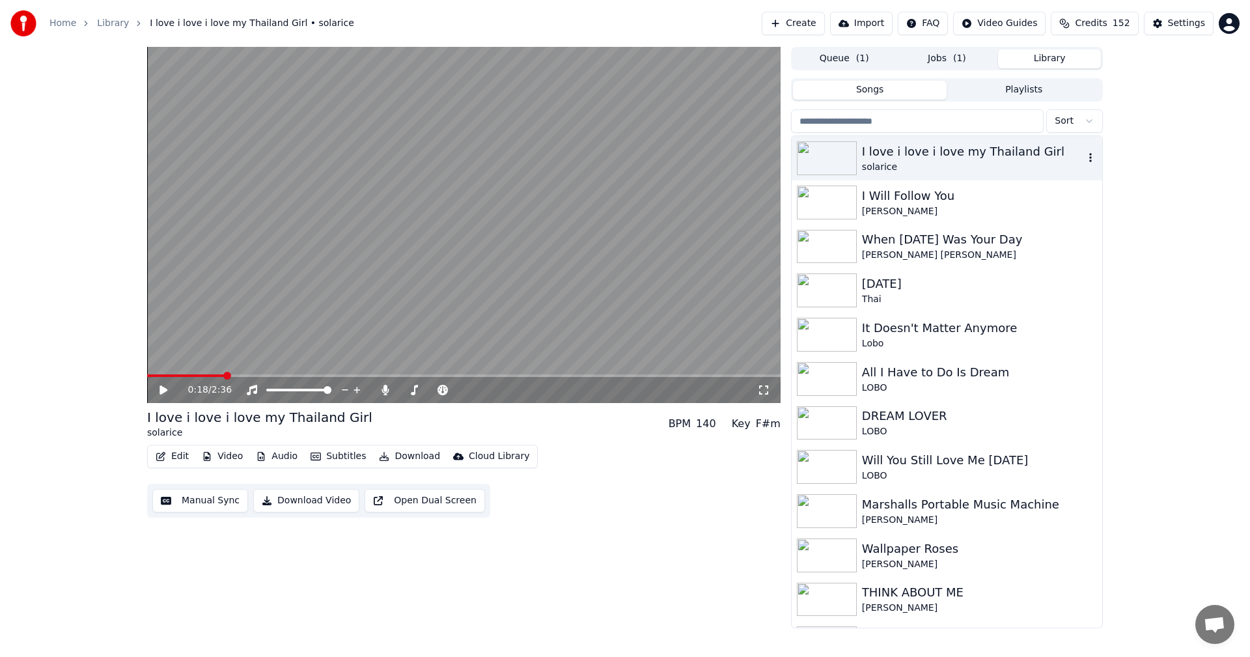
click at [1084, 158] on icon "button" at bounding box center [1090, 157] width 13 height 10
click at [1066, 266] on div "Delete" at bounding box center [1082, 265] width 100 height 21
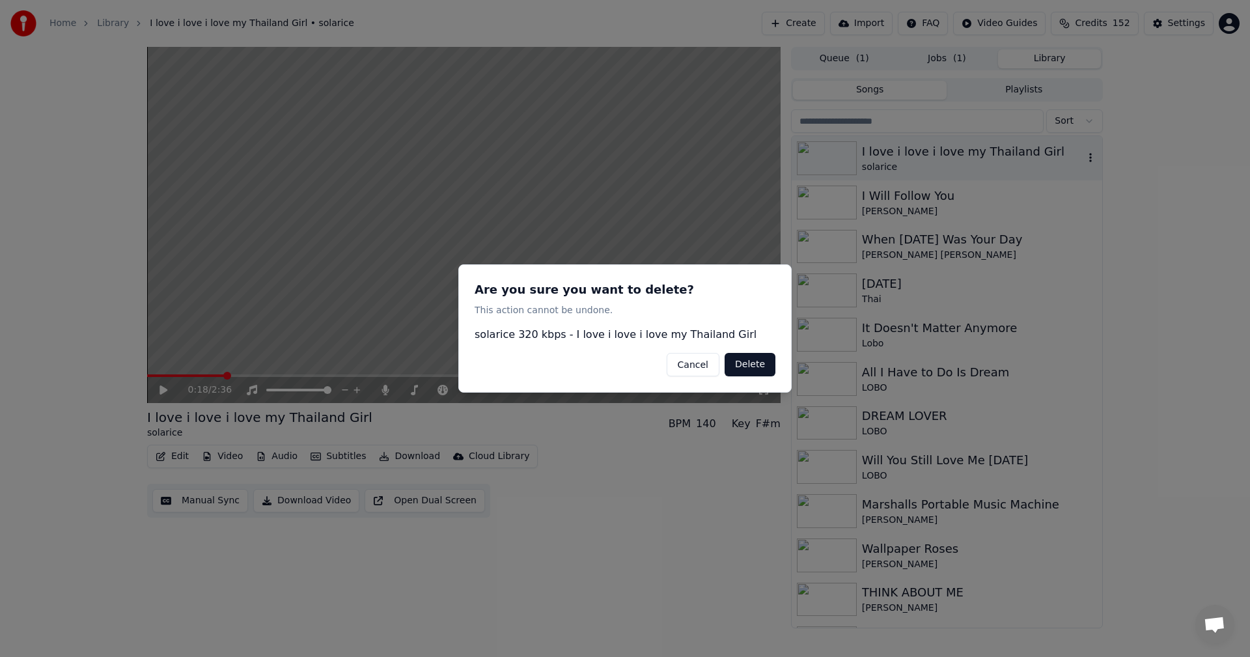
click at [746, 364] on button "Delete" at bounding box center [749, 364] width 51 height 23
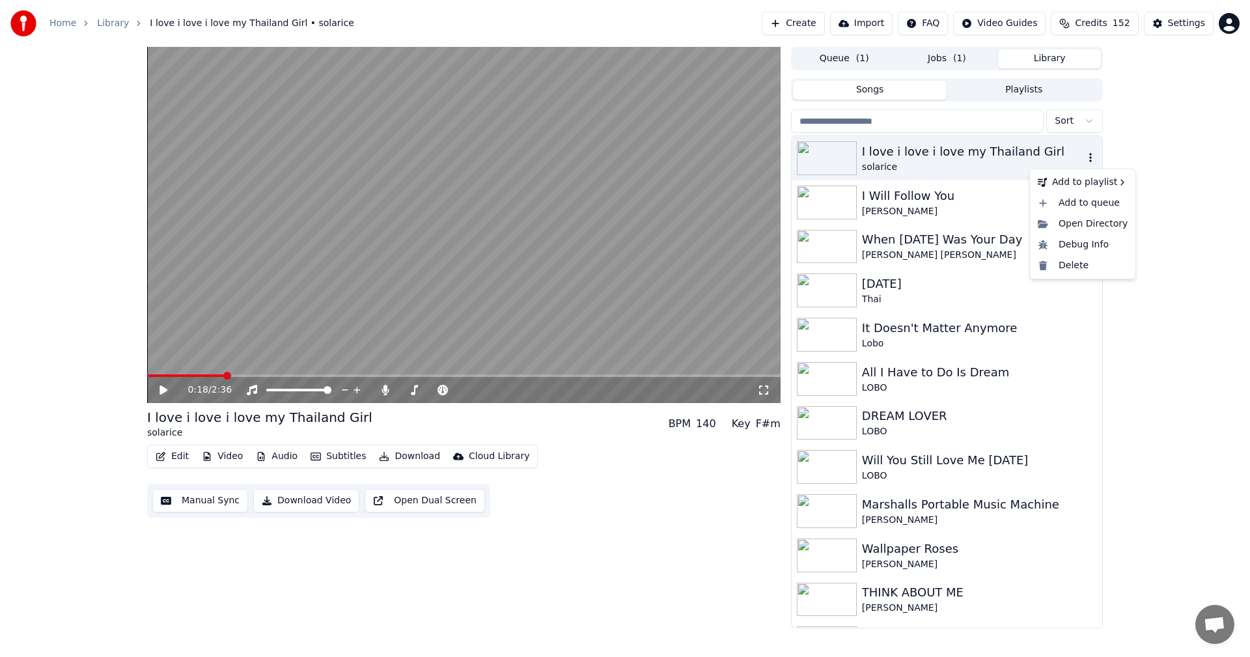
click at [1089, 158] on icon "button" at bounding box center [1090, 157] width 3 height 9
click at [1067, 266] on div "Delete" at bounding box center [1082, 265] width 100 height 21
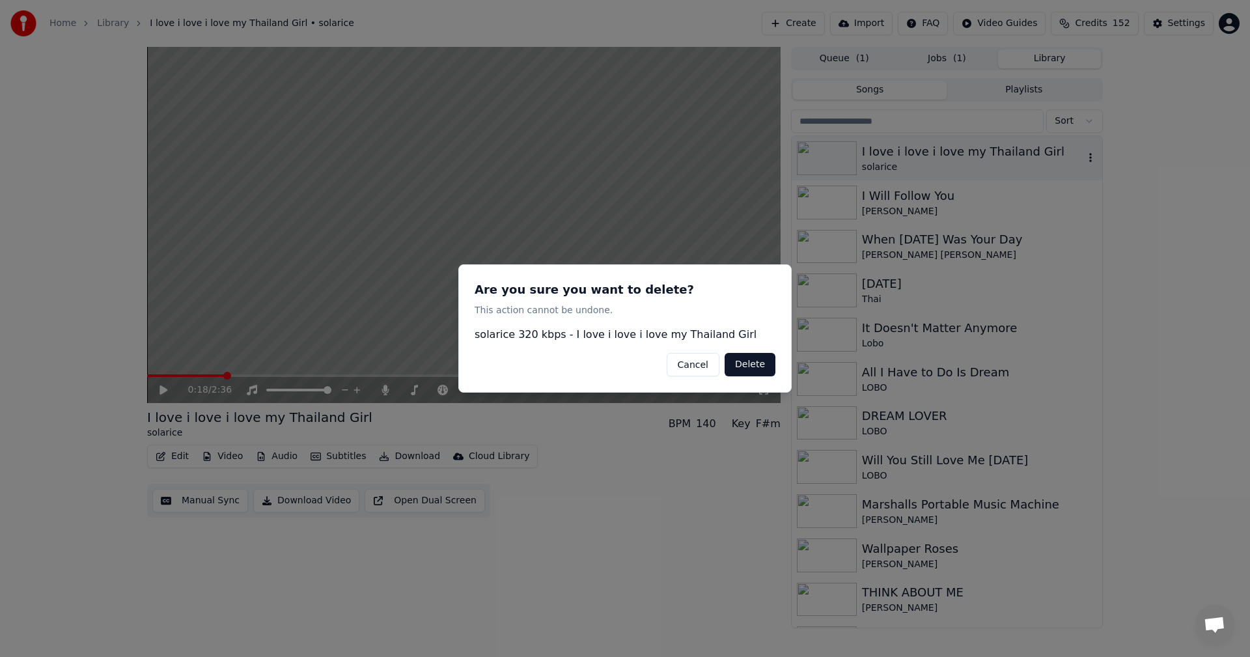
click at [745, 366] on button "Delete" at bounding box center [749, 364] width 51 height 23
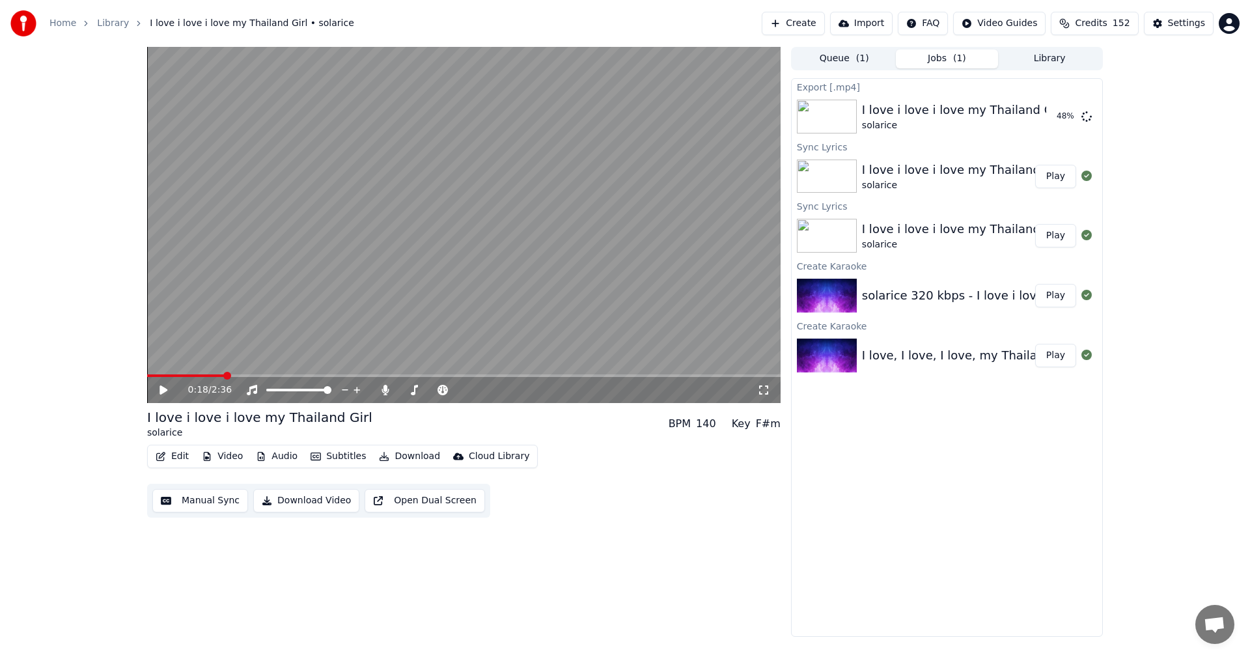
click at [929, 63] on button "Jobs ( 1 )" at bounding box center [946, 58] width 103 height 19
click at [941, 110] on div "I love i love i love my Thailand Girl" at bounding box center [963, 110] width 202 height 18
click at [1086, 113] on icon at bounding box center [1086, 116] width 10 height 10
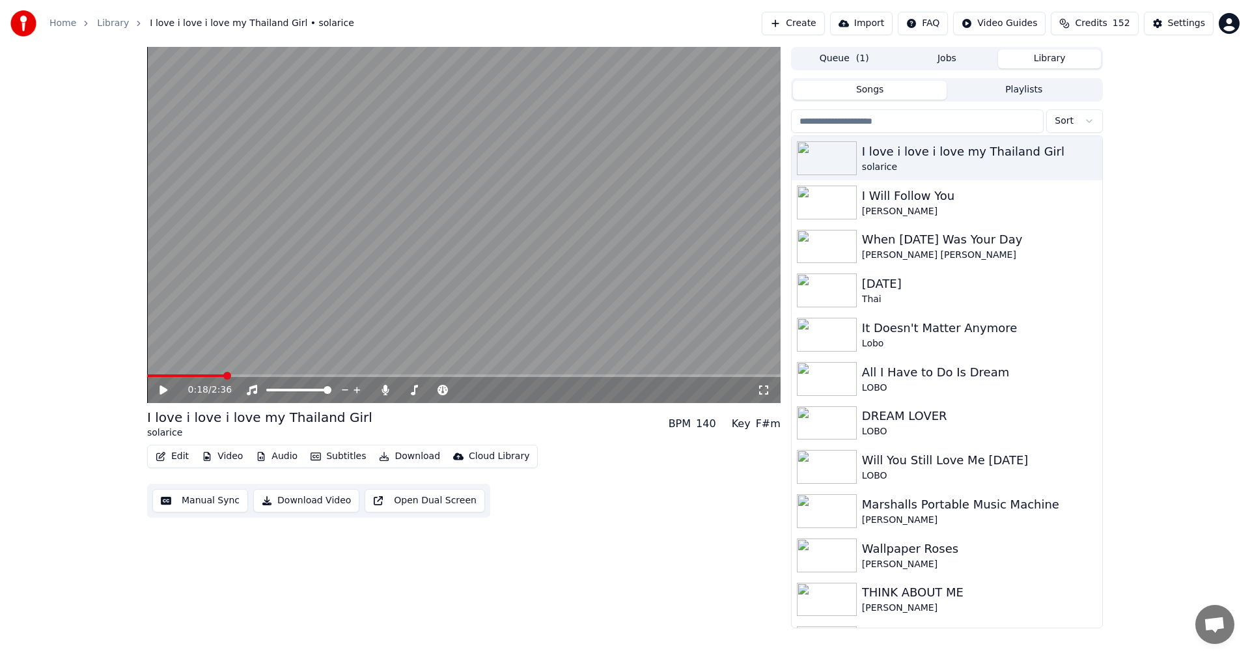
click at [1058, 61] on button "Library" at bounding box center [1049, 58] width 103 height 19
click at [1084, 157] on icon "button" at bounding box center [1090, 157] width 13 height 10
click at [1089, 154] on icon "button" at bounding box center [1090, 157] width 3 height 9
click at [1076, 266] on div "Delete" at bounding box center [1082, 265] width 100 height 21
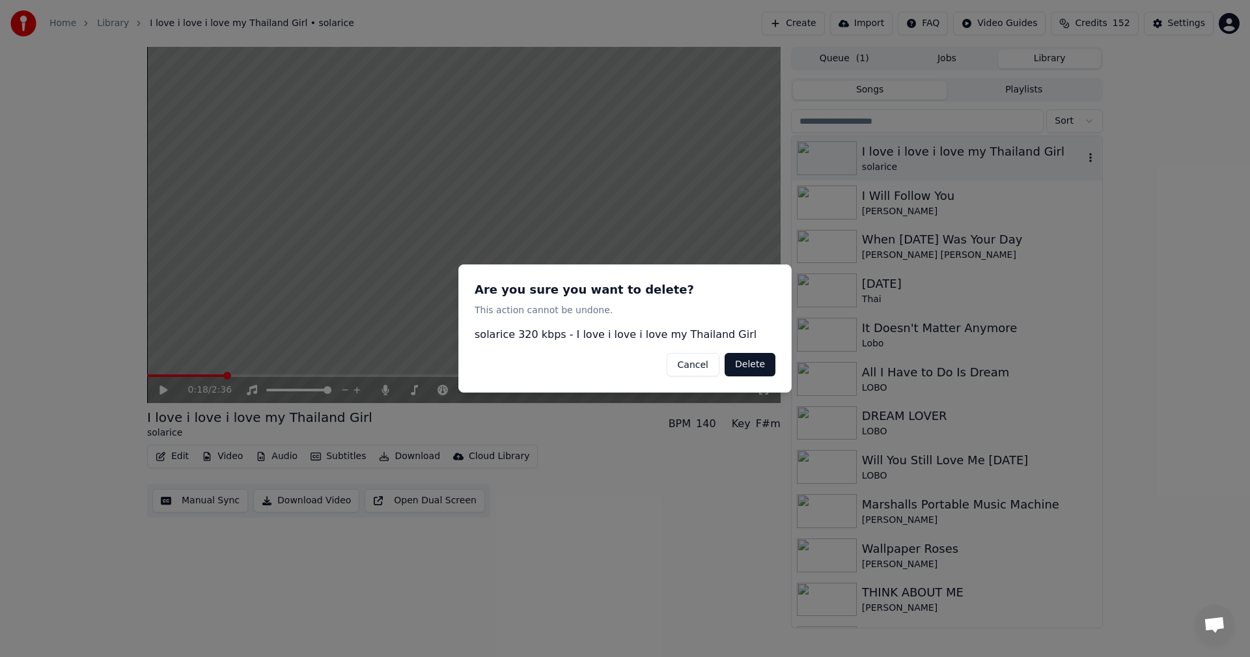
click at [748, 368] on button "Delete" at bounding box center [749, 364] width 51 height 23
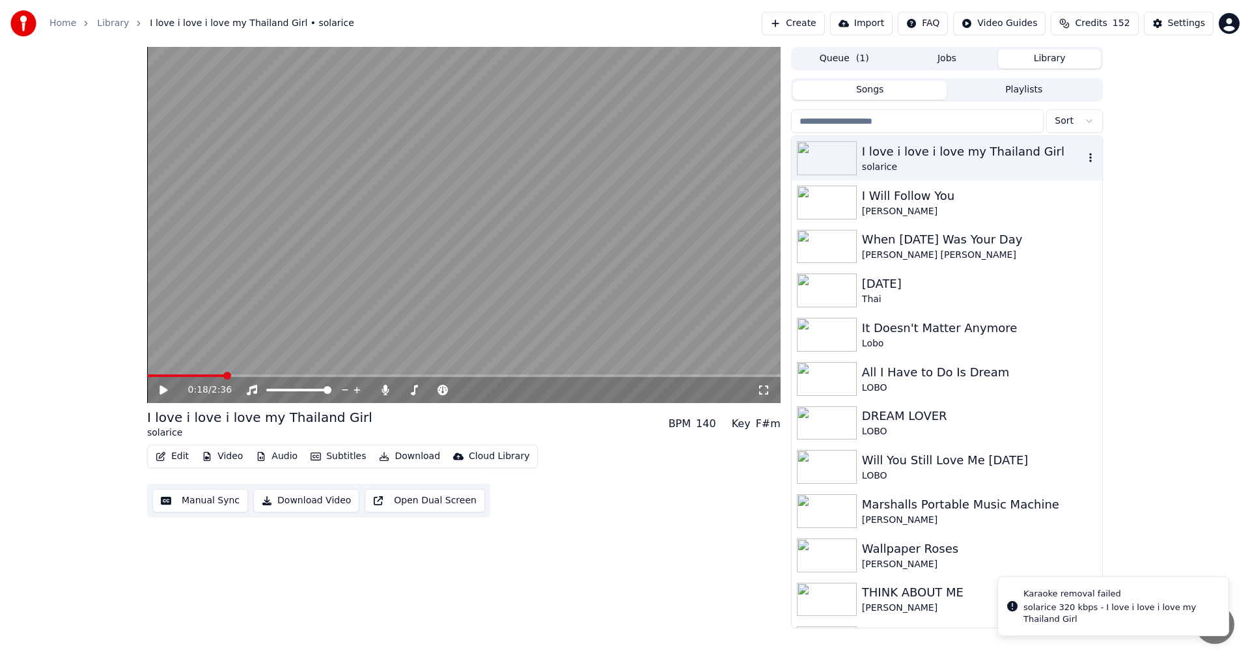
click at [709, 501] on div "Edit Video Audio Subtitles Download Cloud Library Manual Sync Download Video Op…" at bounding box center [463, 480] width 633 height 73
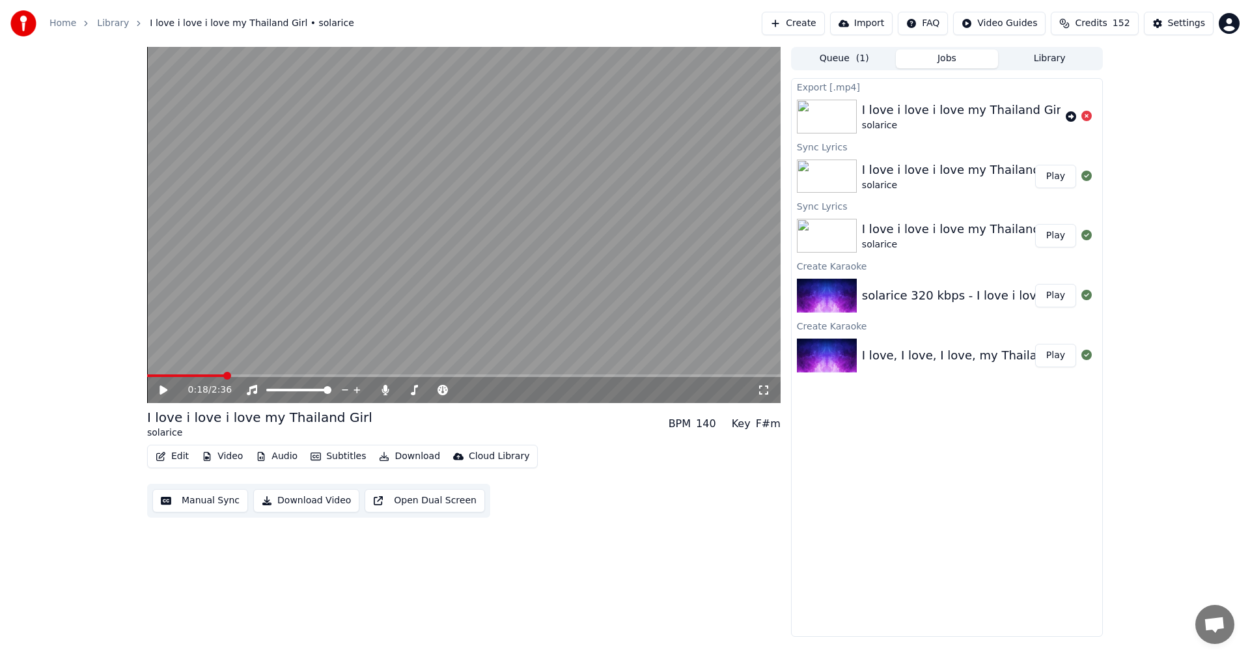
click at [951, 61] on button "Jobs" at bounding box center [946, 58] width 103 height 19
click at [1084, 113] on icon at bounding box center [1086, 116] width 10 height 10
click at [1086, 115] on icon at bounding box center [1086, 116] width 10 height 10
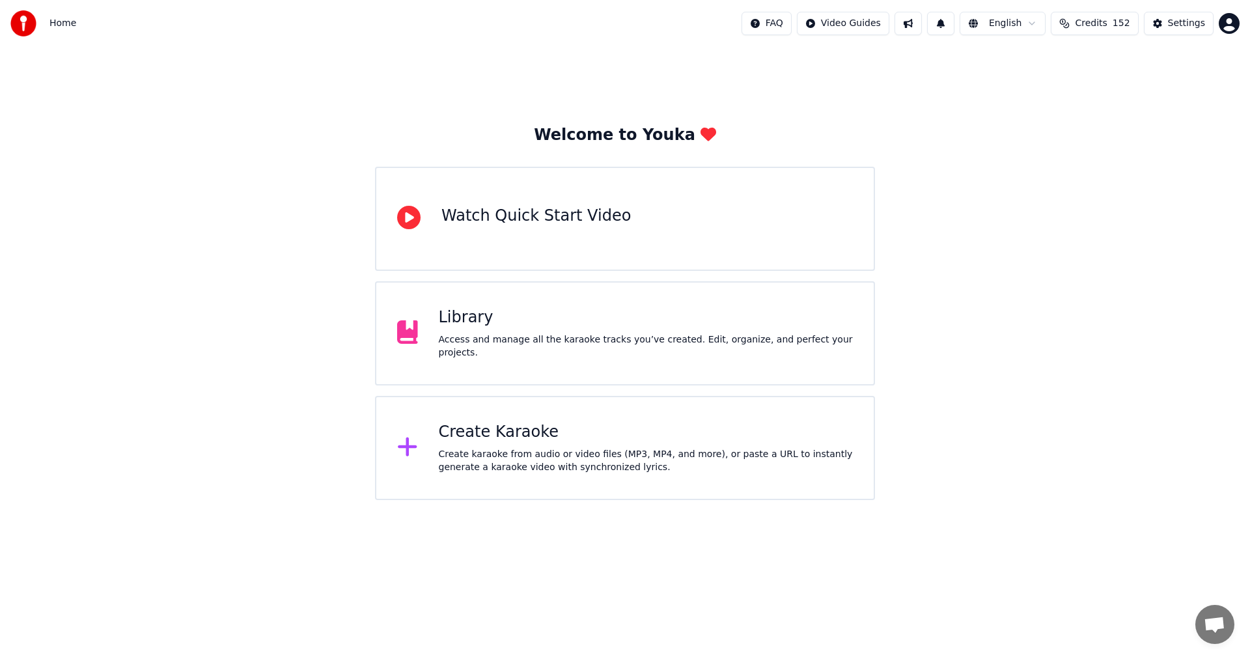
click at [456, 451] on div "Create karaoke from audio or video files (MP3, MP4, and more), or paste a URL t…" at bounding box center [646, 461] width 415 height 26
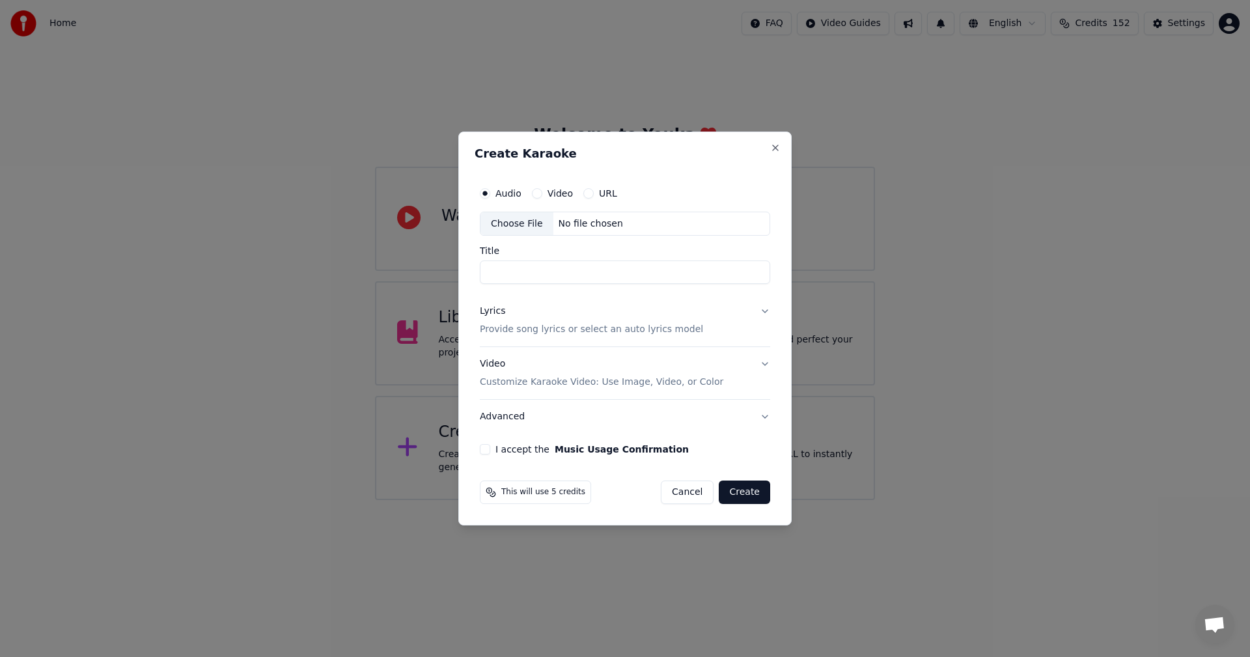
click at [502, 226] on div "Choose File" at bounding box center [516, 223] width 73 height 23
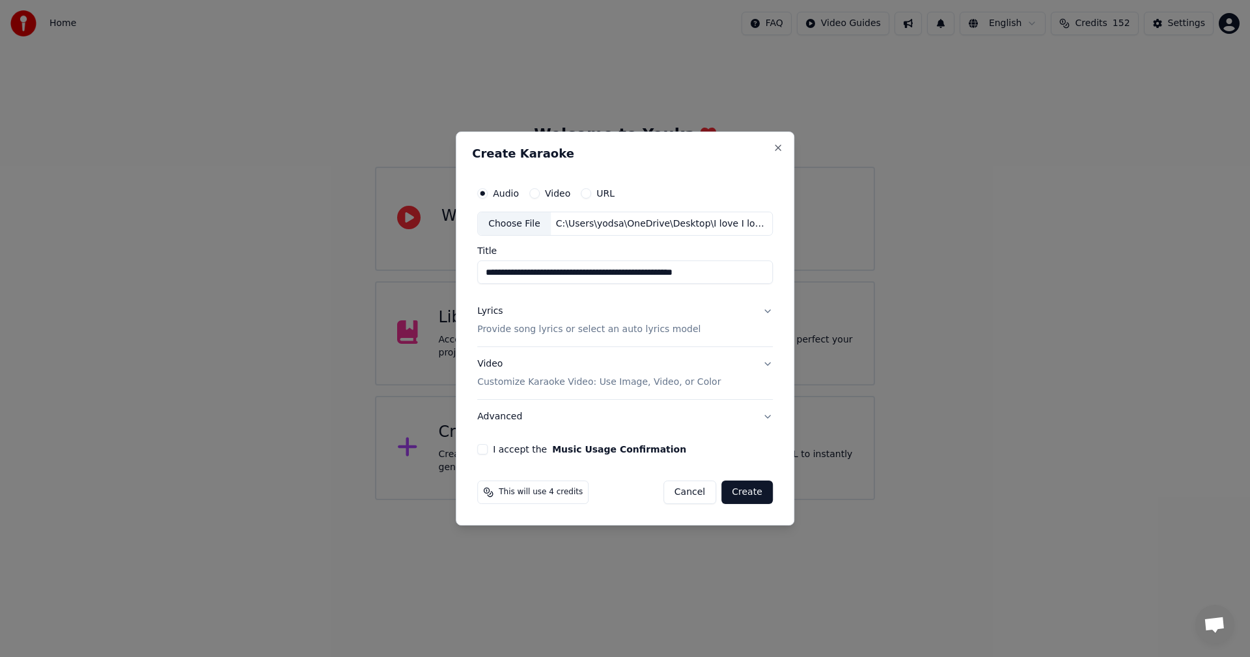
click at [718, 270] on input "**********" at bounding box center [624, 272] width 295 height 23
type input "*"
type input "**********"
click at [489, 328] on p "Provide song lyrics or select an auto lyrics model" at bounding box center [588, 329] width 223 height 13
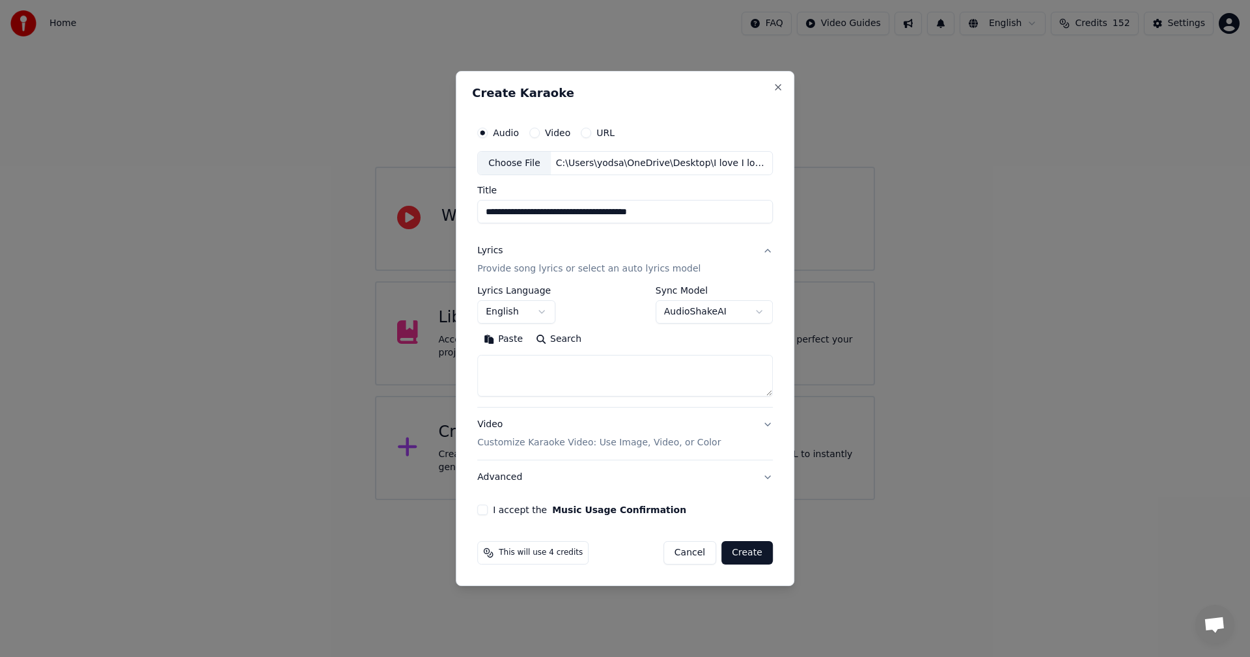
click at [539, 312] on button "English" at bounding box center [516, 312] width 78 height 23
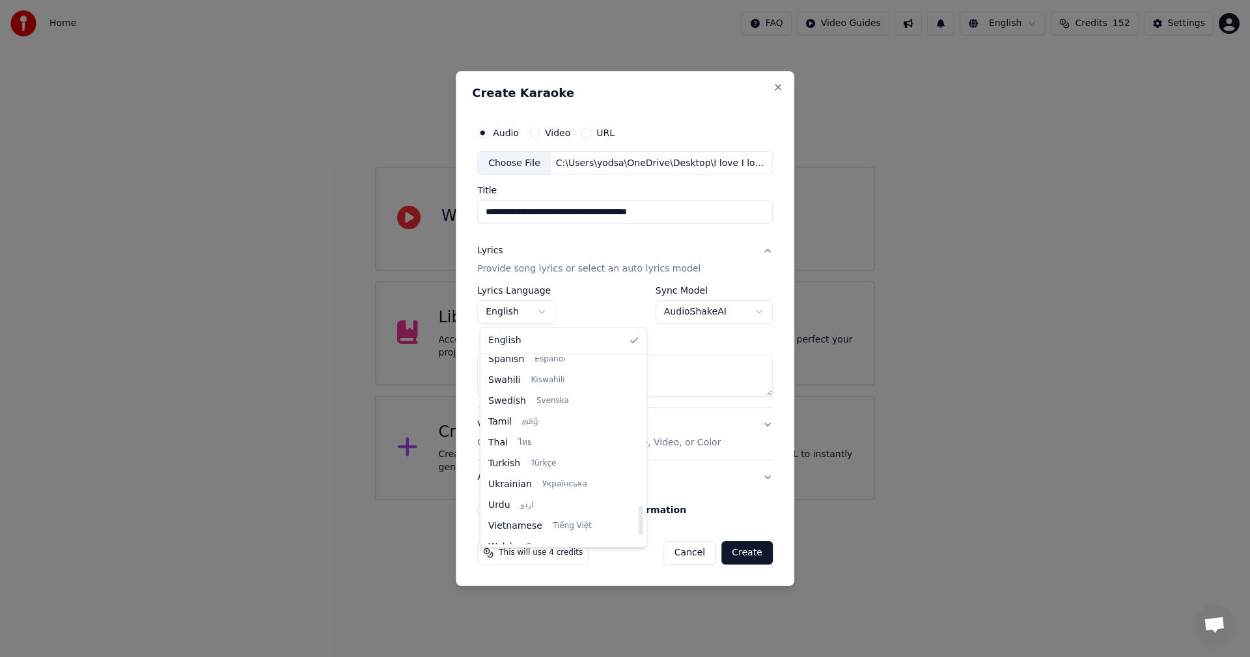
scroll to position [999, 0]
select select "**"
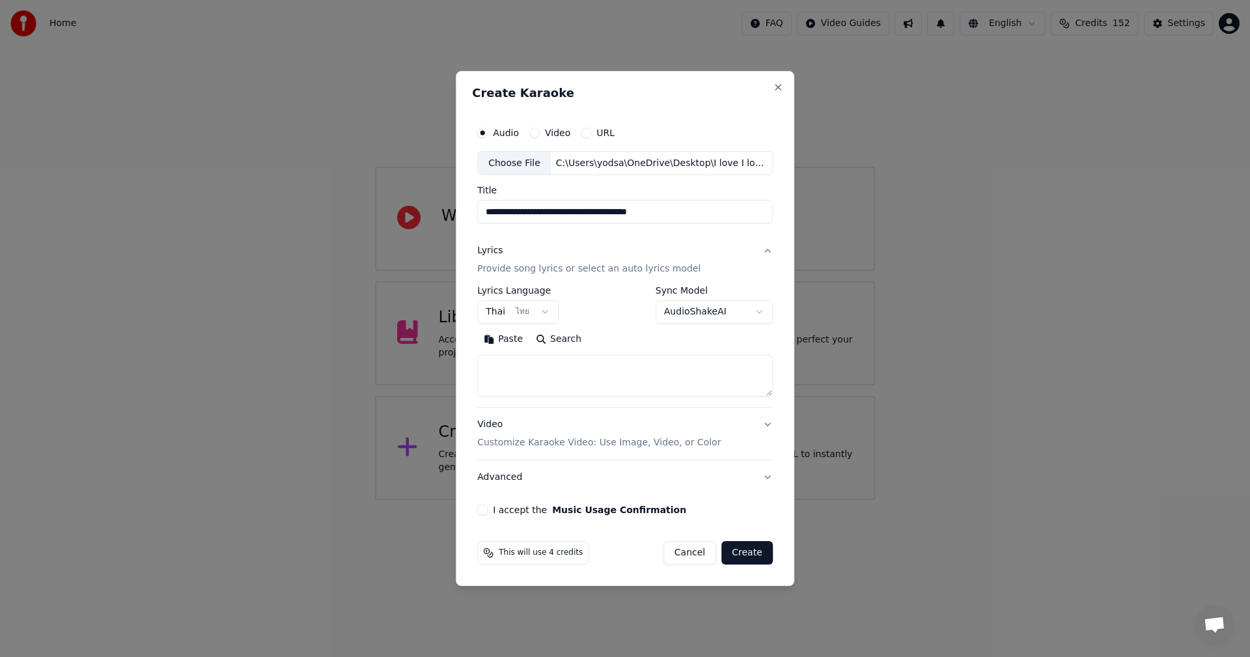
click at [504, 341] on button "Paste" at bounding box center [503, 339] width 52 height 21
click at [482, 506] on button "I accept the Music Usage Confirmation" at bounding box center [482, 509] width 10 height 10
click at [748, 556] on button "Create" at bounding box center [746, 552] width 51 height 23
type textarea "**********"
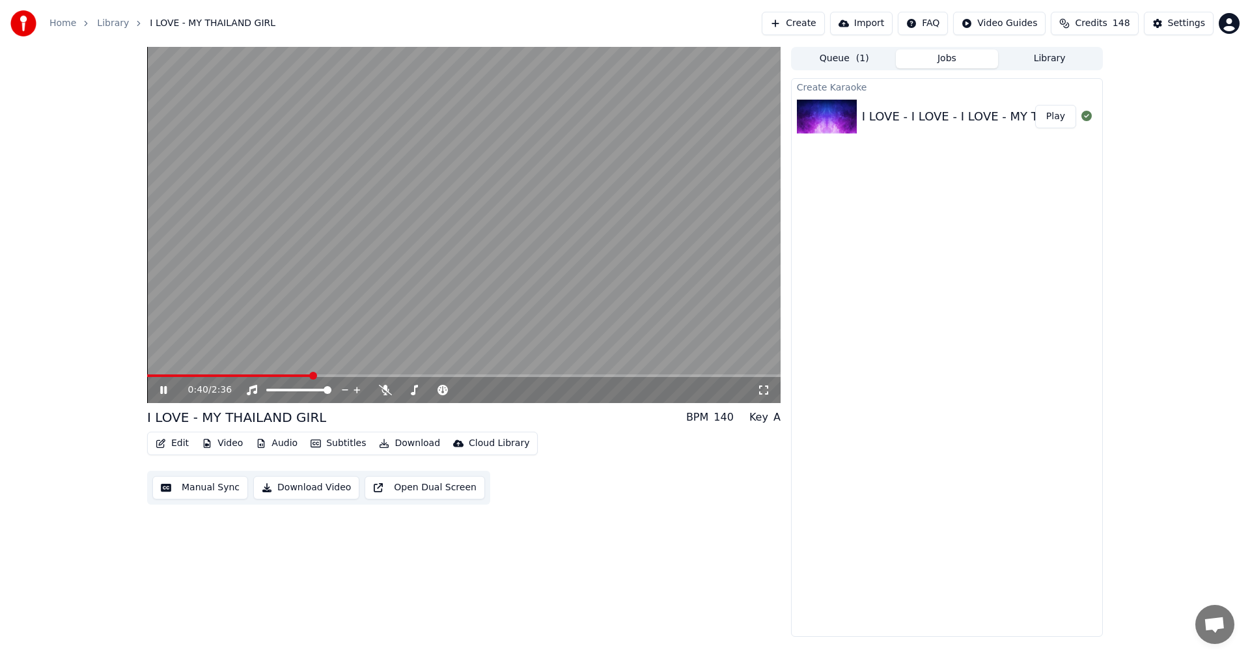
click at [164, 385] on icon at bounding box center [172, 390] width 31 height 10
click at [340, 440] on button "Subtitles" at bounding box center [338, 443] width 66 height 18
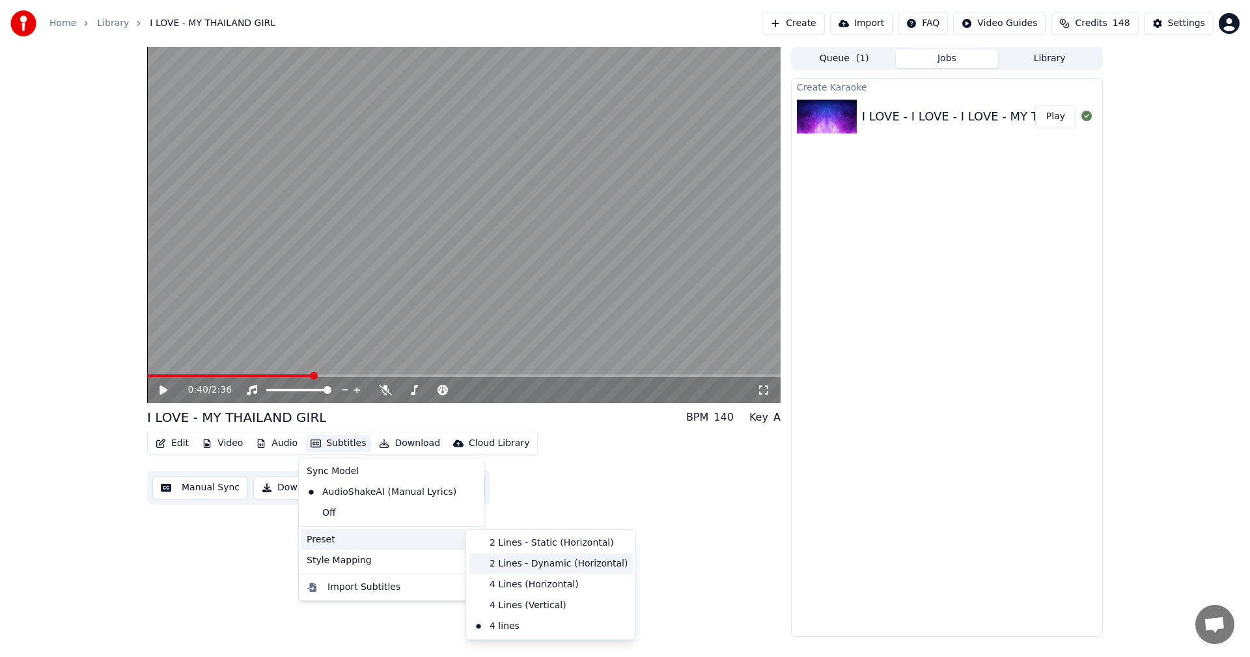
click at [525, 564] on div "2 Lines - Dynamic (Horizontal)" at bounding box center [551, 563] width 164 height 21
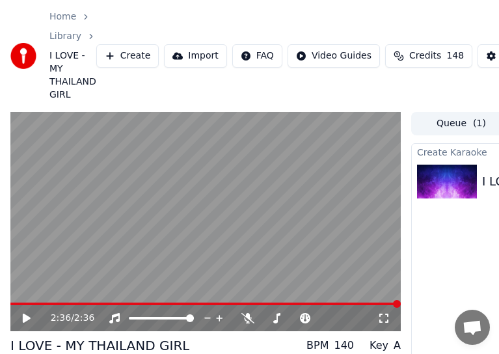
click at [24, 318] on icon at bounding box center [27, 318] width 8 height 9
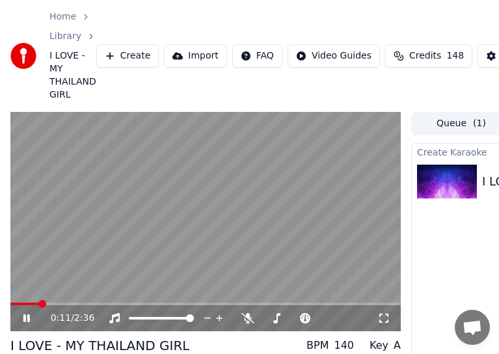
click at [26, 314] on icon at bounding box center [36, 318] width 30 height 10
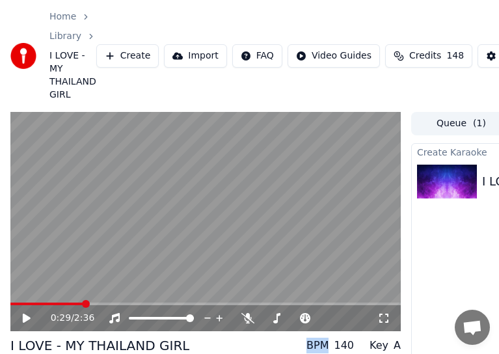
click at [26, 314] on icon at bounding box center [36, 318] width 30 height 10
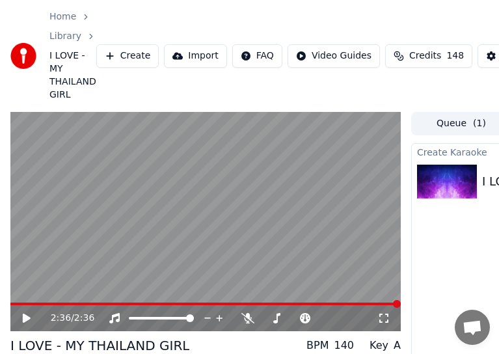
click at [22, 317] on icon at bounding box center [36, 318] width 30 height 10
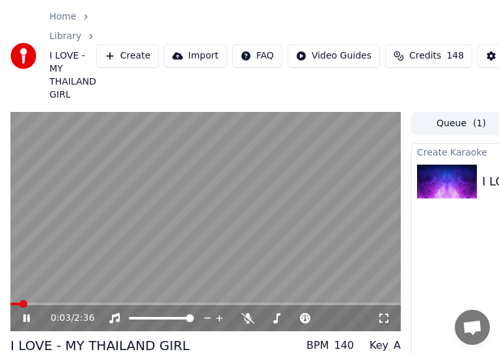
click at [25, 317] on icon at bounding box center [26, 318] width 7 height 8
click at [10, 303] on span at bounding box center [10, 304] width 0 height 3
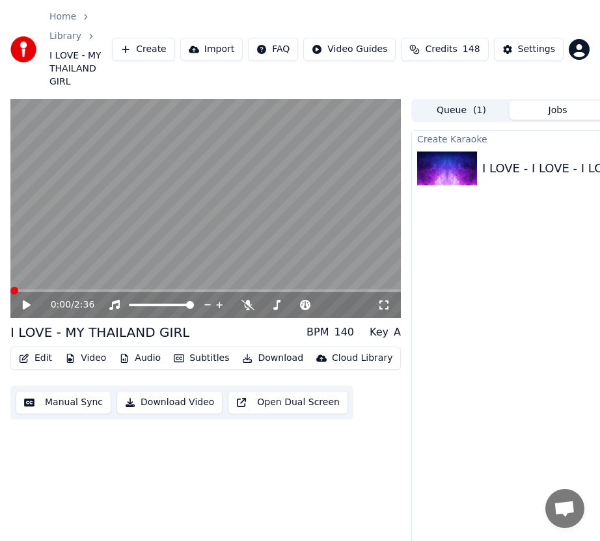
click at [22, 300] on icon at bounding box center [36, 305] width 30 height 10
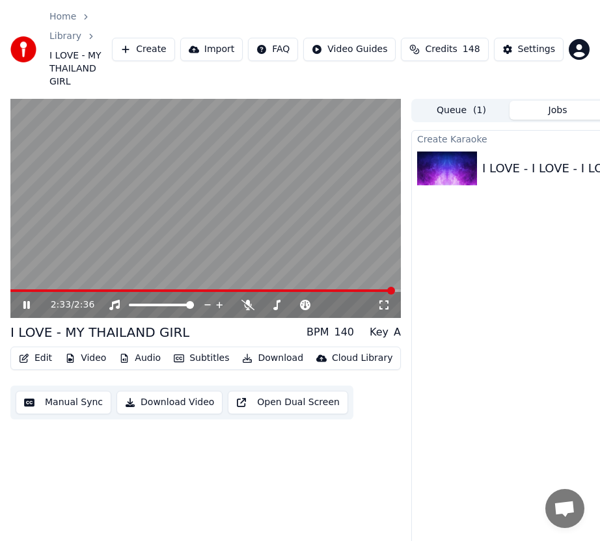
click at [12, 290] on span at bounding box center [202, 291] width 384 height 3
click at [383, 300] on icon at bounding box center [383, 305] width 13 height 10
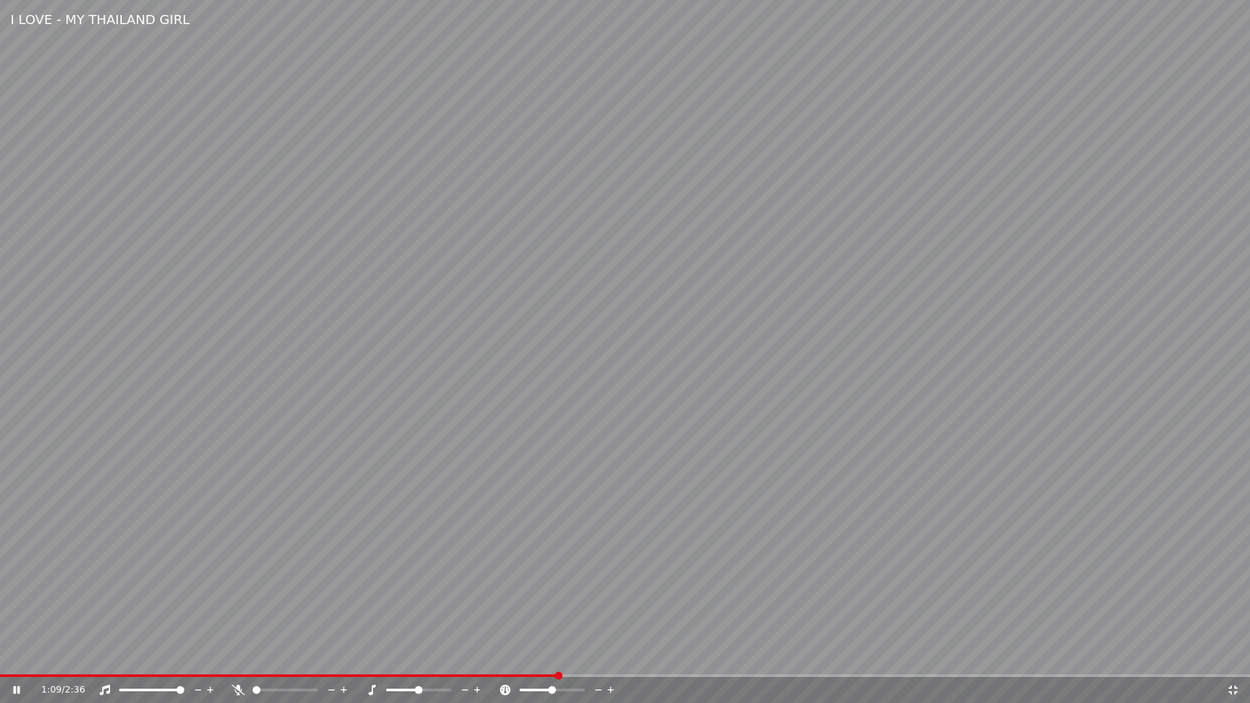
click at [1232, 656] on icon at bounding box center [1232, 690] width 13 height 10
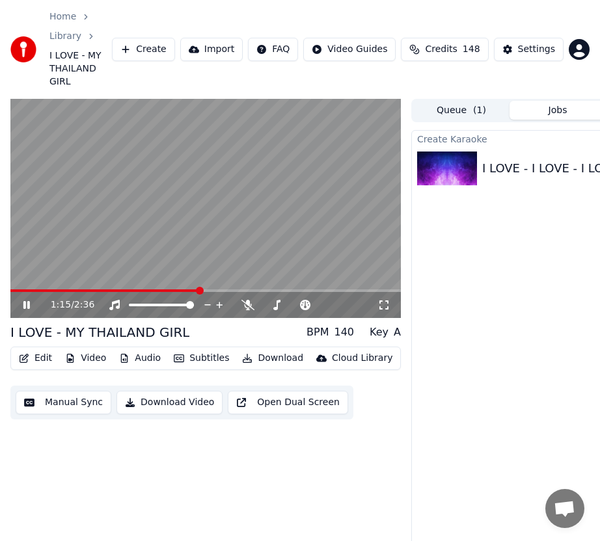
click at [29, 301] on icon at bounding box center [26, 305] width 7 height 8
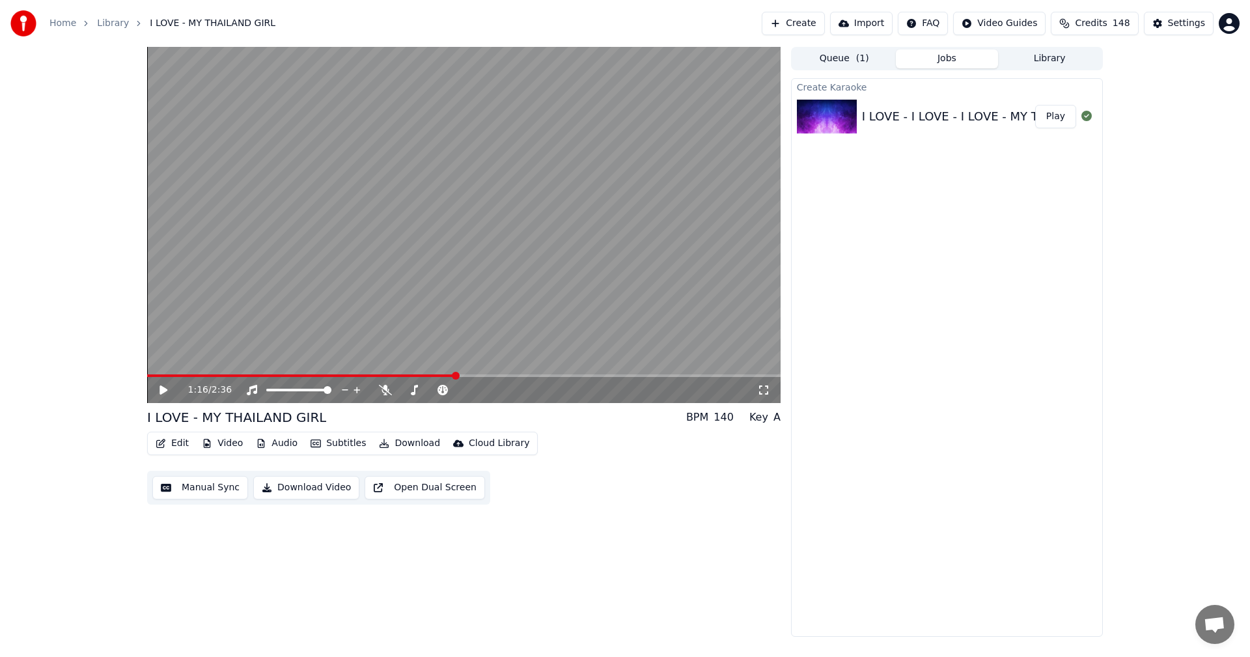
click at [300, 489] on button "Download Video" at bounding box center [306, 487] width 106 height 23
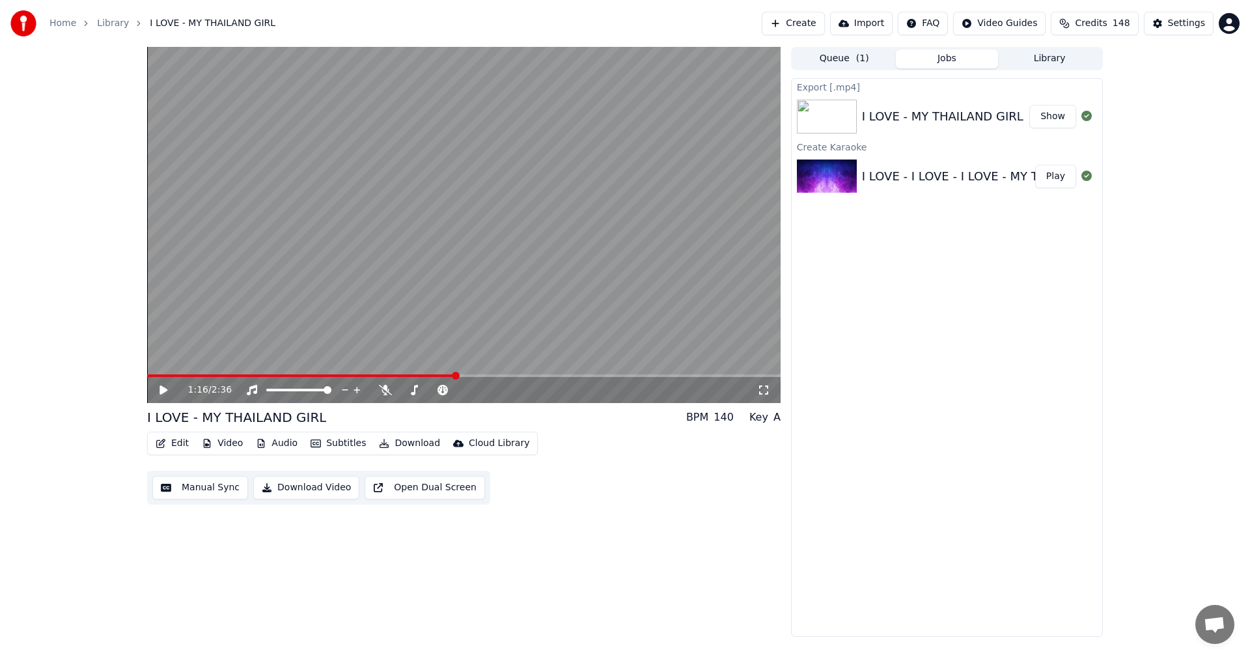
click at [1048, 113] on button "Show" at bounding box center [1052, 116] width 47 height 23
drag, startPoint x: 1136, startPoint y: 23, endPoint x: 1135, endPoint y: 49, distance: 26.7
click at [1135, 49] on div "Home Library I LOVE - MY THAILAND GIRL Create Import FAQ Video Guides Credits 1…" at bounding box center [625, 328] width 1250 height 657
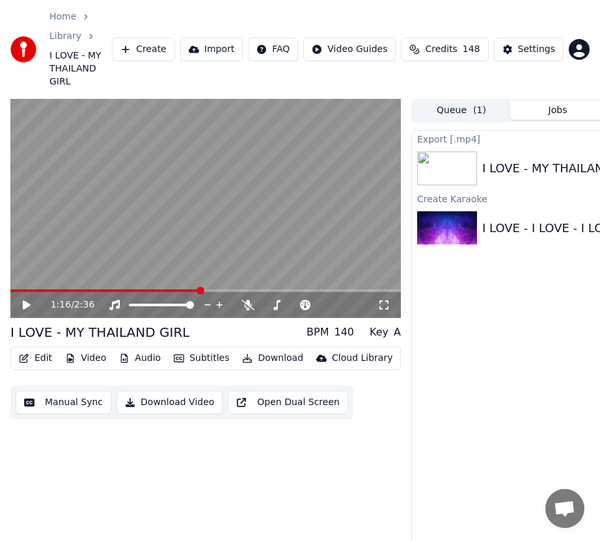
click at [159, 45] on button "Create" at bounding box center [143, 49] width 63 height 23
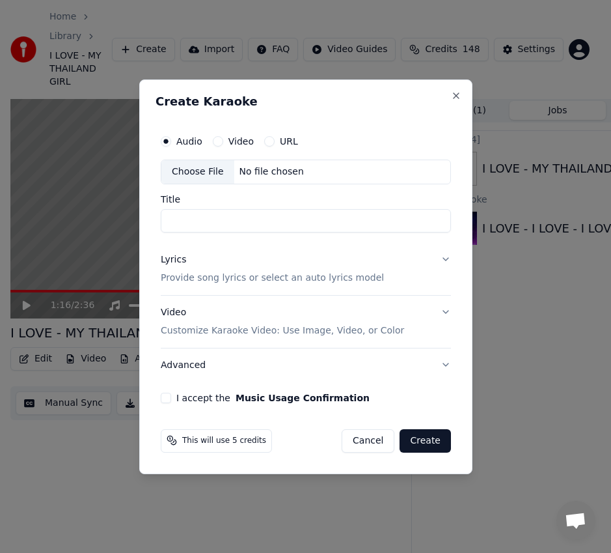
click at [191, 169] on div "Choose File" at bounding box center [197, 171] width 73 height 23
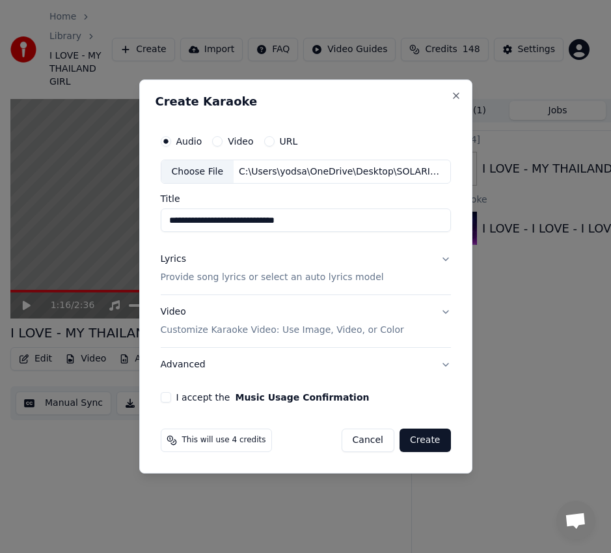
click at [329, 223] on input "**********" at bounding box center [306, 220] width 290 height 23
click at [246, 220] on input "**********" at bounding box center [306, 220] width 290 height 23
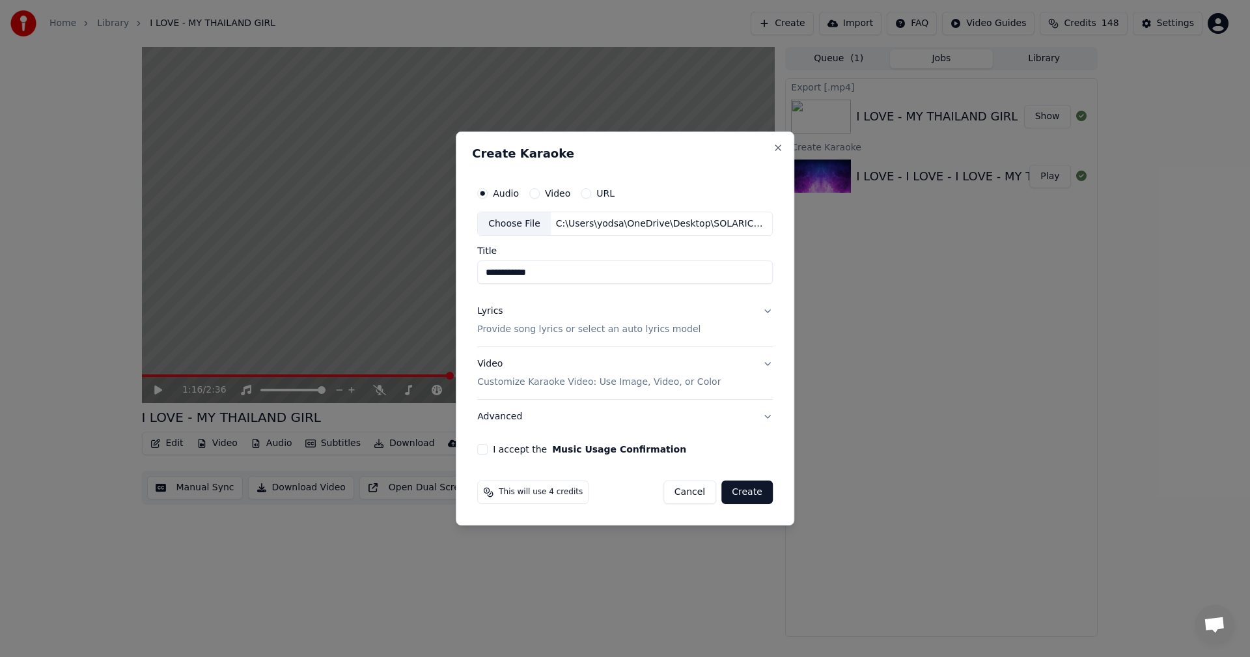
click at [506, 271] on input "**********" at bounding box center [624, 272] width 295 height 23
type input "**********"
click at [487, 311] on div "Lyrics" at bounding box center [489, 311] width 25 height 13
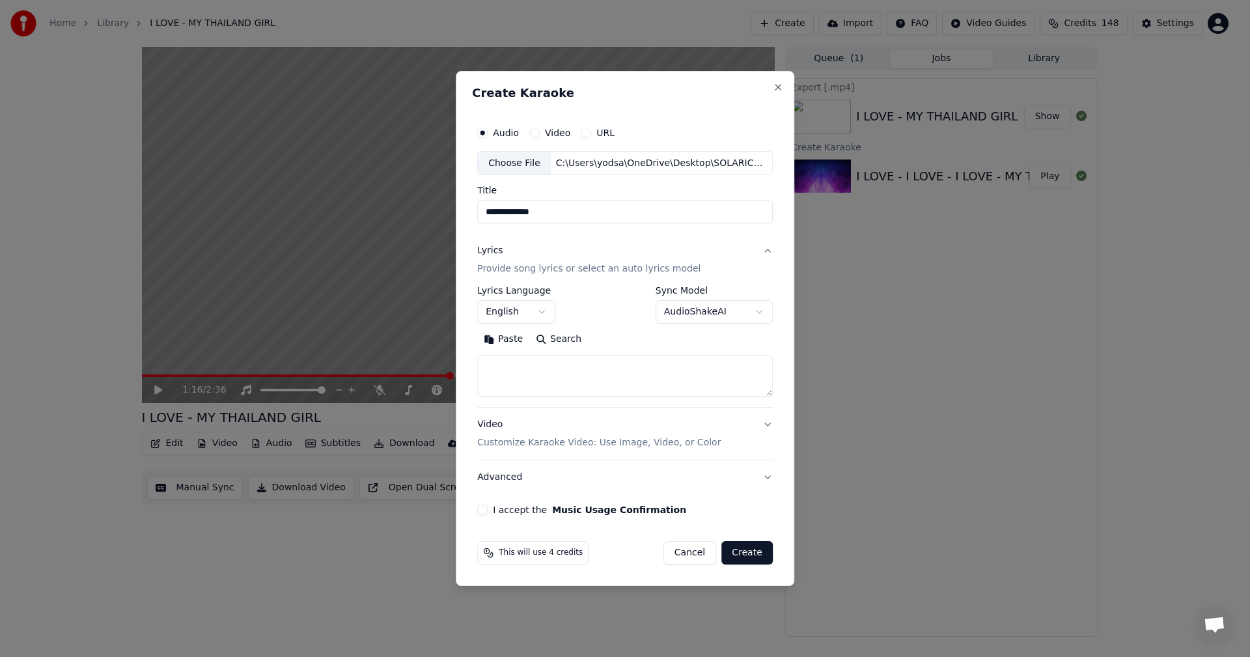
click at [710, 368] on textarea at bounding box center [624, 376] width 295 height 42
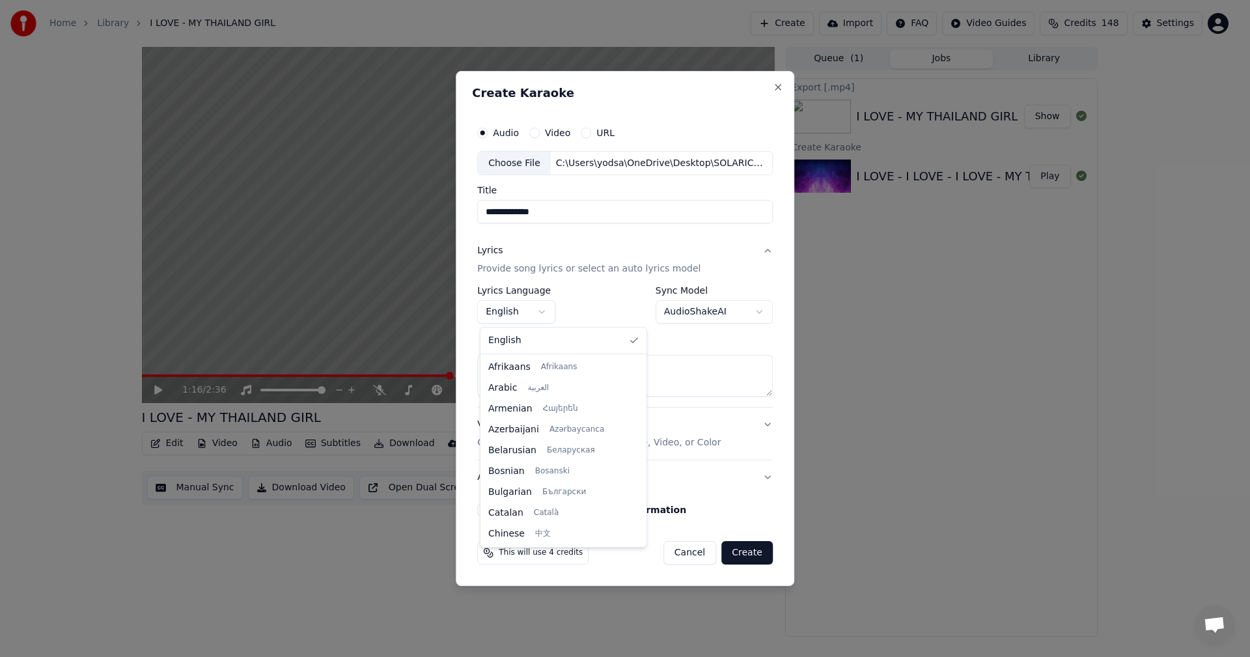
click at [544, 310] on body "**********" at bounding box center [619, 328] width 1238 height 657
select select "**"
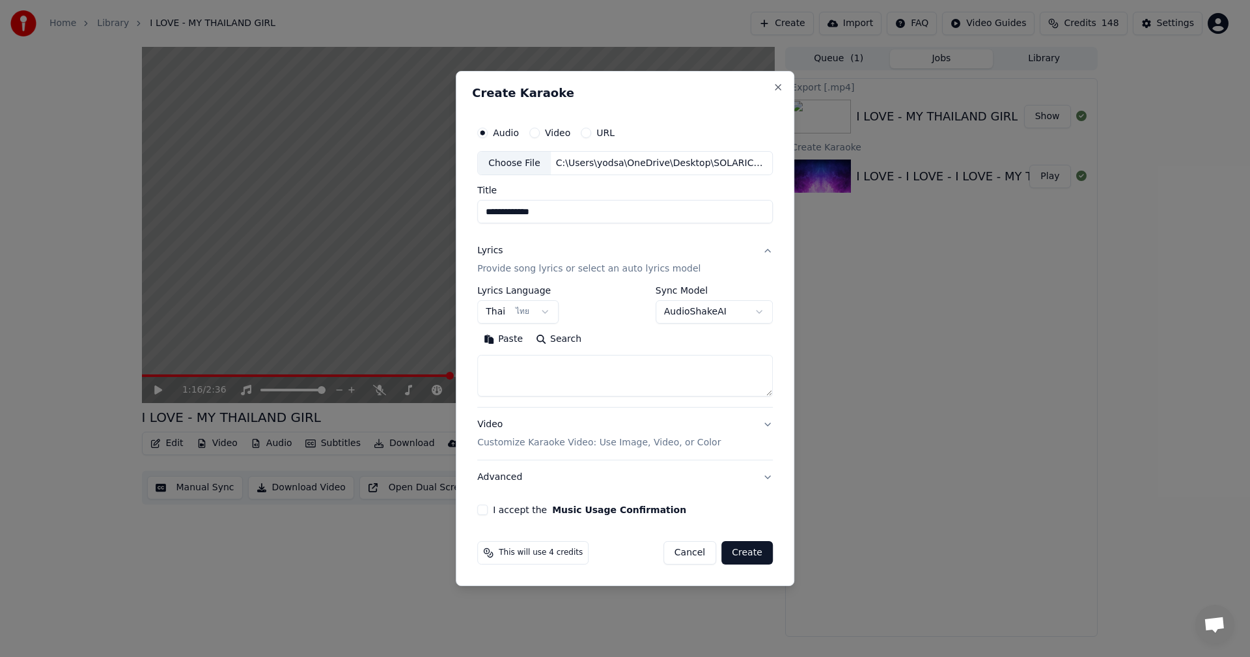
click at [506, 339] on button "Paste" at bounding box center [503, 339] width 52 height 21
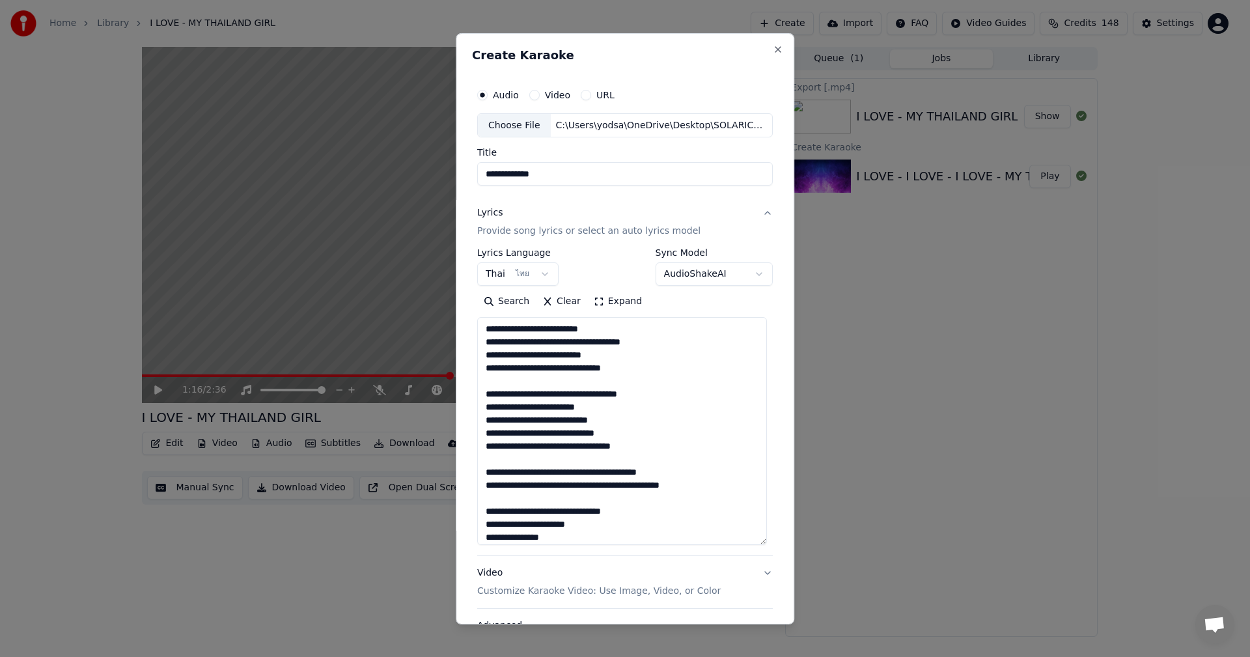
drag, startPoint x: 768, startPoint y: 394, endPoint x: 770, endPoint y: 542, distance: 148.4
click at [770, 542] on div "**********" at bounding box center [625, 328] width 338 height 591
click at [583, 344] on textarea "**********" at bounding box center [622, 431] width 290 height 228
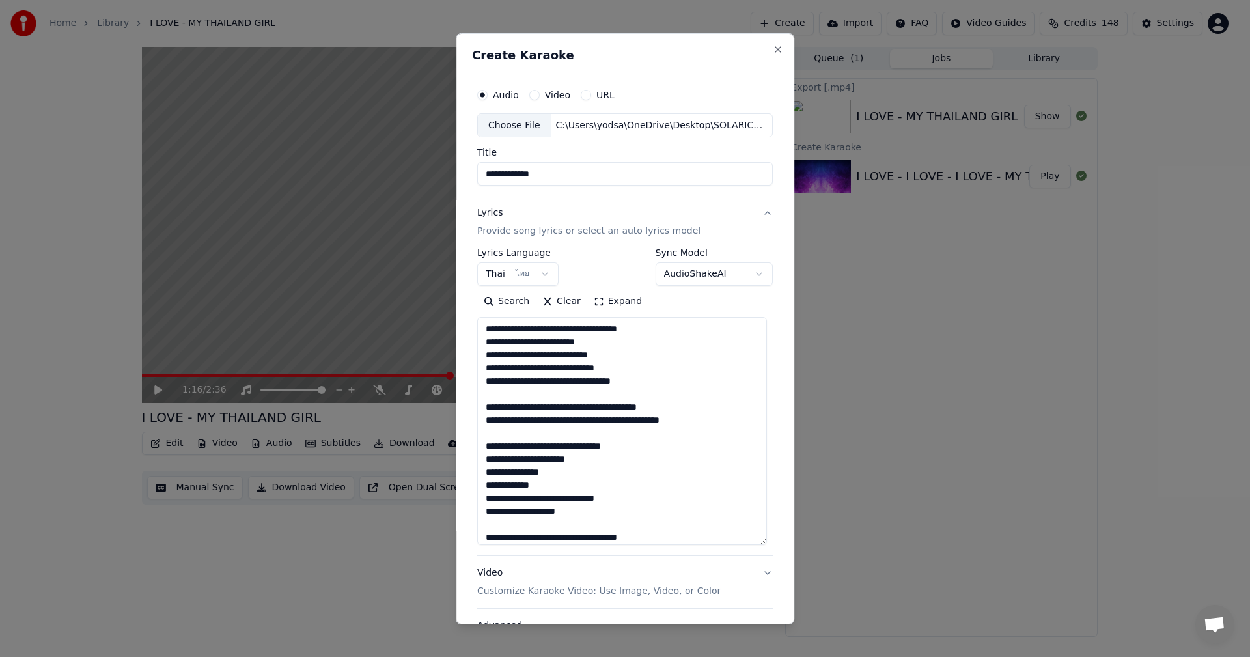
click at [530, 340] on textarea "**********" at bounding box center [622, 431] width 290 height 228
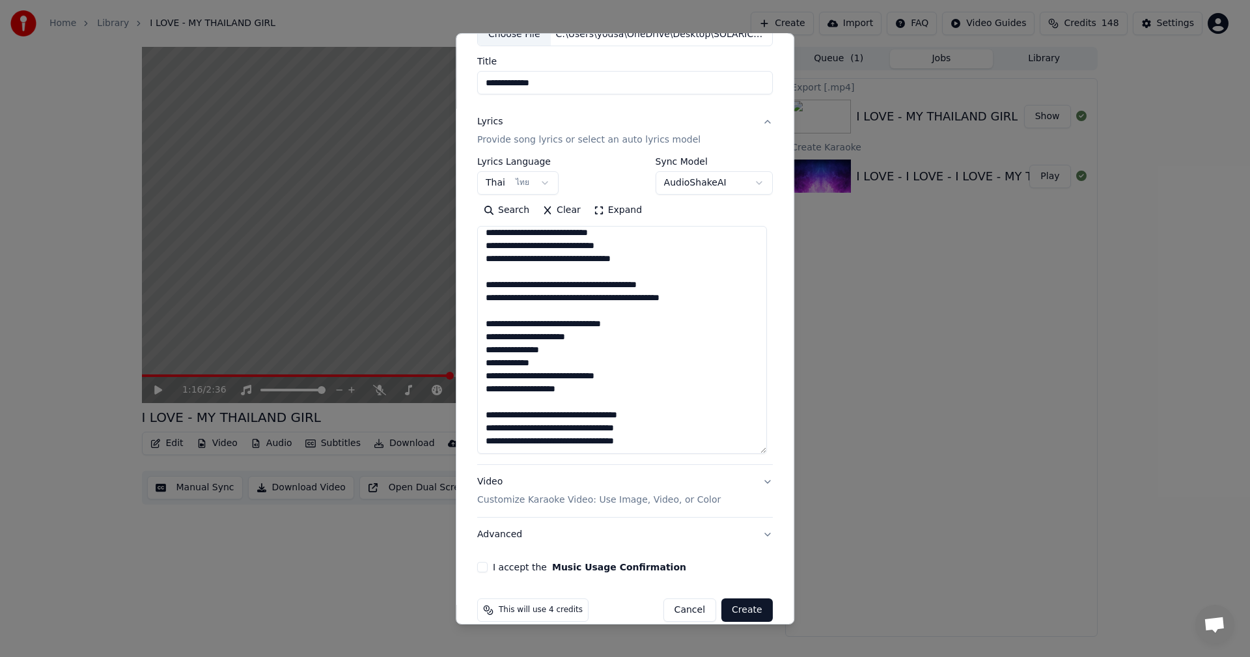
scroll to position [110, 0]
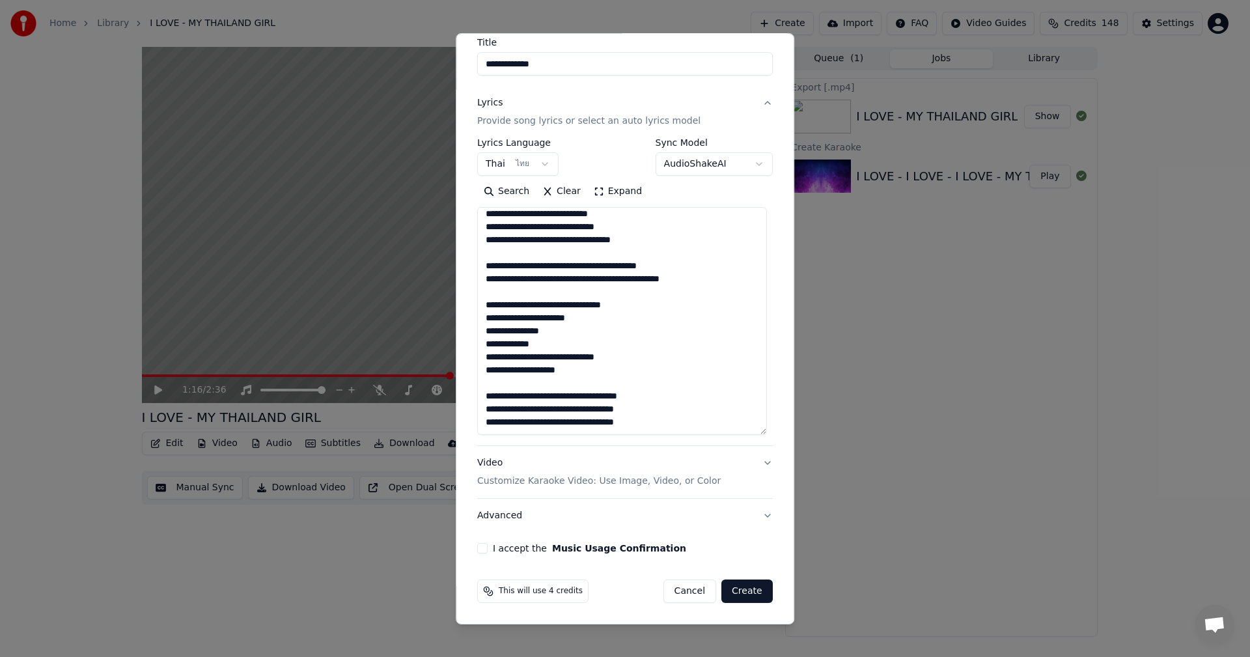
click at [513, 372] on textarea "**********" at bounding box center [622, 321] width 290 height 228
type textarea "**********"
click at [480, 548] on button "I accept the Music Usage Confirmation" at bounding box center [482, 548] width 10 height 10
click at [733, 590] on button "Create" at bounding box center [746, 590] width 51 height 23
select select
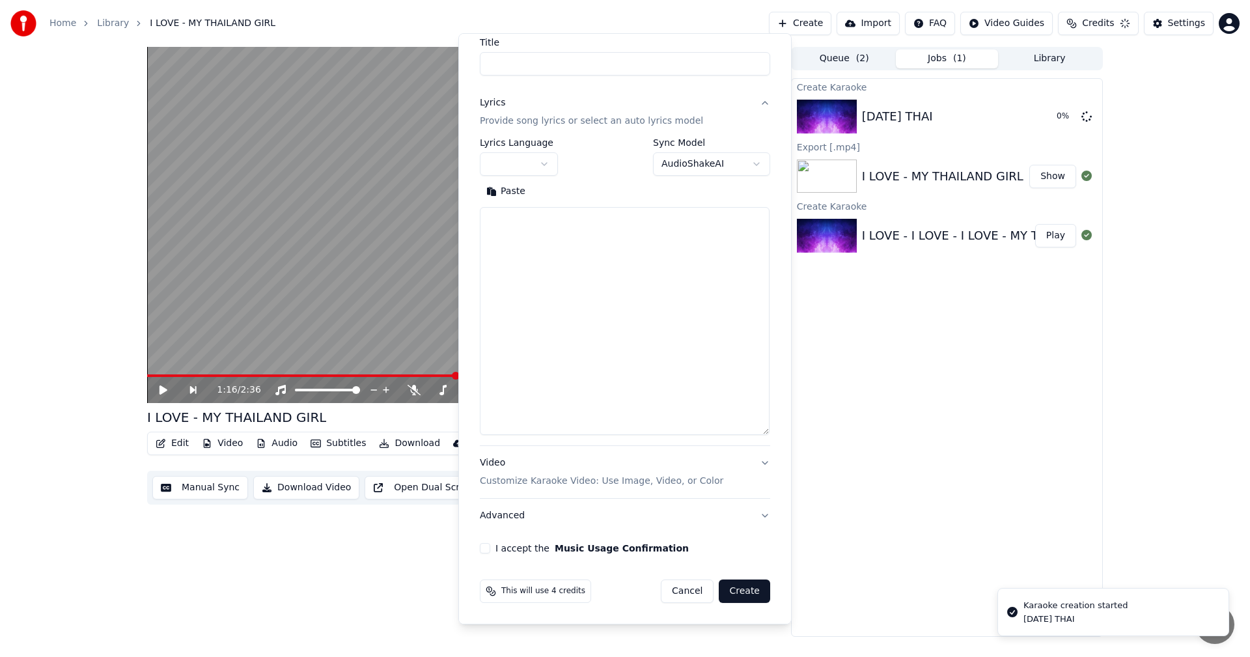
scroll to position [0, 0]
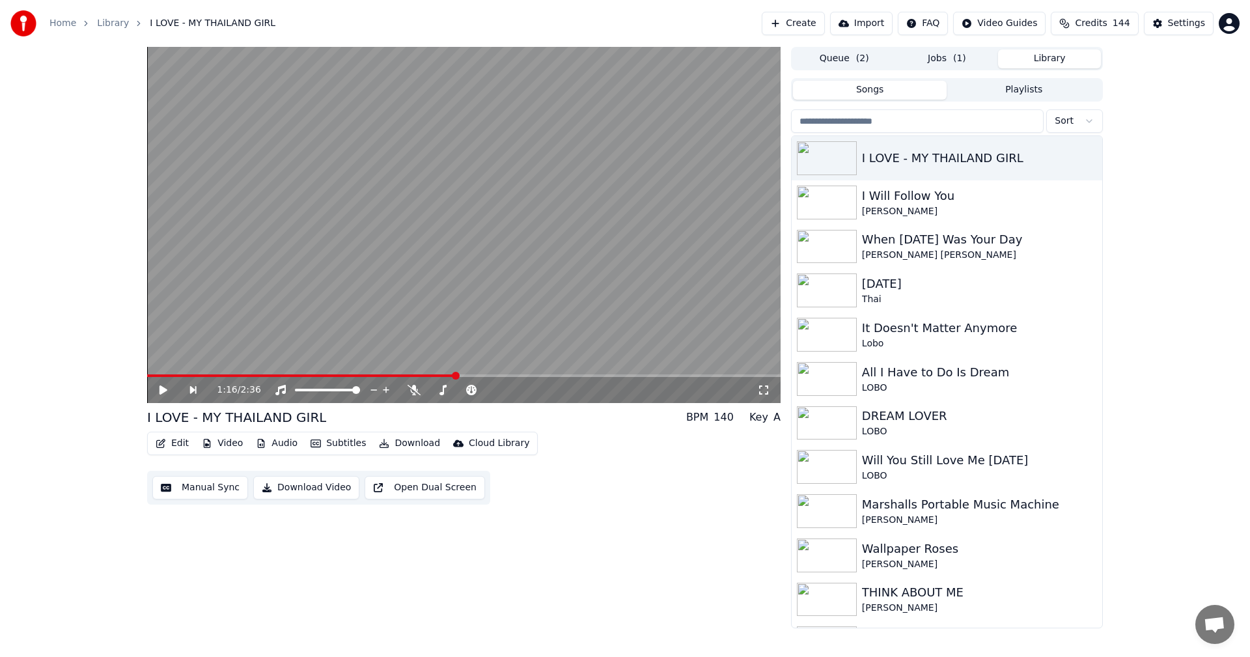
click at [1048, 56] on button "Library" at bounding box center [1049, 58] width 103 height 19
click at [1084, 290] on icon "button" at bounding box center [1090, 289] width 13 height 10
click at [1069, 400] on div "Delete" at bounding box center [1082, 397] width 100 height 21
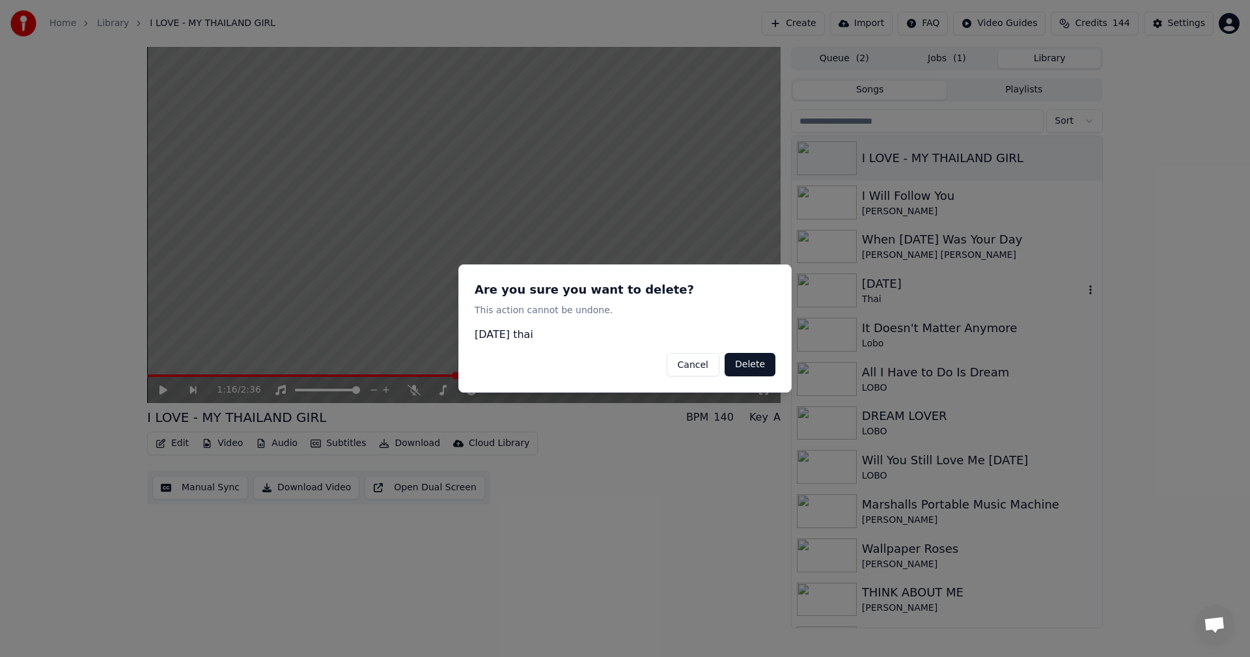
click at [741, 368] on button "Delete" at bounding box center [749, 364] width 51 height 23
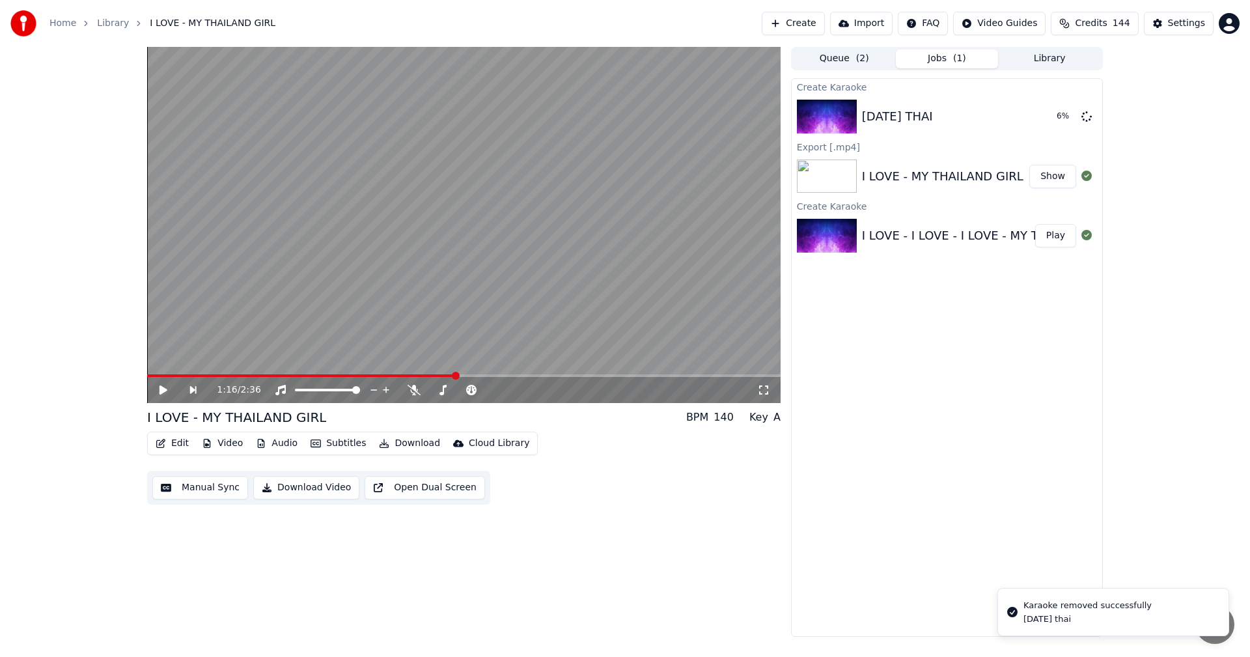
click at [944, 59] on button "Jobs ( 1 )" at bounding box center [946, 58] width 103 height 19
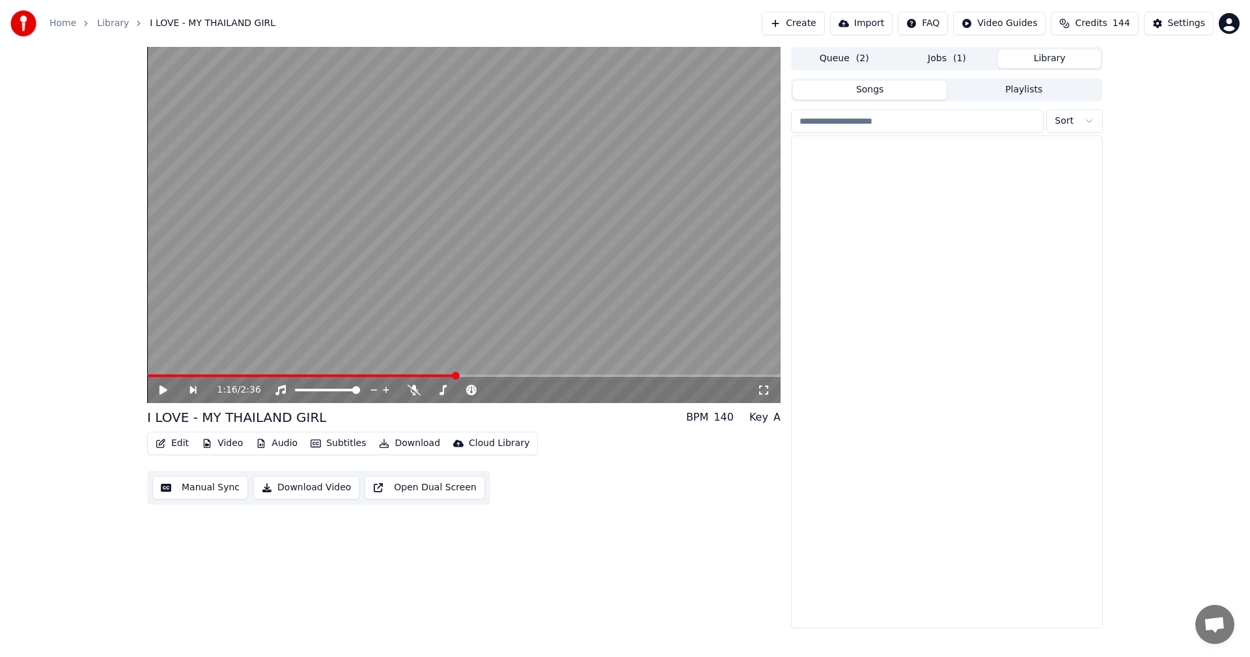
click at [1046, 59] on button "Library" at bounding box center [1049, 58] width 103 height 19
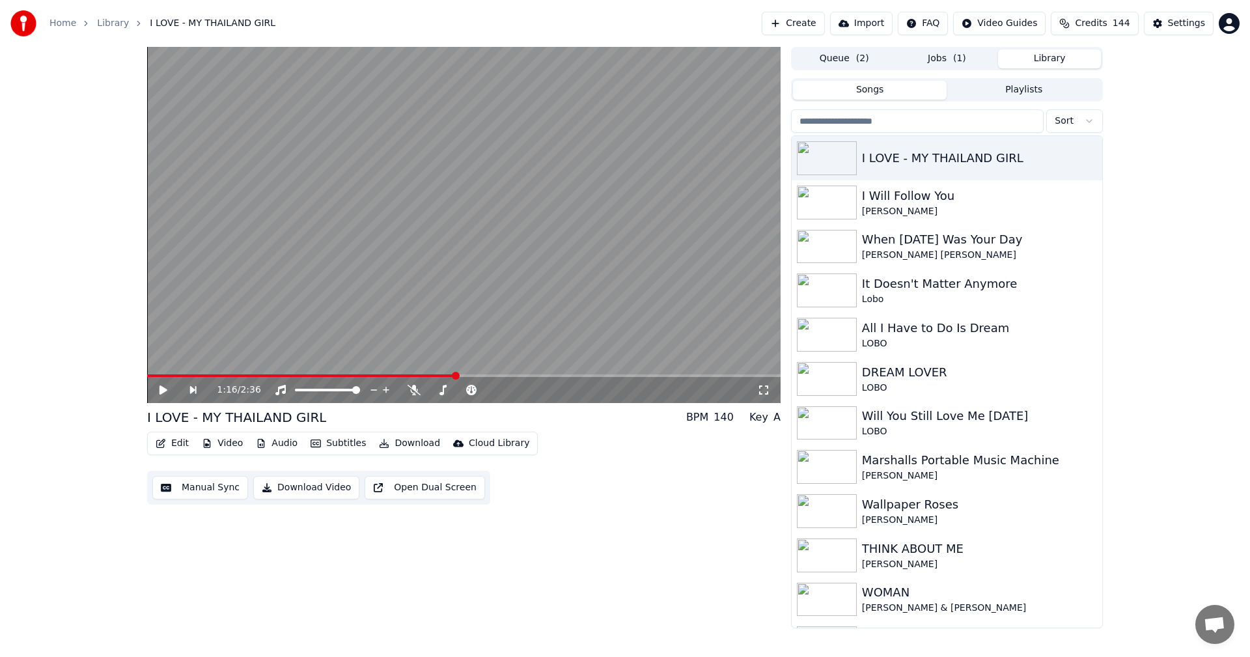
click at [940, 57] on button "Jobs ( 1 )" at bounding box center [946, 58] width 103 height 19
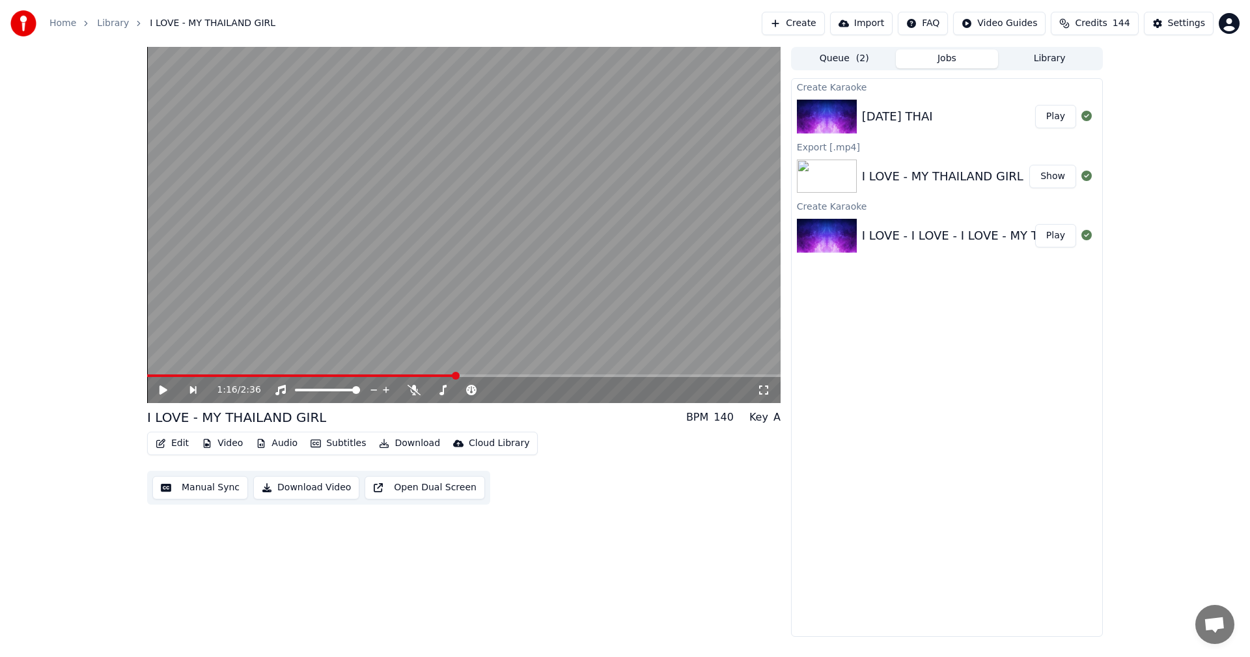
click at [1053, 112] on button "Play" at bounding box center [1055, 116] width 41 height 23
click at [765, 387] on icon at bounding box center [763, 390] width 13 height 10
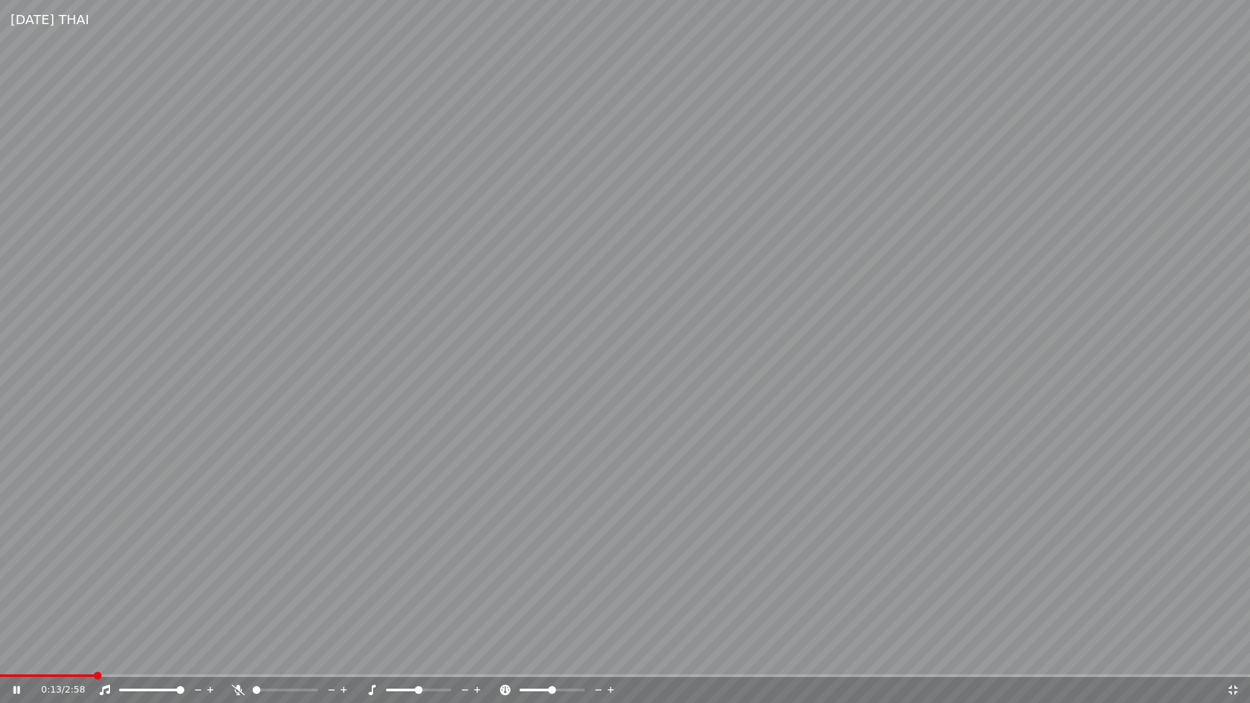
click at [1235, 656] on icon at bounding box center [1232, 689] width 9 height 9
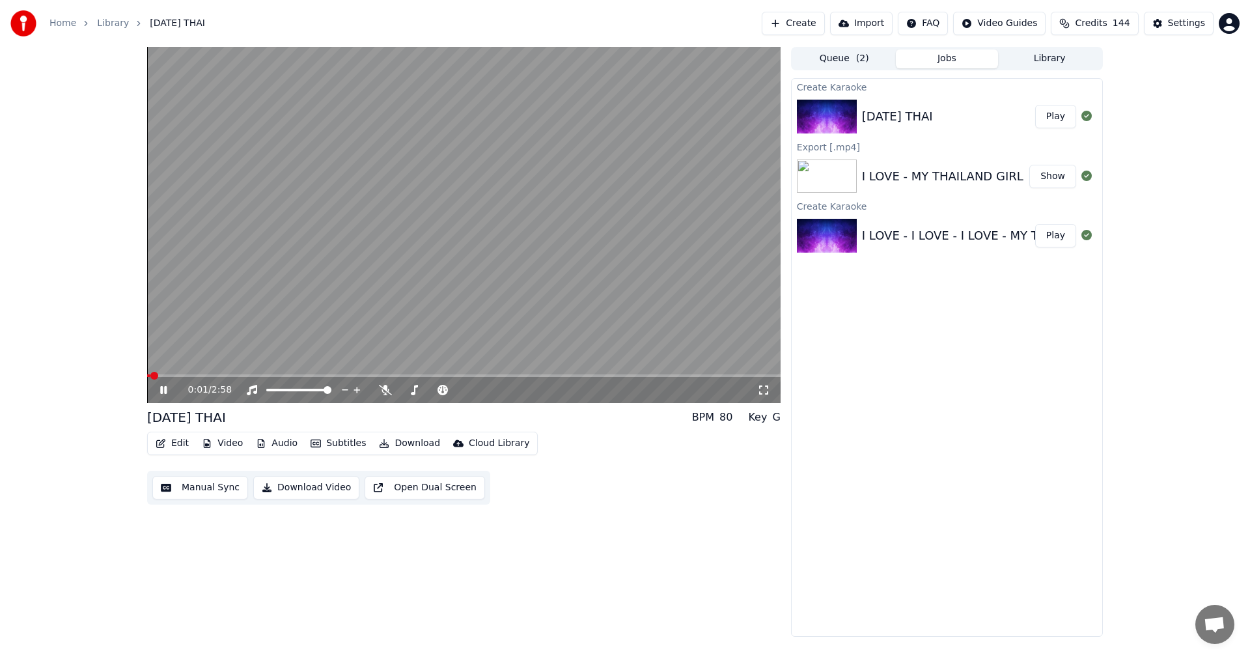
click at [150, 376] on span at bounding box center [148, 375] width 3 height 3
click at [164, 390] on icon at bounding box center [172, 390] width 31 height 10
click at [331, 443] on button "Subtitles" at bounding box center [338, 443] width 66 height 18
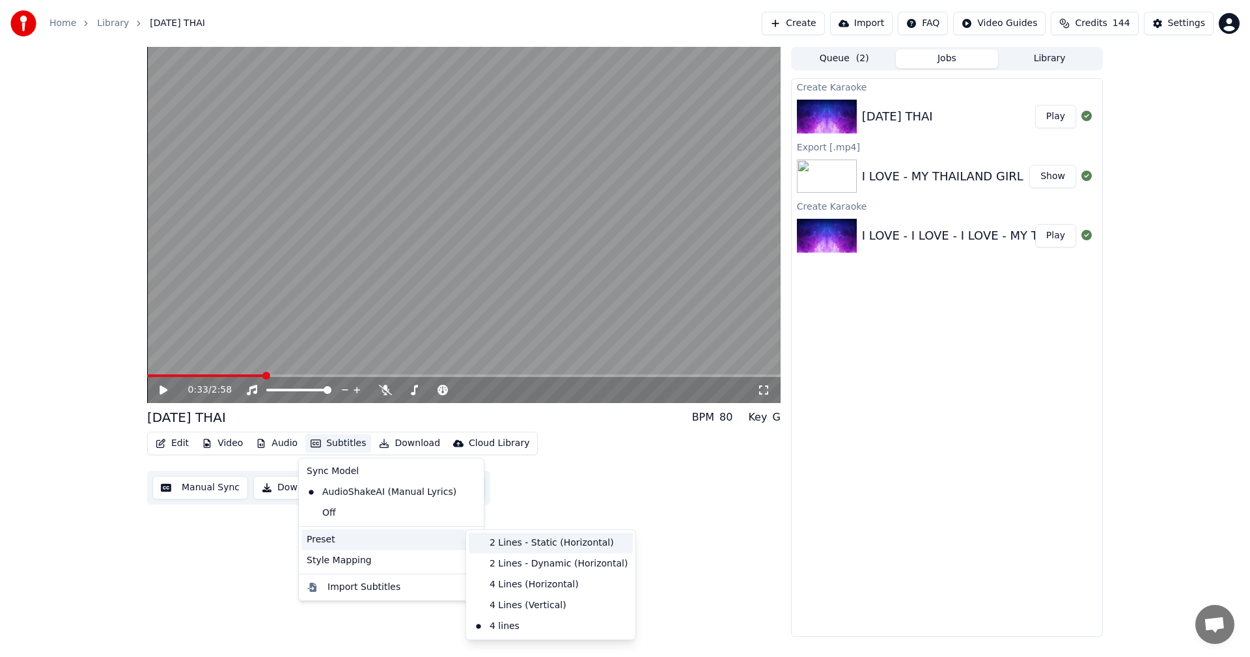
click at [510, 543] on div "2 Lines - Static (Horizontal)" at bounding box center [551, 542] width 164 height 21
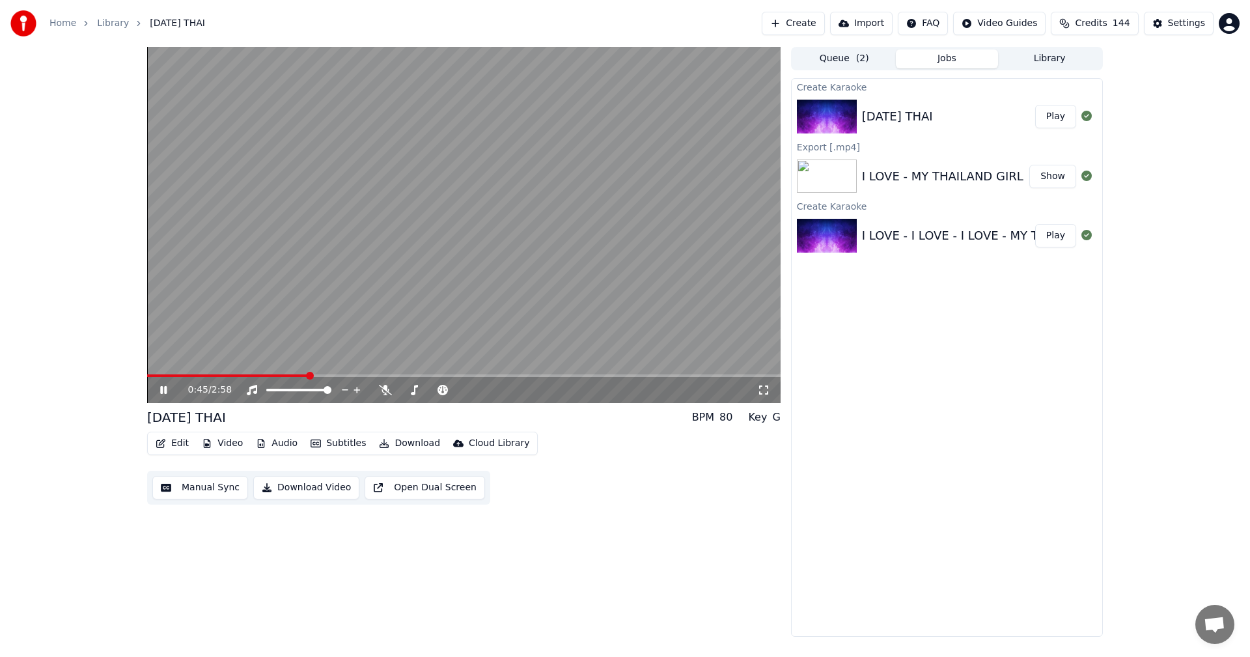
click at [157, 393] on icon at bounding box center [172, 390] width 31 height 10
click at [149, 376] on span at bounding box center [148, 375] width 3 height 3
click at [159, 390] on icon at bounding box center [172, 390] width 31 height 10
click at [156, 390] on div "0:09 / 2:58" at bounding box center [463, 389] width 623 height 13
click at [162, 391] on icon at bounding box center [163, 390] width 7 height 8
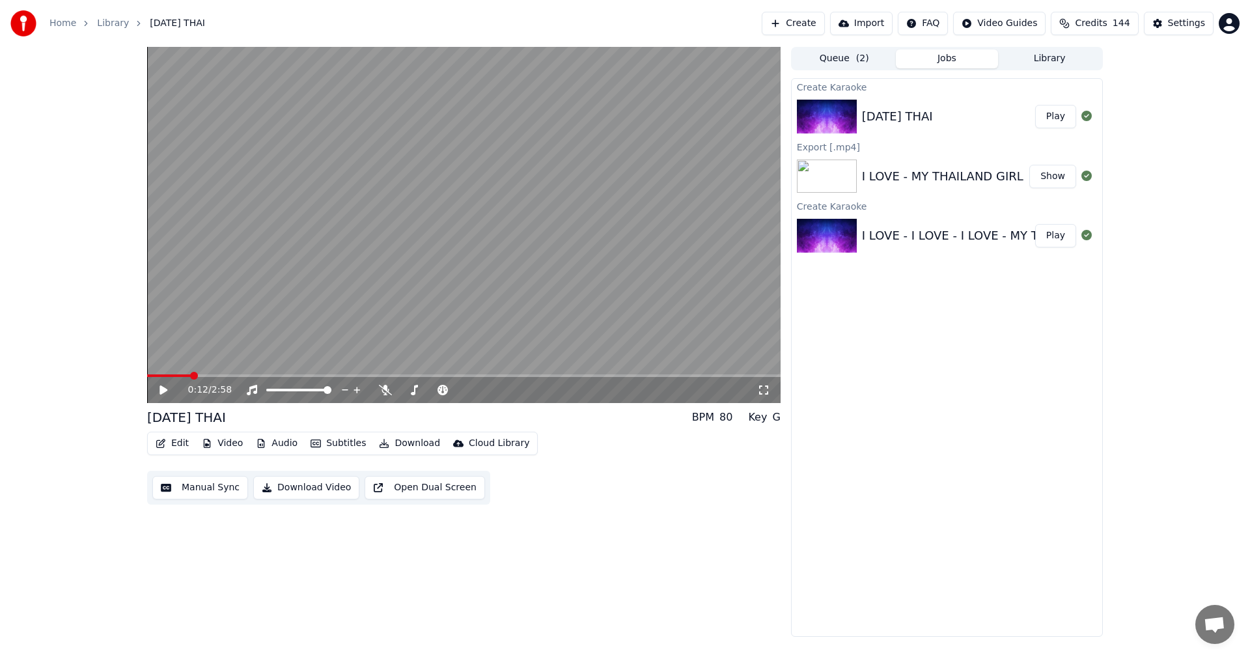
click at [332, 445] on button "Subtitles" at bounding box center [338, 443] width 66 height 18
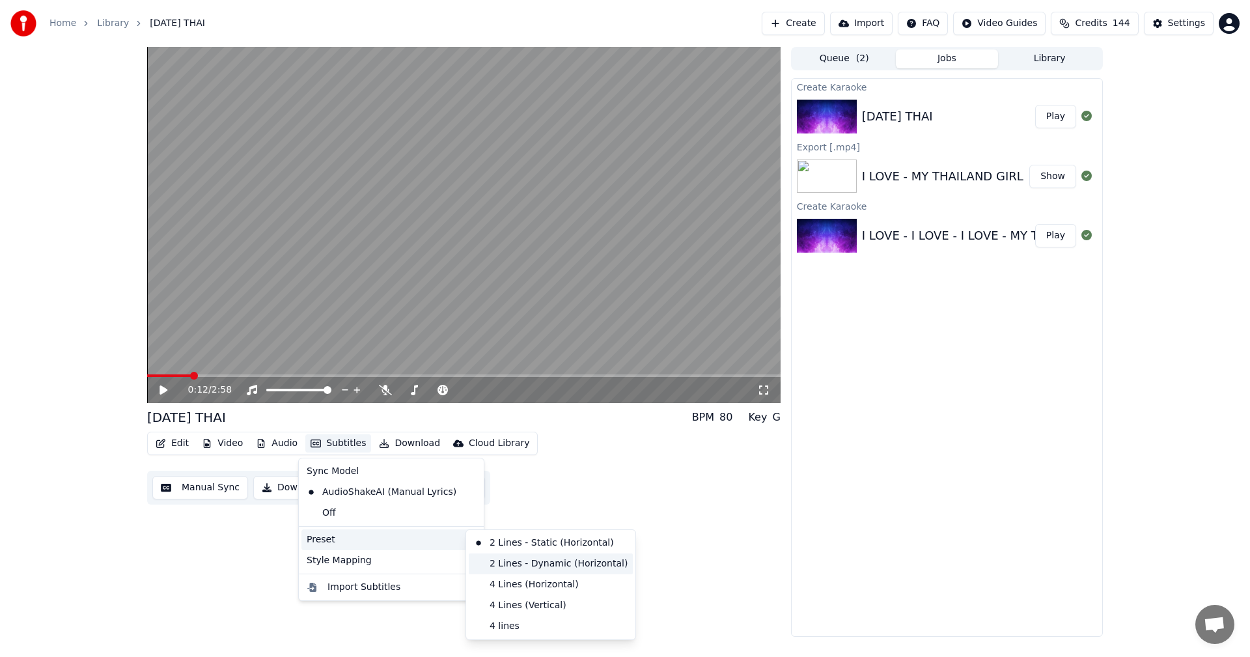
click at [523, 564] on div "2 Lines - Dynamic (Horizontal)" at bounding box center [551, 563] width 164 height 21
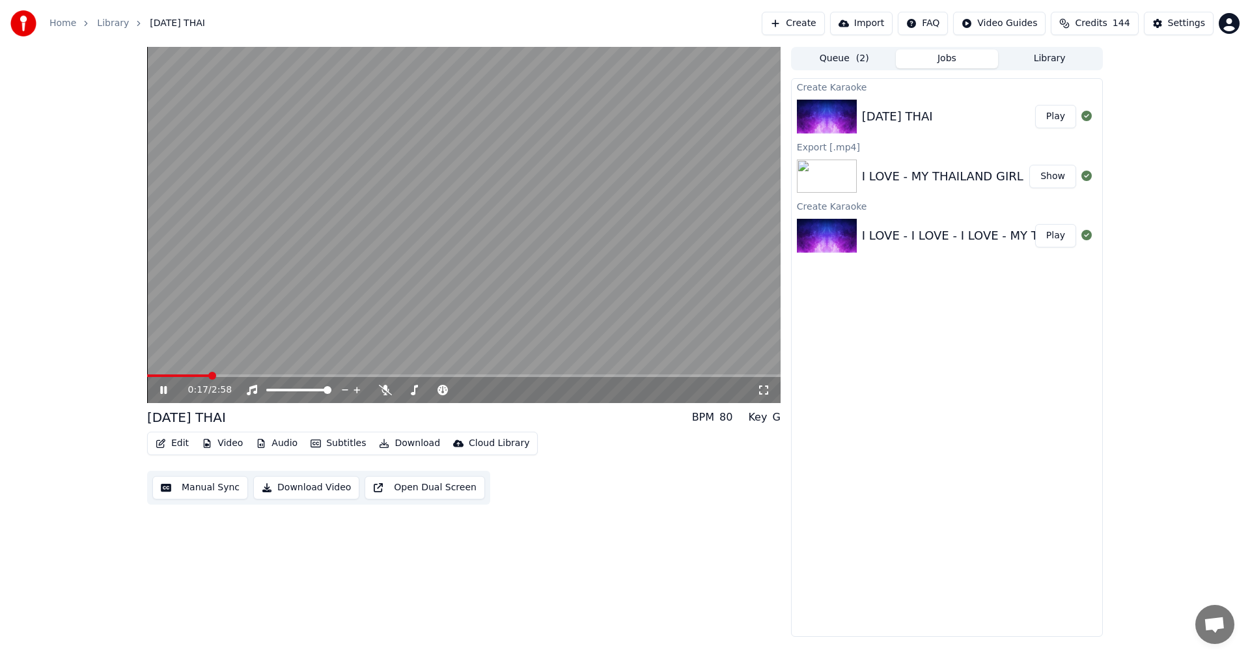
click at [163, 385] on icon at bounding box center [172, 390] width 31 height 10
click at [148, 374] on video at bounding box center [463, 225] width 633 height 356
click at [150, 375] on span at bounding box center [148, 375] width 3 height 3
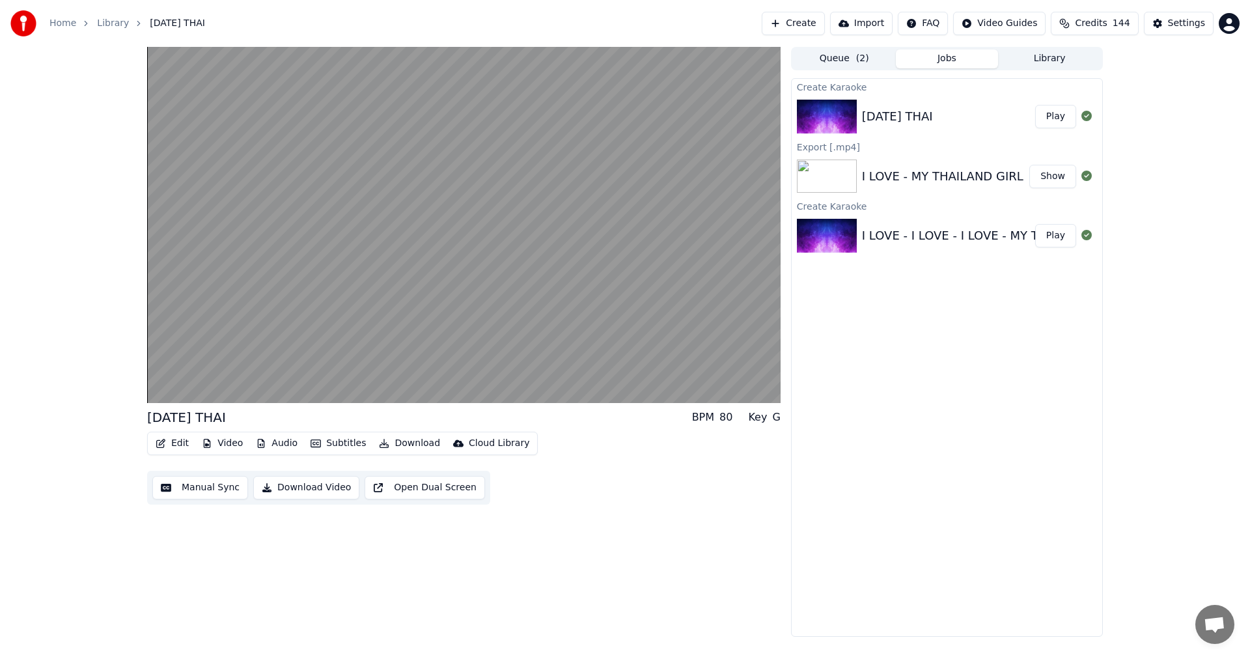
click at [287, 493] on button "Download Video" at bounding box center [306, 487] width 106 height 23
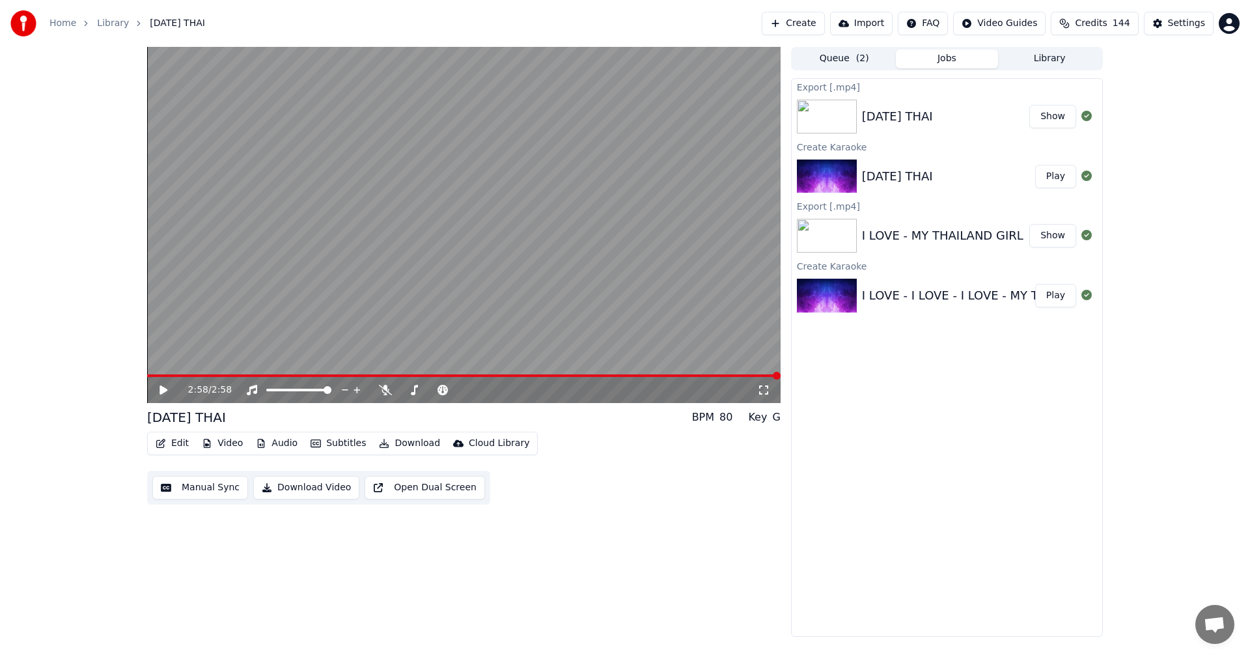
click at [1053, 118] on button "Show" at bounding box center [1052, 116] width 47 height 23
click at [34, 469] on div "2:58 / 2:58 SONGKRAN THAI BPM 80 Key G Edit Video Audio Subtitles Download Clou…" at bounding box center [625, 342] width 1250 height 590
click at [818, 22] on button "Create" at bounding box center [792, 23] width 63 height 23
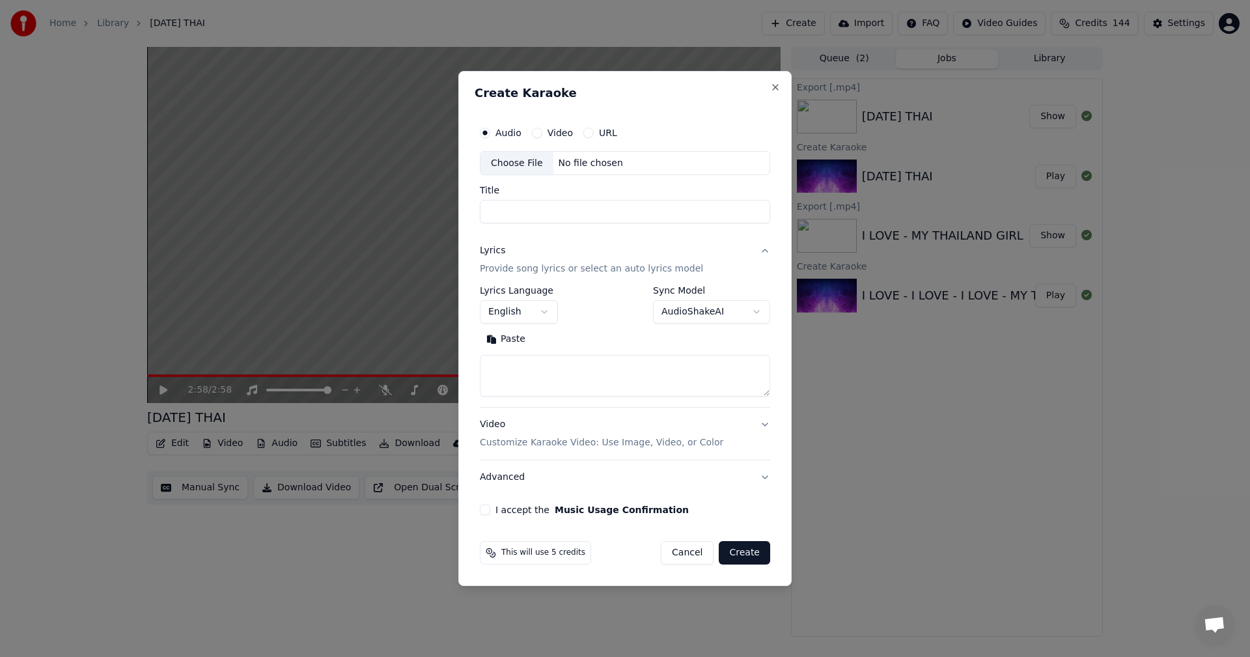
click at [508, 165] on div "Choose File" at bounding box center [516, 163] width 73 height 23
type input "**********"
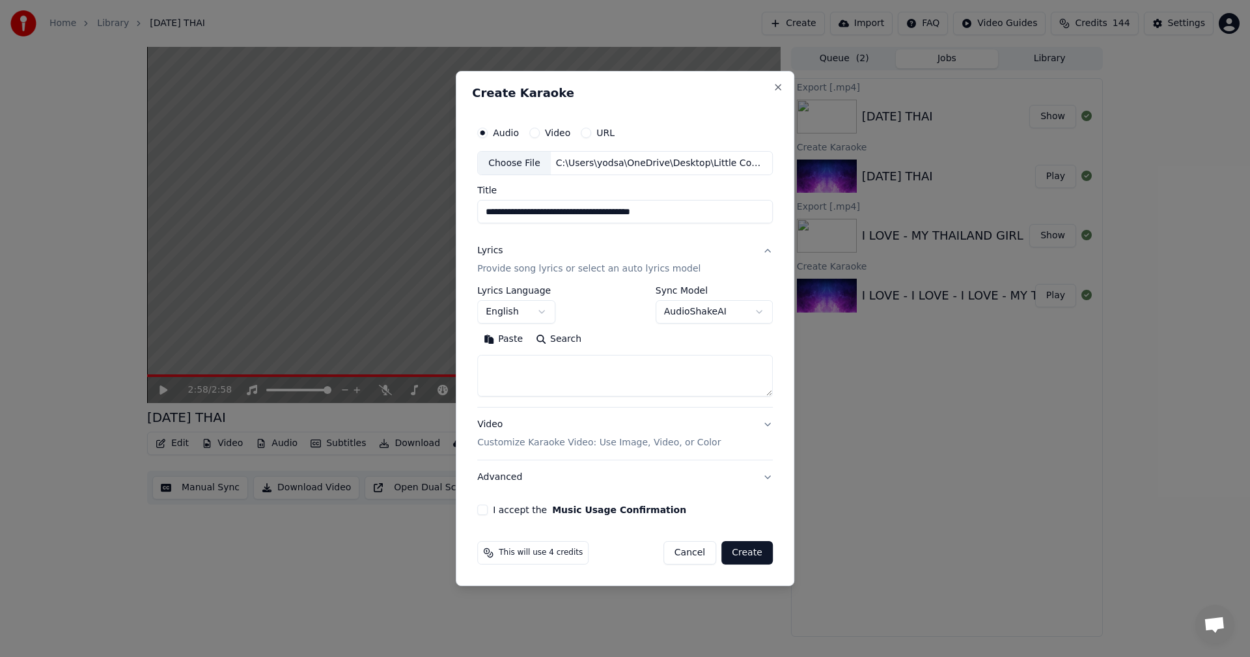
click at [565, 211] on input "**********" at bounding box center [624, 211] width 295 height 23
